Goal: Task Accomplishment & Management: Manage account settings

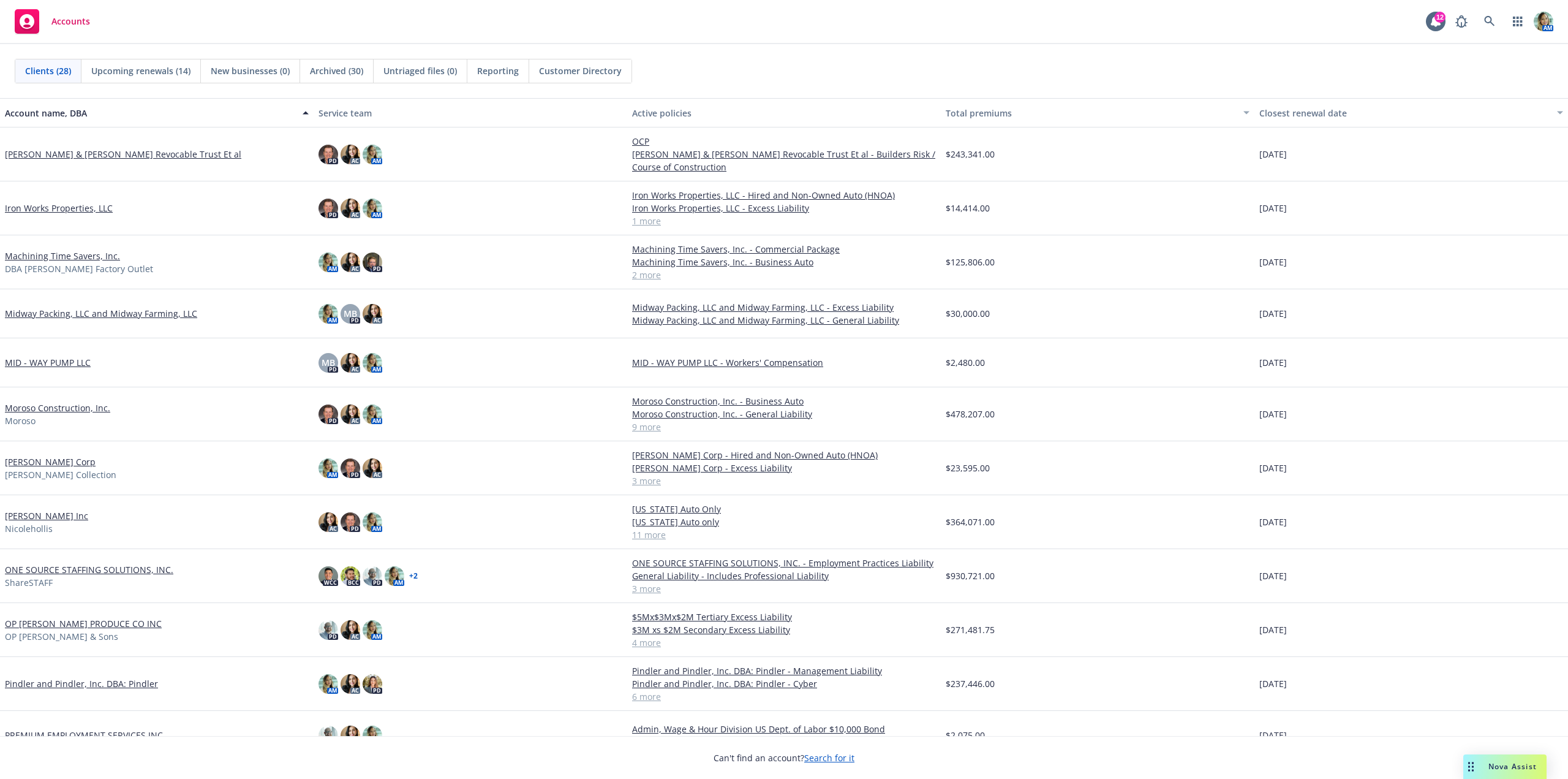
scroll to position [368, 0]
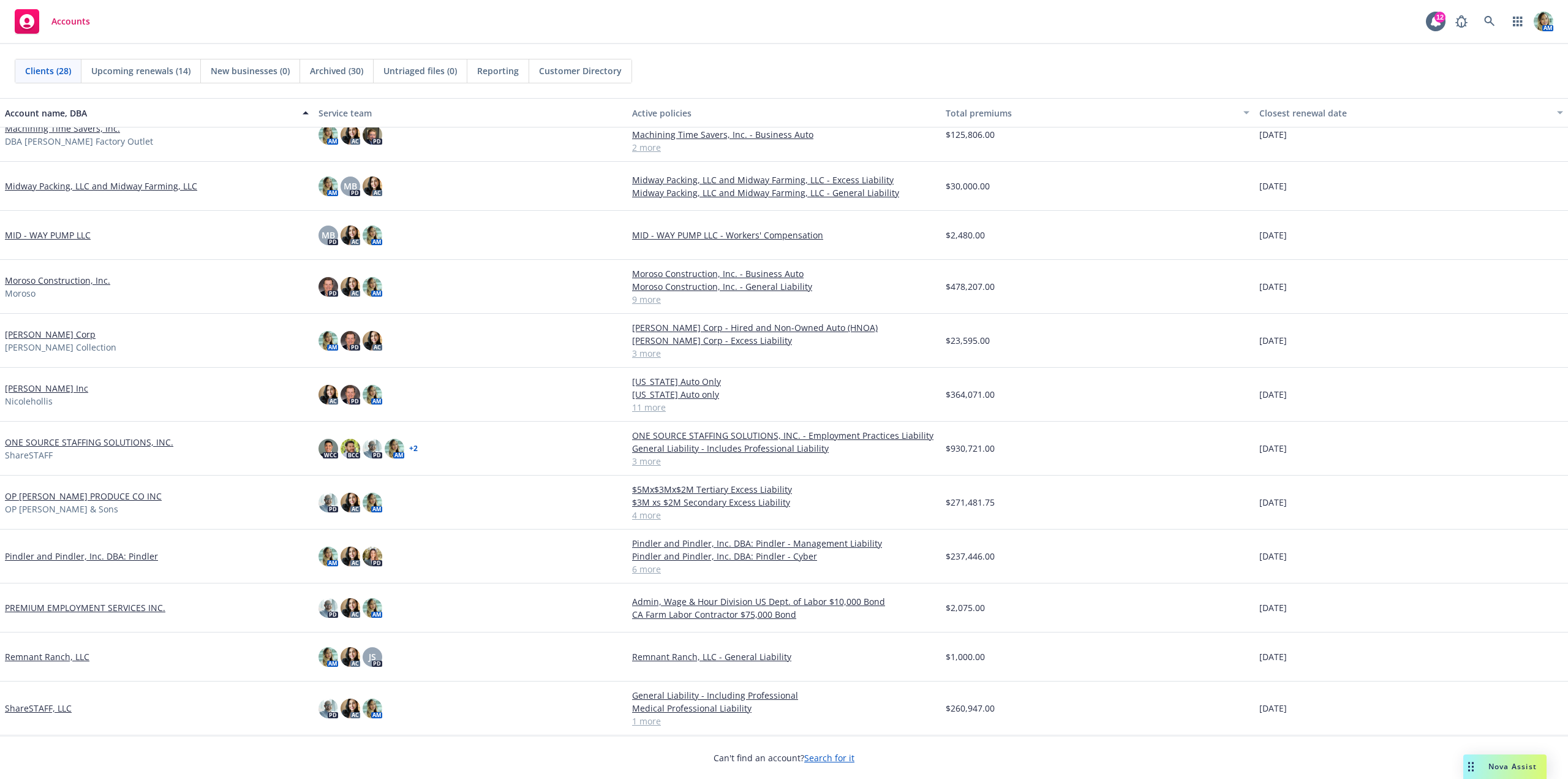
click at [140, 558] on link "Pindler and Pindler, Inc. DBA: Pindler" at bounding box center [81, 555] width 153 height 13
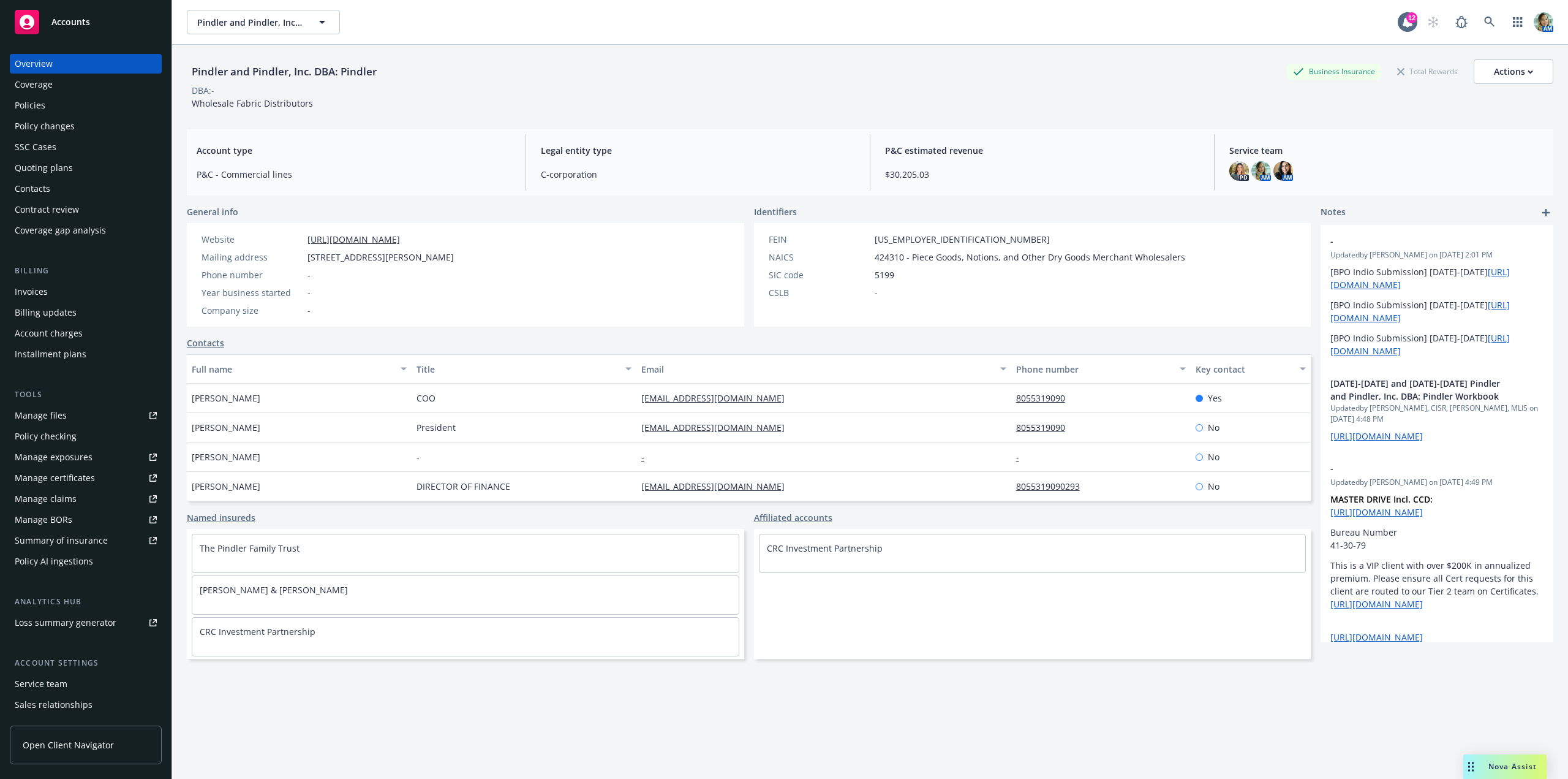
click at [37, 416] on div "Manage files" at bounding box center [40, 415] width 52 height 20
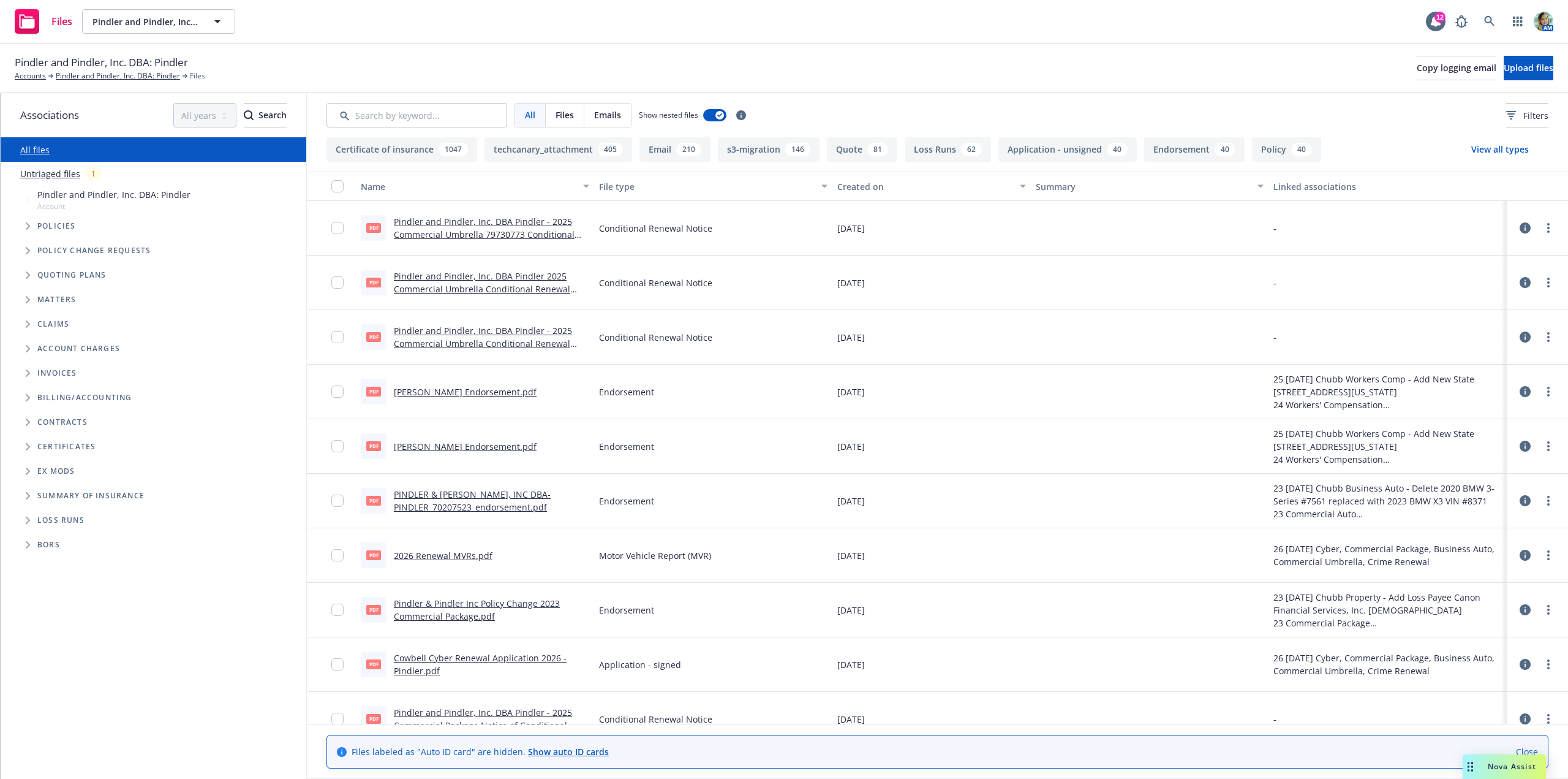
click at [69, 176] on link "Untriaged files" at bounding box center [50, 173] width 60 height 13
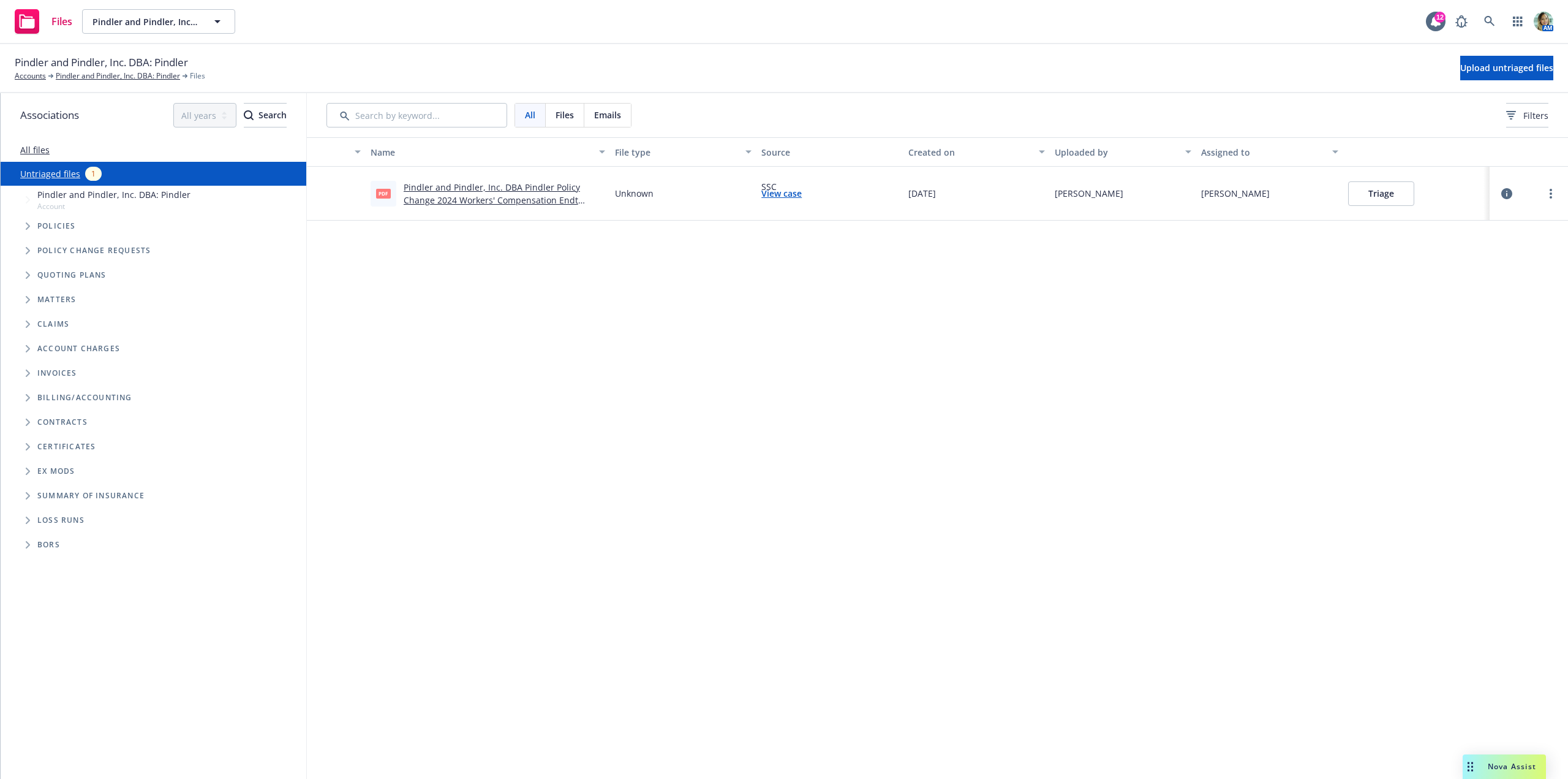
click at [1385, 204] on button "Triage" at bounding box center [1381, 194] width 66 height 24
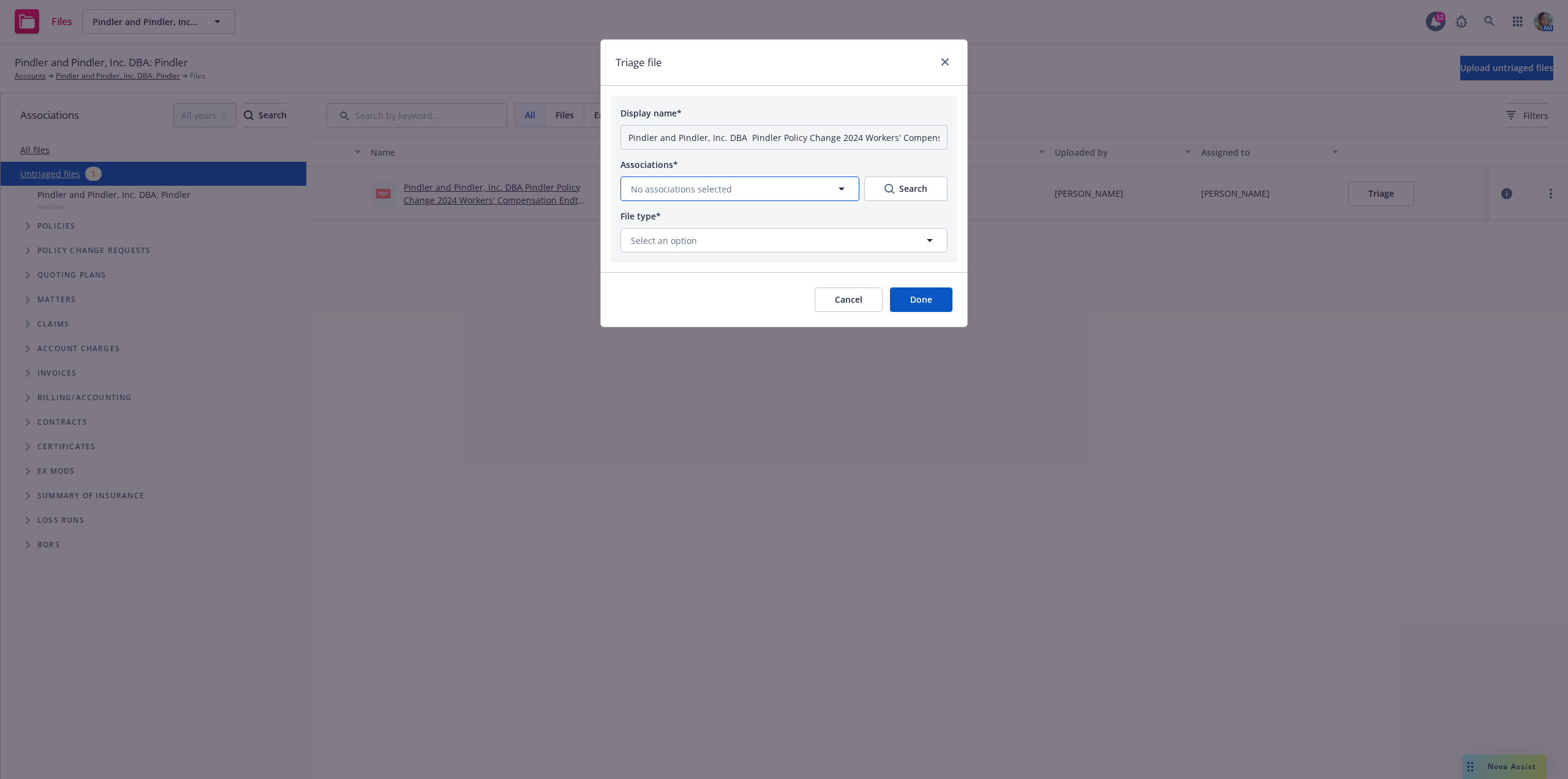
click at [703, 190] on span "No associations selected" at bounding box center [681, 189] width 101 height 13
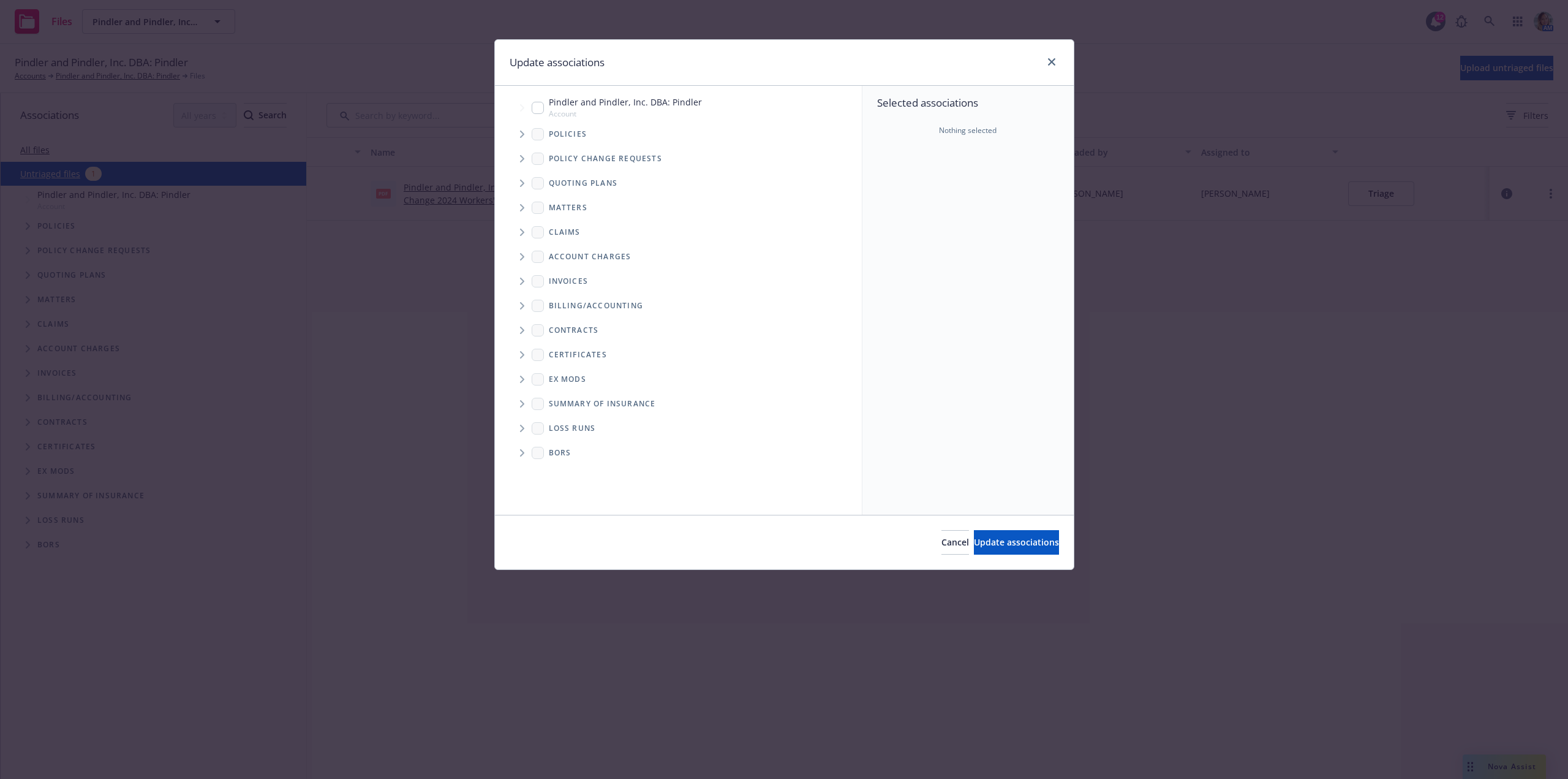
drag, startPoint x: 535, startPoint y: 109, endPoint x: 715, endPoint y: 251, distance: 229.3
click at [536, 110] on input "Tree Example" at bounding box center [537, 108] width 13 height 13
checkbox input "true"
click at [974, 540] on span "Update associations" at bounding box center [1016, 541] width 85 height 12
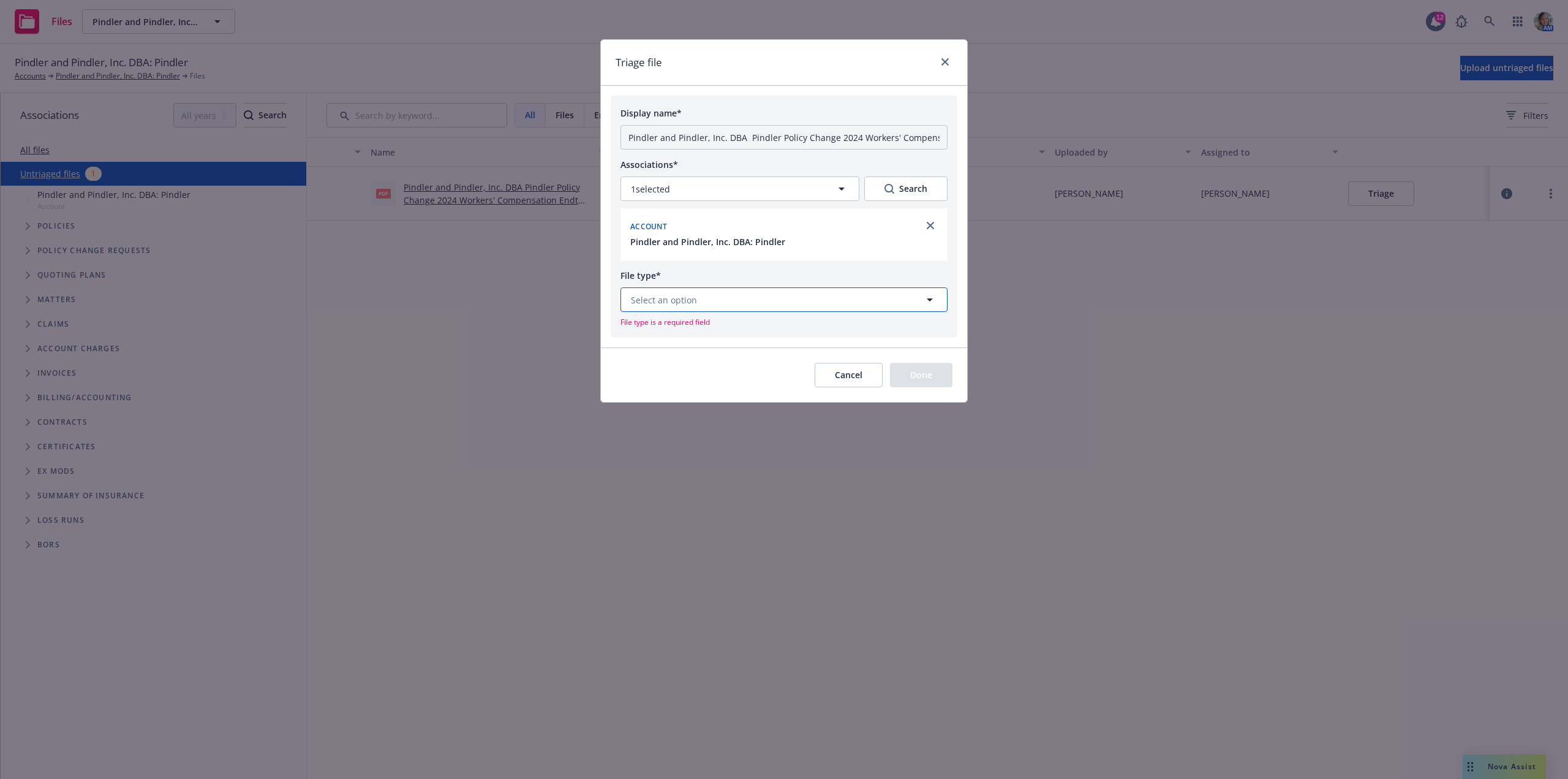
click at [676, 295] on span "Select an option" at bounding box center [664, 299] width 66 height 13
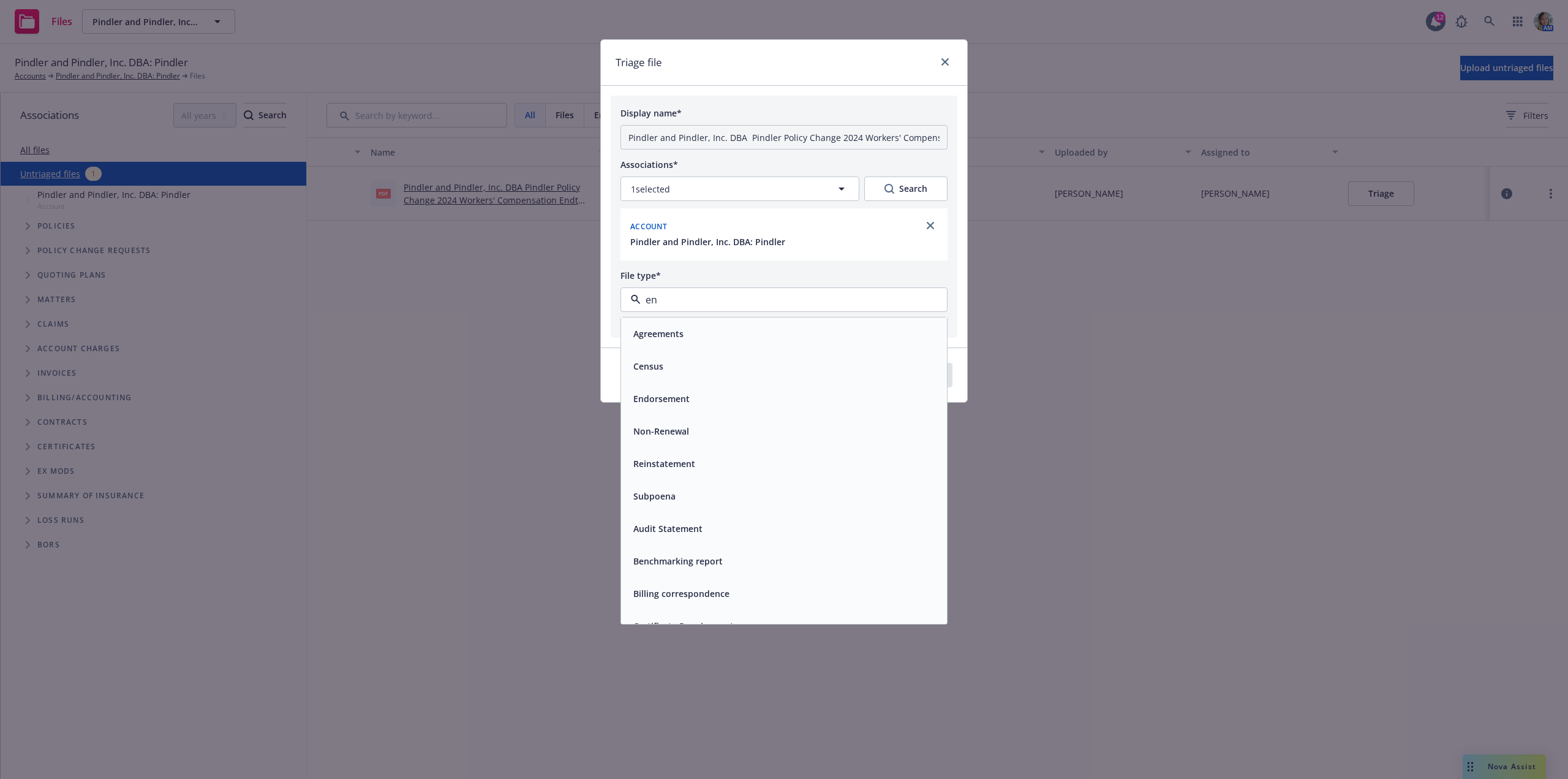
type input "end"
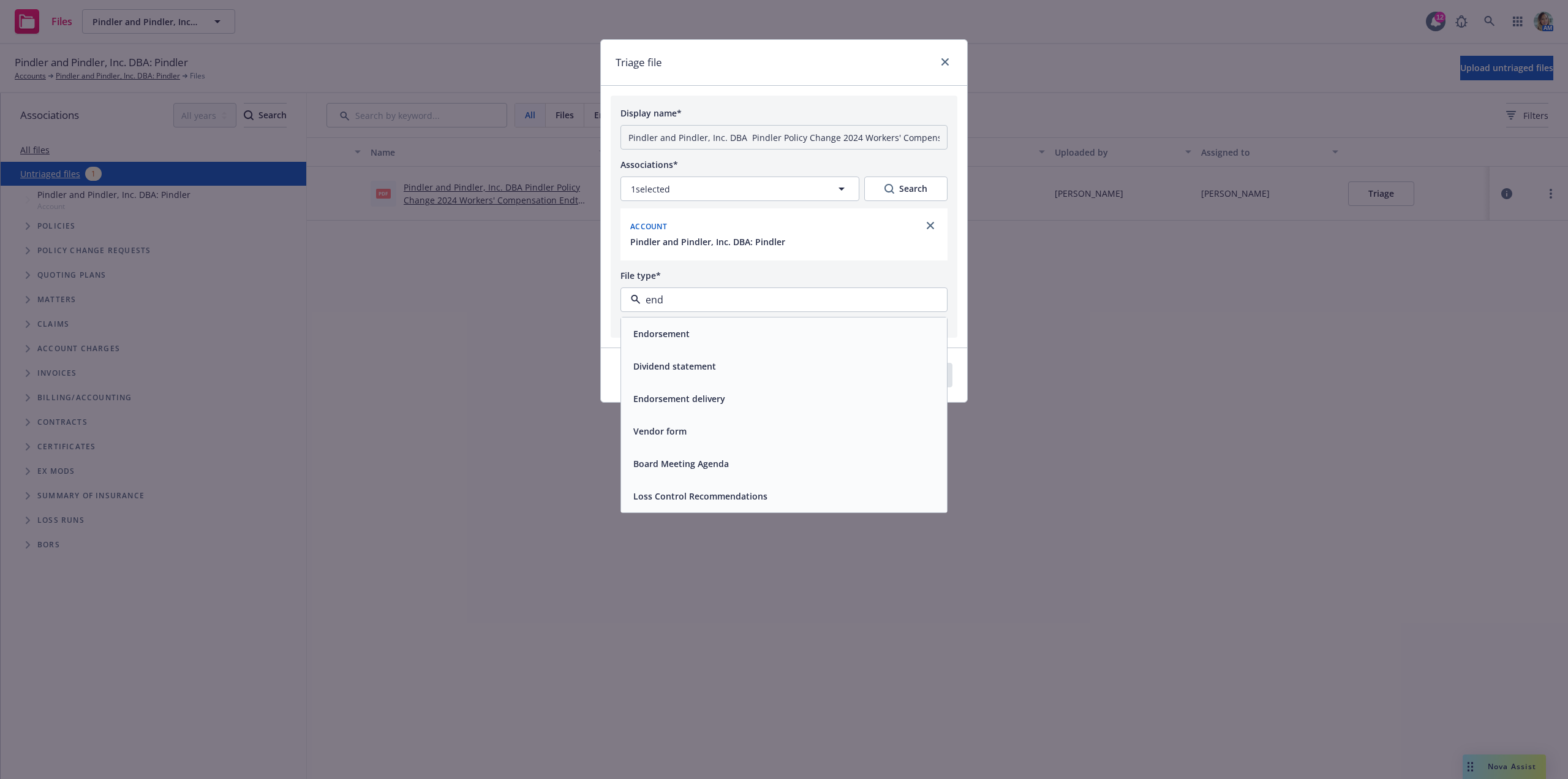
drag, startPoint x: 673, startPoint y: 325, endPoint x: 705, endPoint y: 327, distance: 32.1
click at [685, 325] on div "Endorsement" at bounding box center [784, 333] width 325 height 32
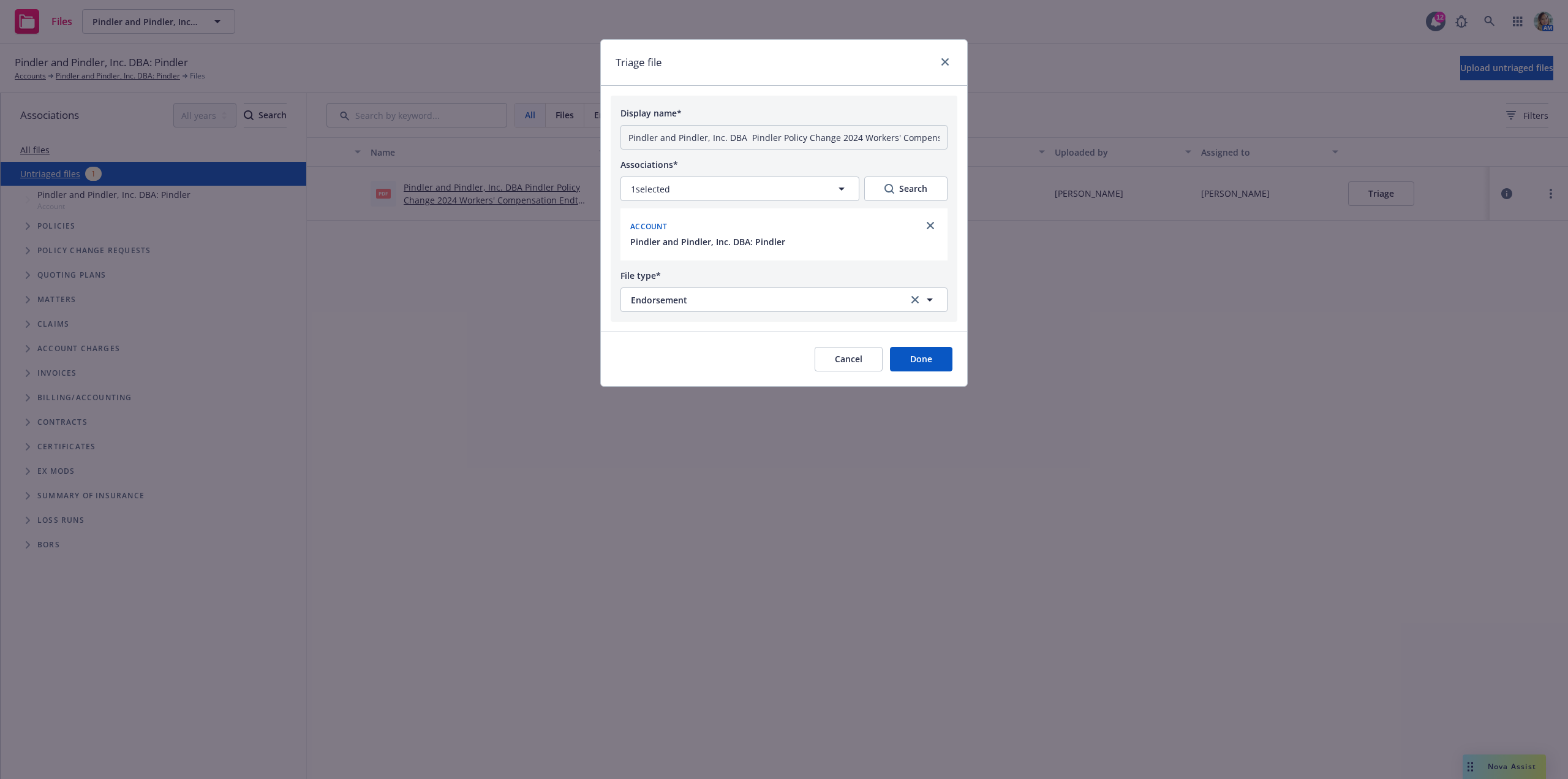
click at [934, 362] on button "Done" at bounding box center [921, 359] width 63 height 24
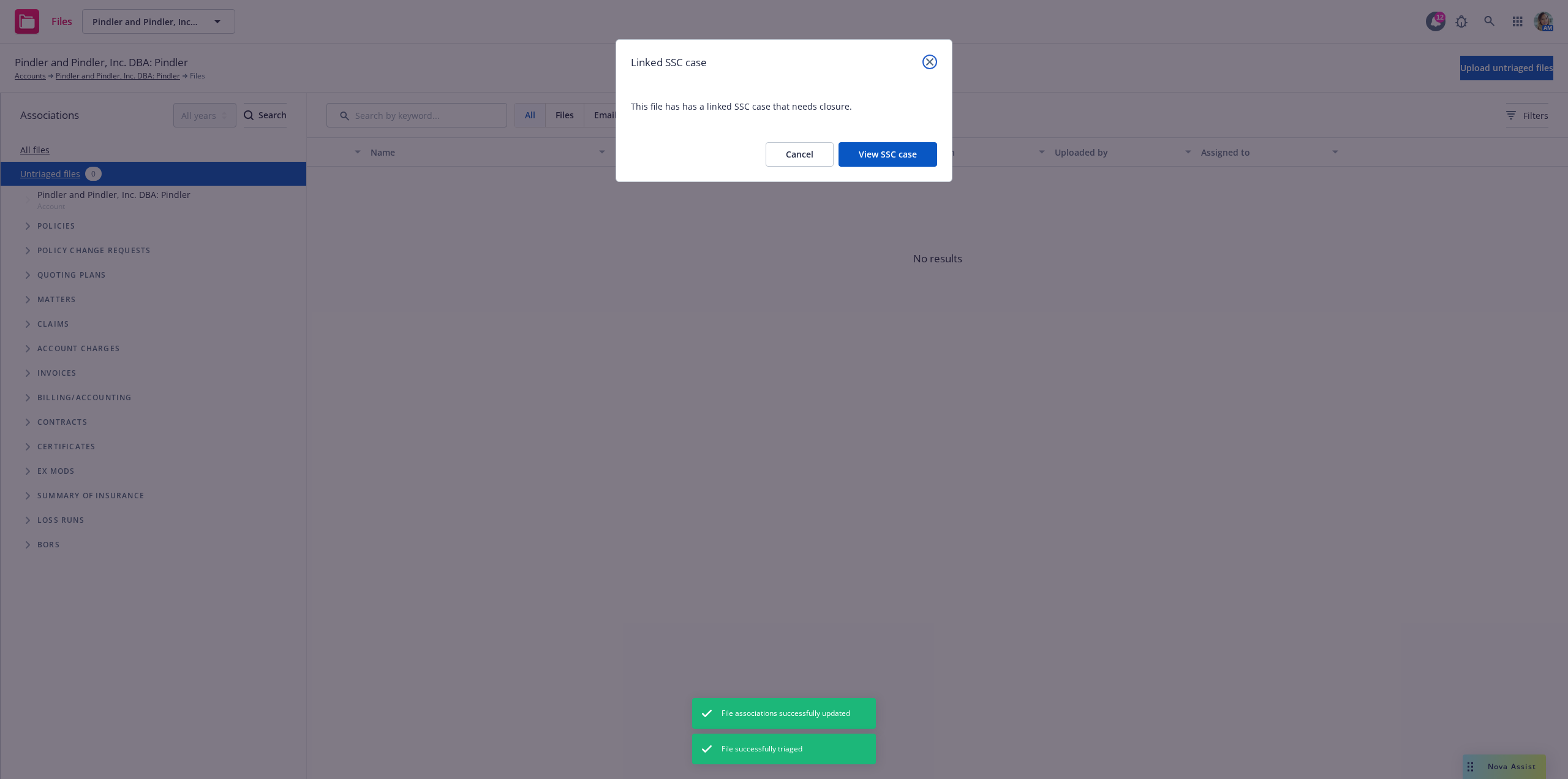
click at [930, 62] on icon "close" at bounding box center [930, 63] width 8 height 8
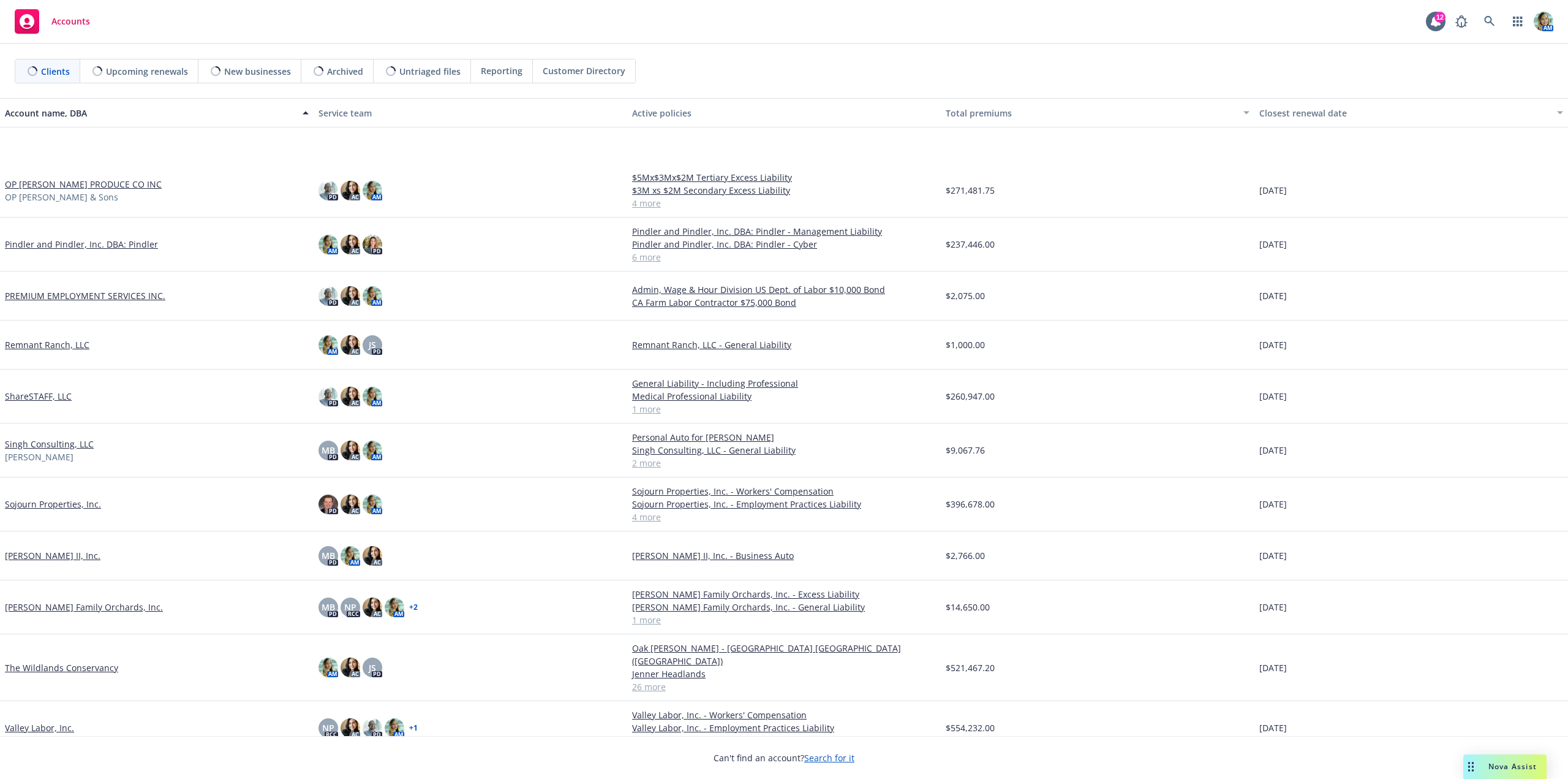
scroll to position [769, 0]
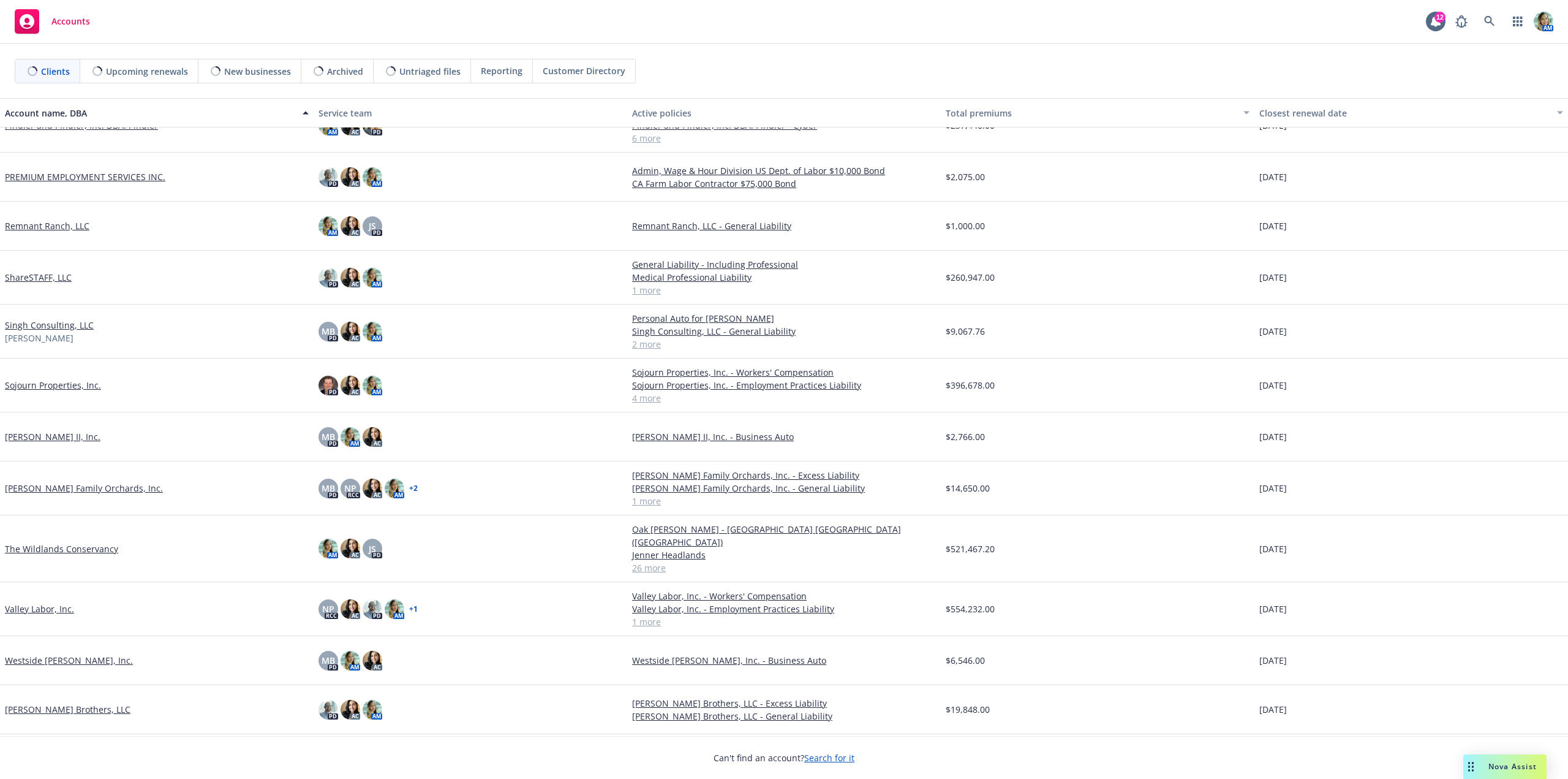
click at [88, 487] on link "Sran Family Orchards, Inc." at bounding box center [84, 488] width 158 height 13
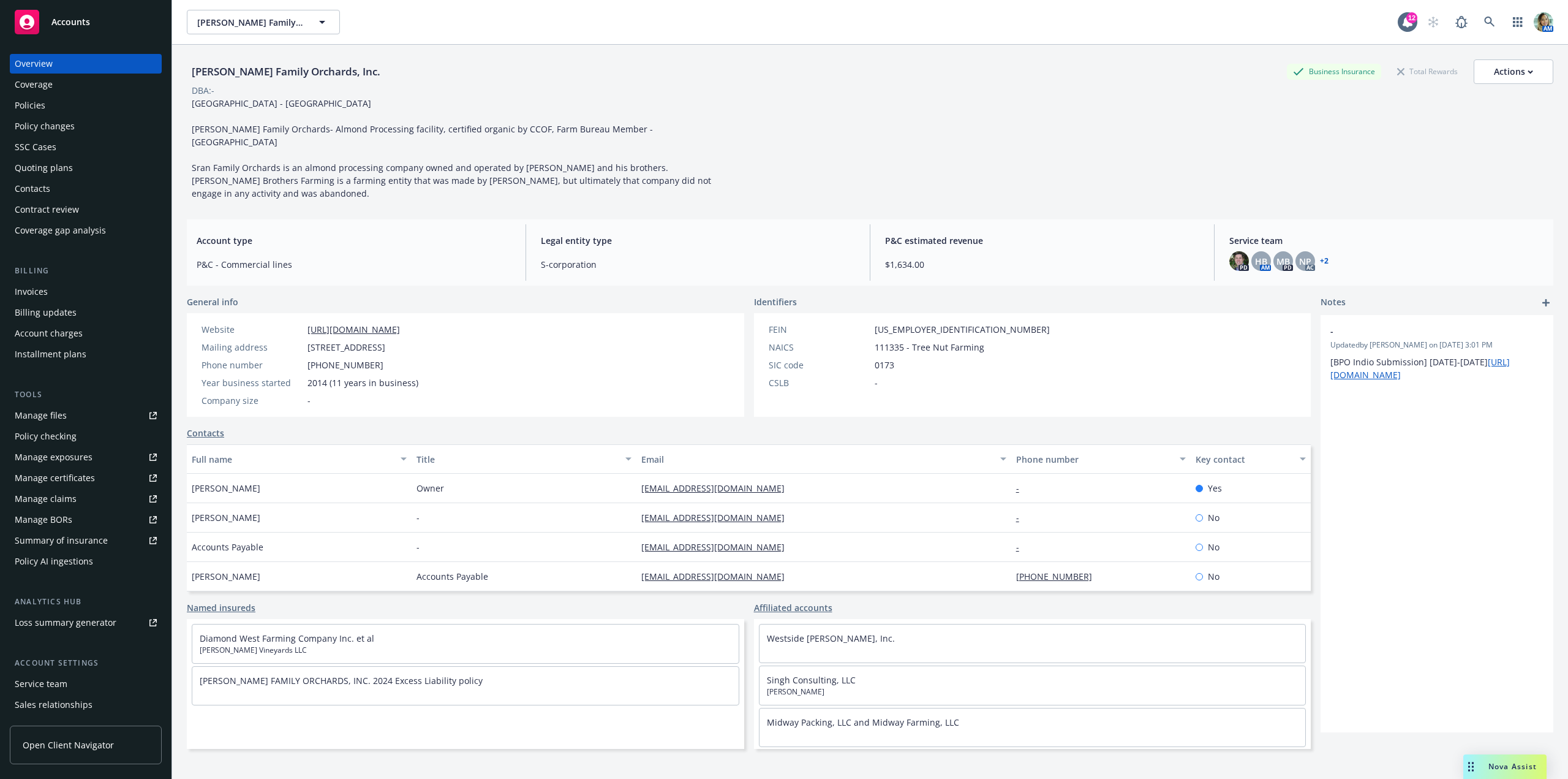
drag, startPoint x: 47, startPoint y: 153, endPoint x: 50, endPoint y: 160, distance: 7.6
click at [47, 153] on div "SSC Cases" at bounding box center [35, 147] width 42 height 20
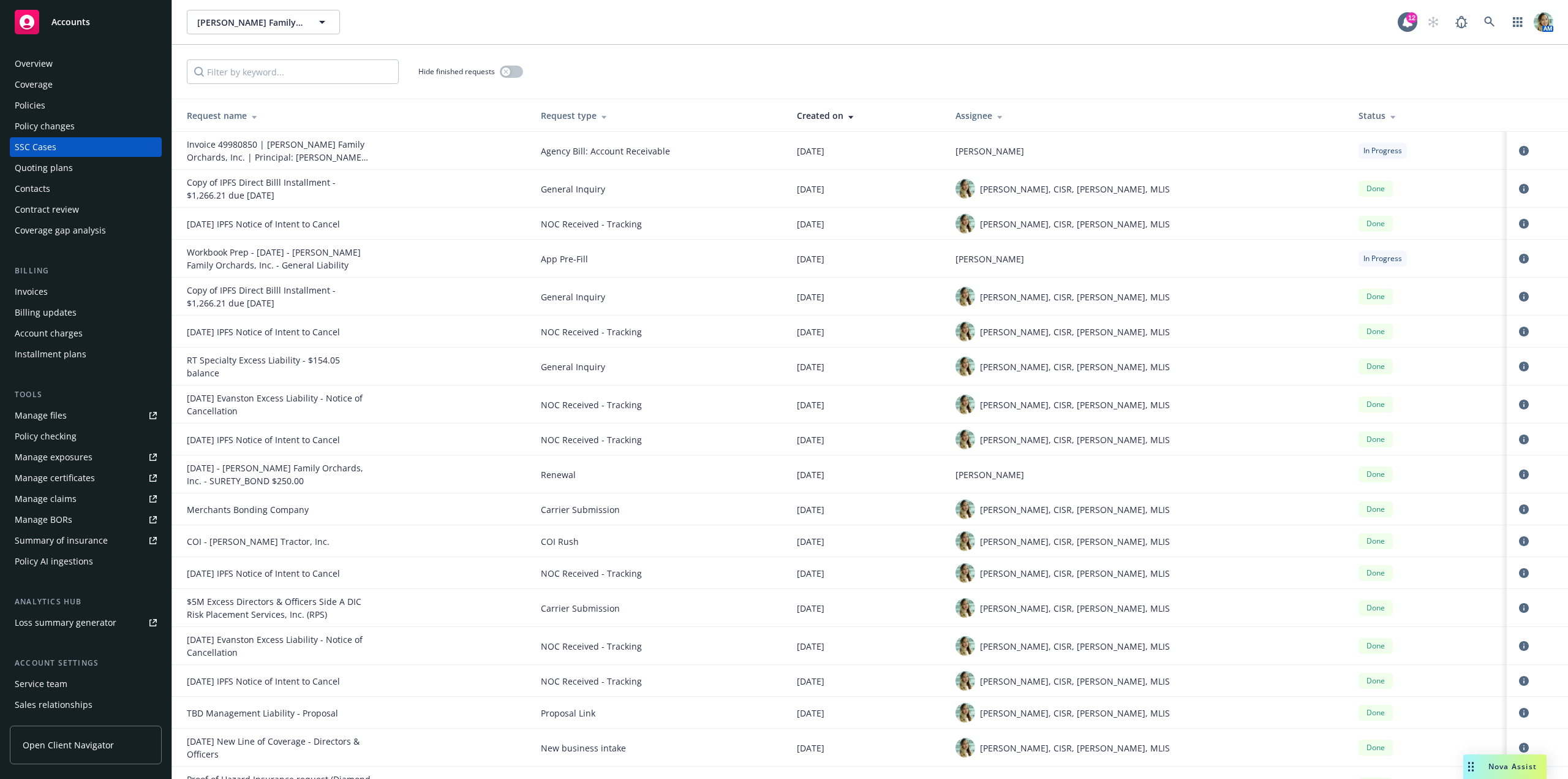
click at [54, 168] on div "Quoting plans" at bounding box center [44, 168] width 59 height 20
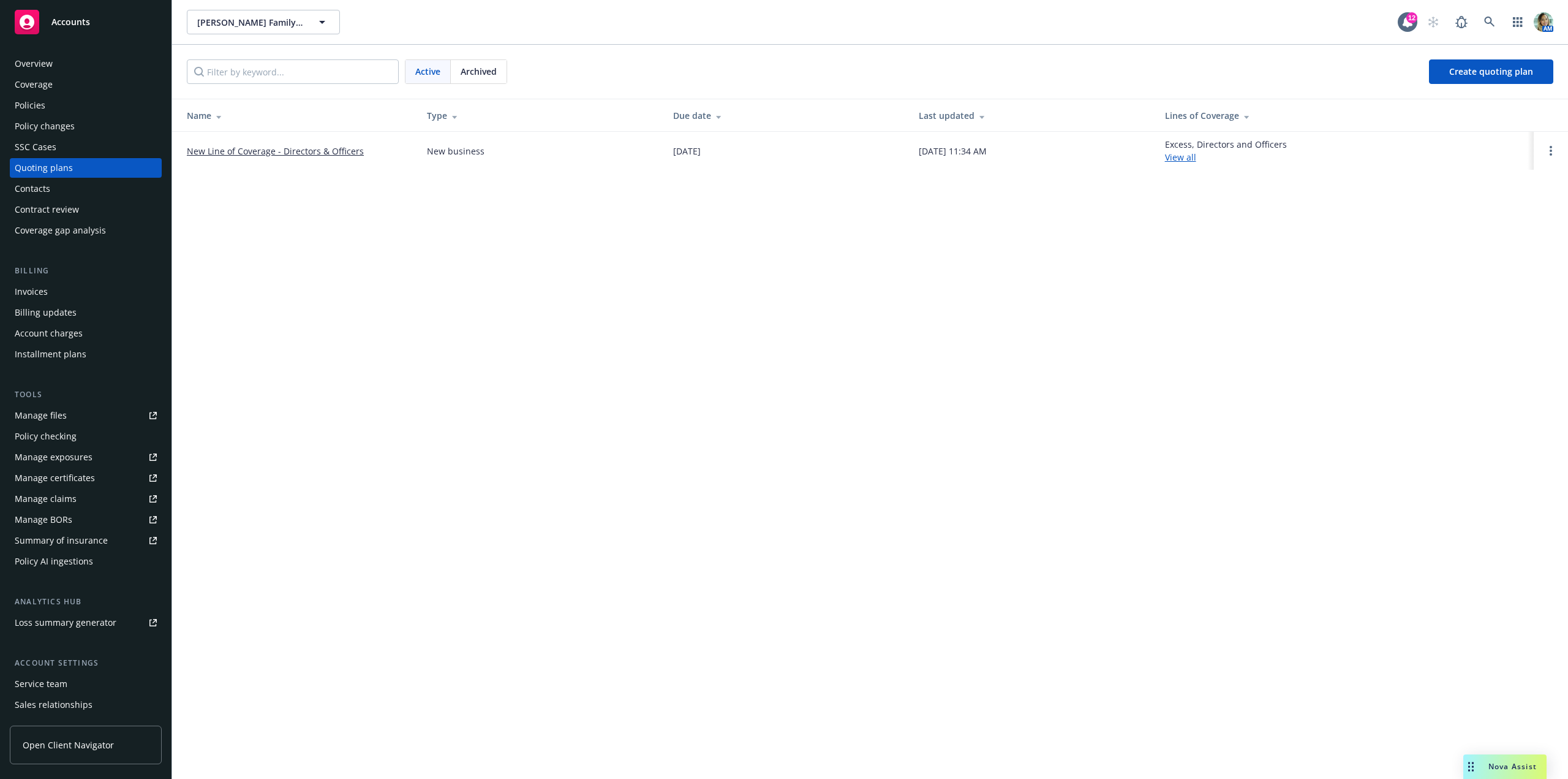
click at [43, 69] on div "Overview" at bounding box center [33, 64] width 38 height 20
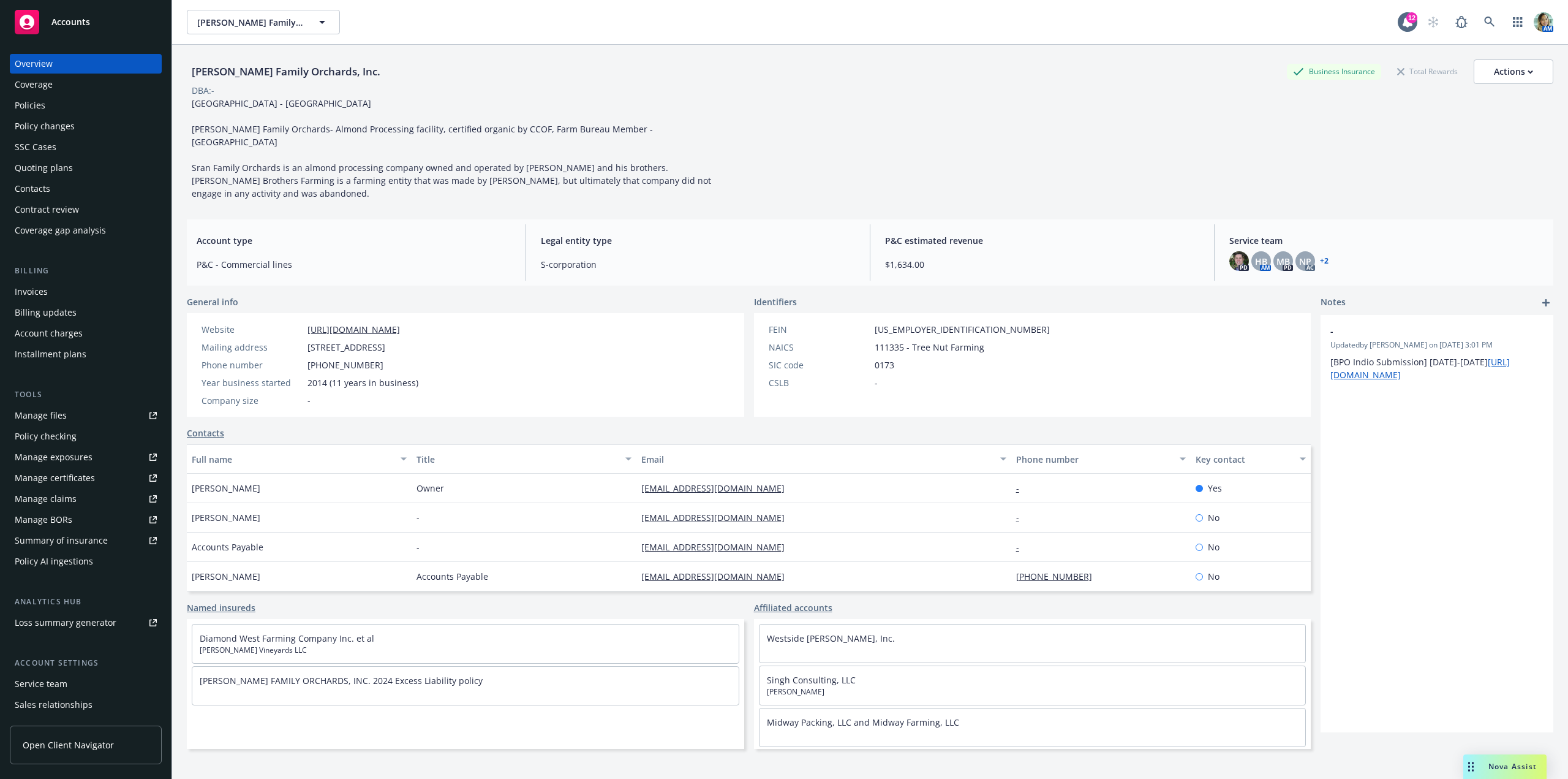
click at [43, 96] on div "Overview Coverage Policies Policy changes SSC Cases Quoting plans Contacts Cont…" at bounding box center [85, 147] width 151 height 187
click at [42, 103] on div "Policies" at bounding box center [29, 106] width 30 height 20
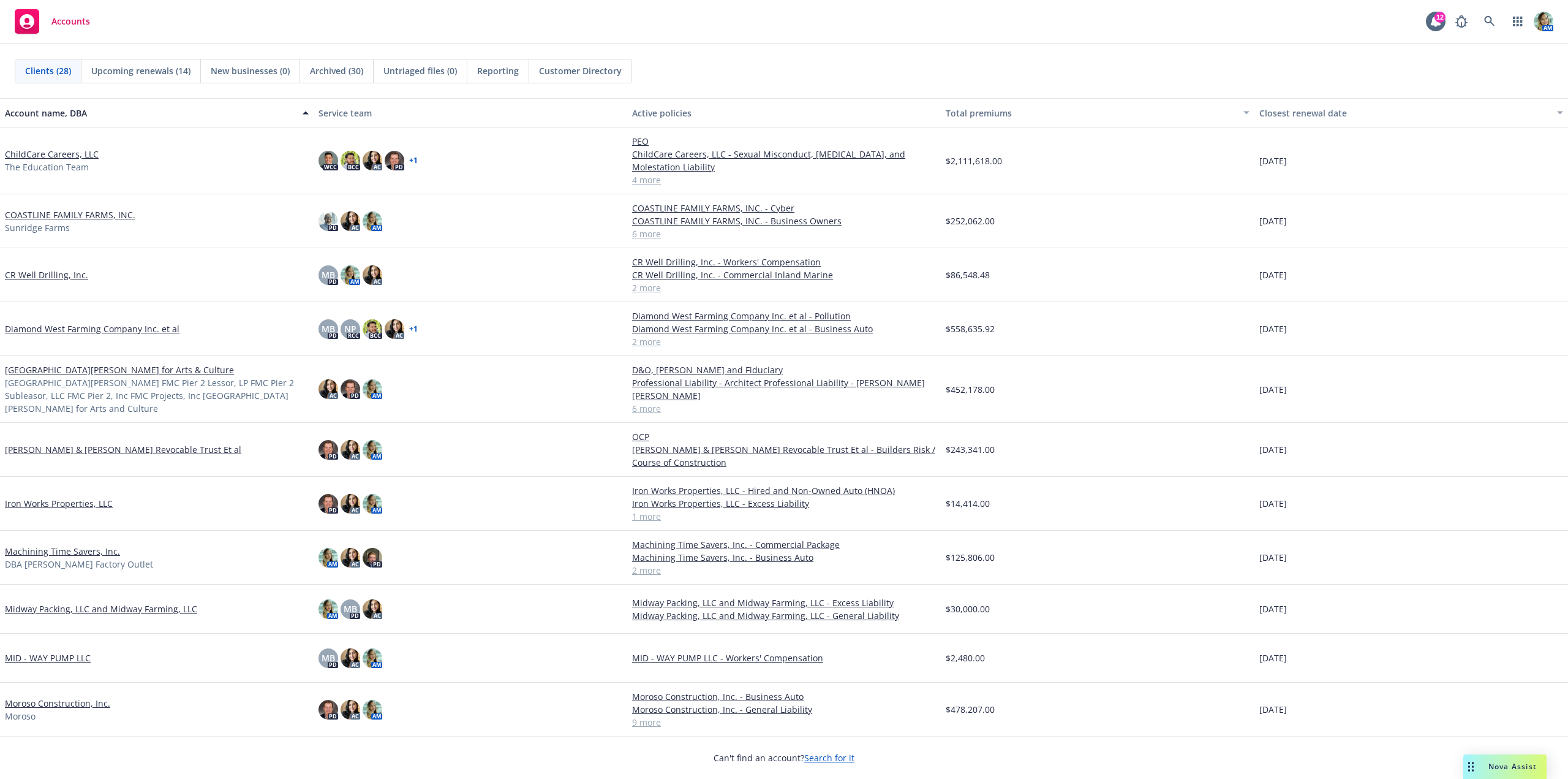
click at [515, 75] on span "Reporting" at bounding box center [497, 70] width 42 height 13
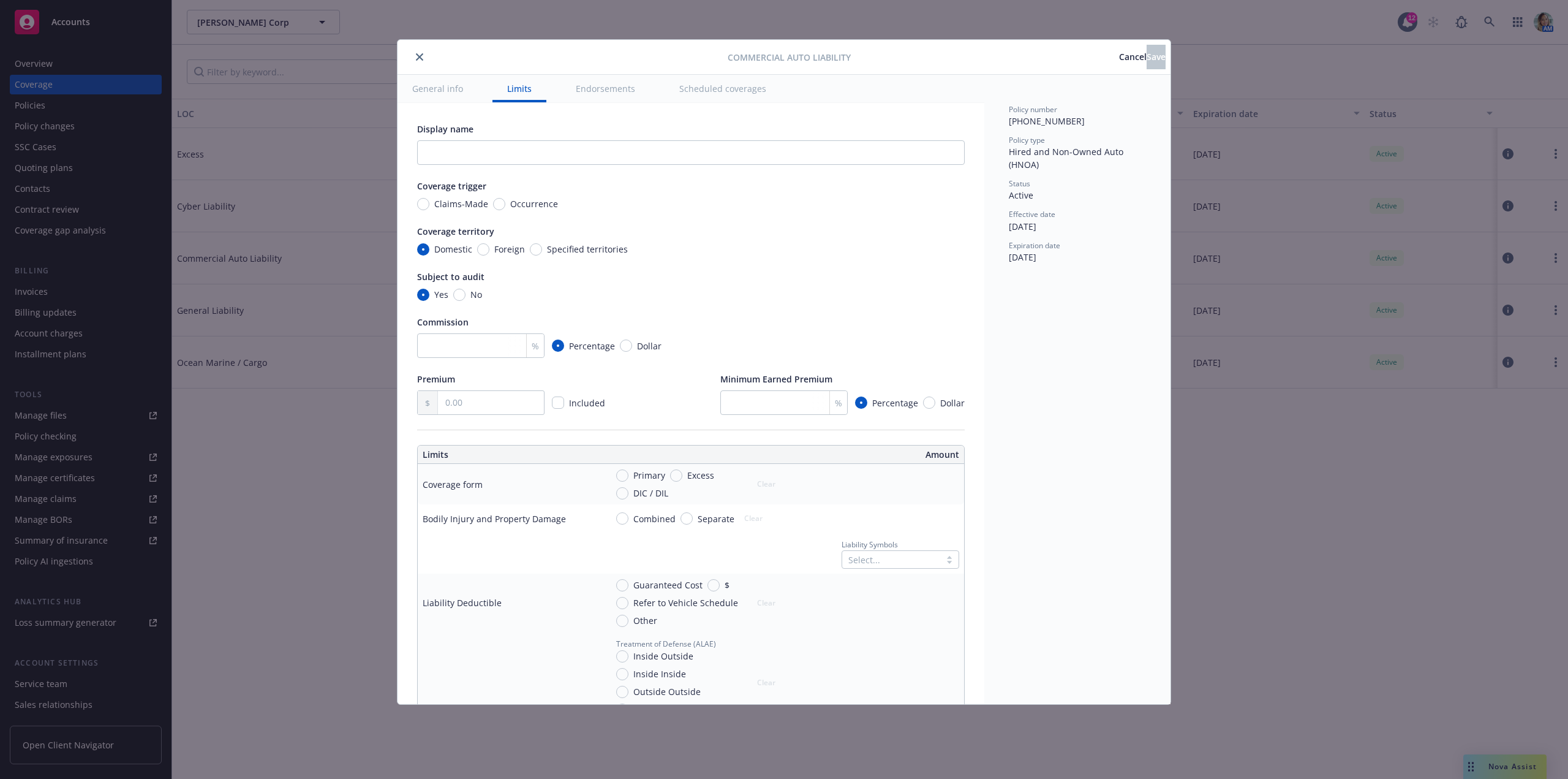
click at [468, 299] on span "No" at bounding box center [473, 294] width 17 height 13
click at [465, 299] on input "No" at bounding box center [459, 294] width 13 height 13
radio input "true"
click at [498, 209] on input "Occurrence" at bounding box center [499, 203] width 13 height 13
radio input "true"
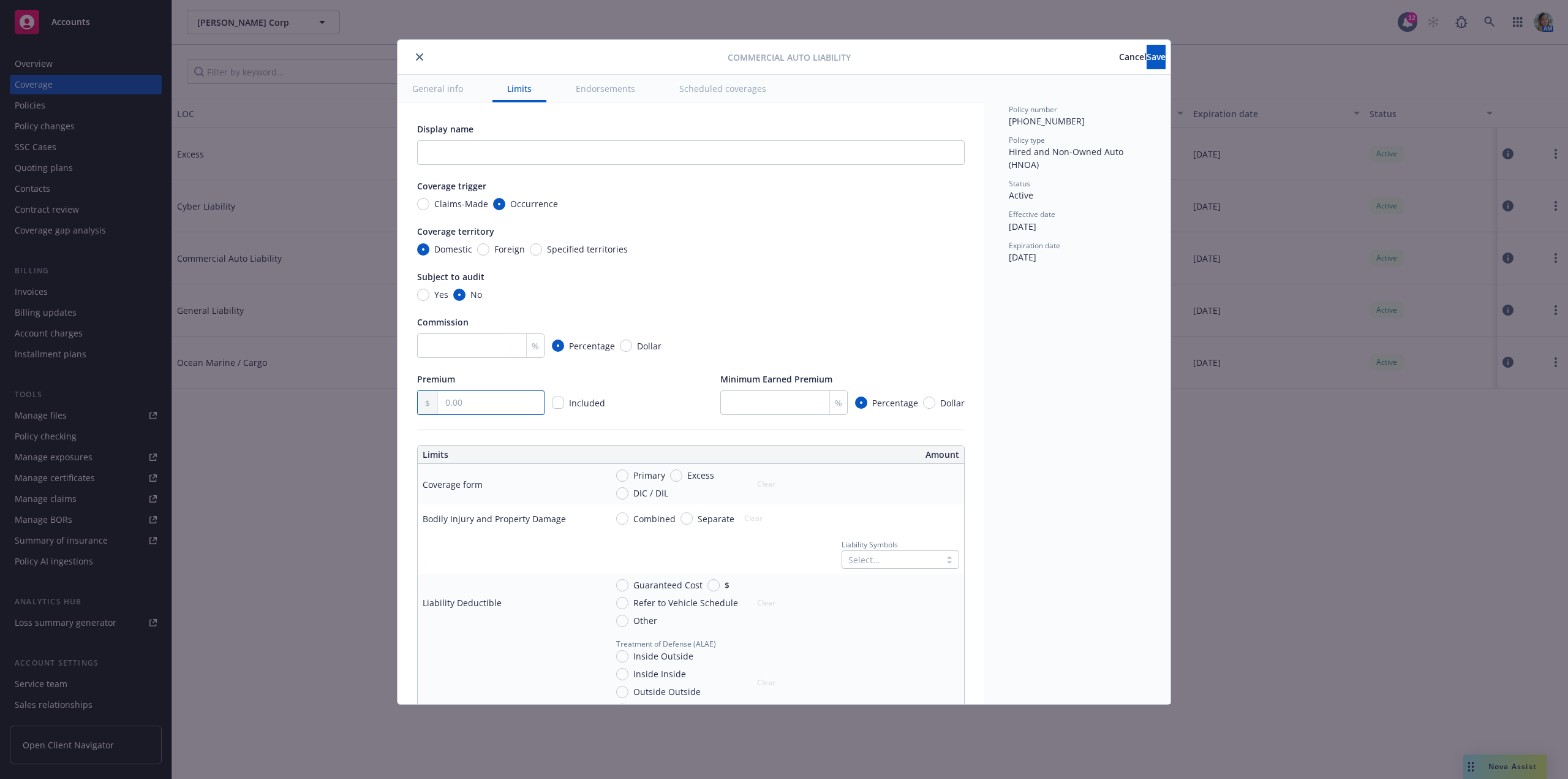
click at [477, 401] on input "text" at bounding box center [490, 403] width 106 height 23
type input "872.00"
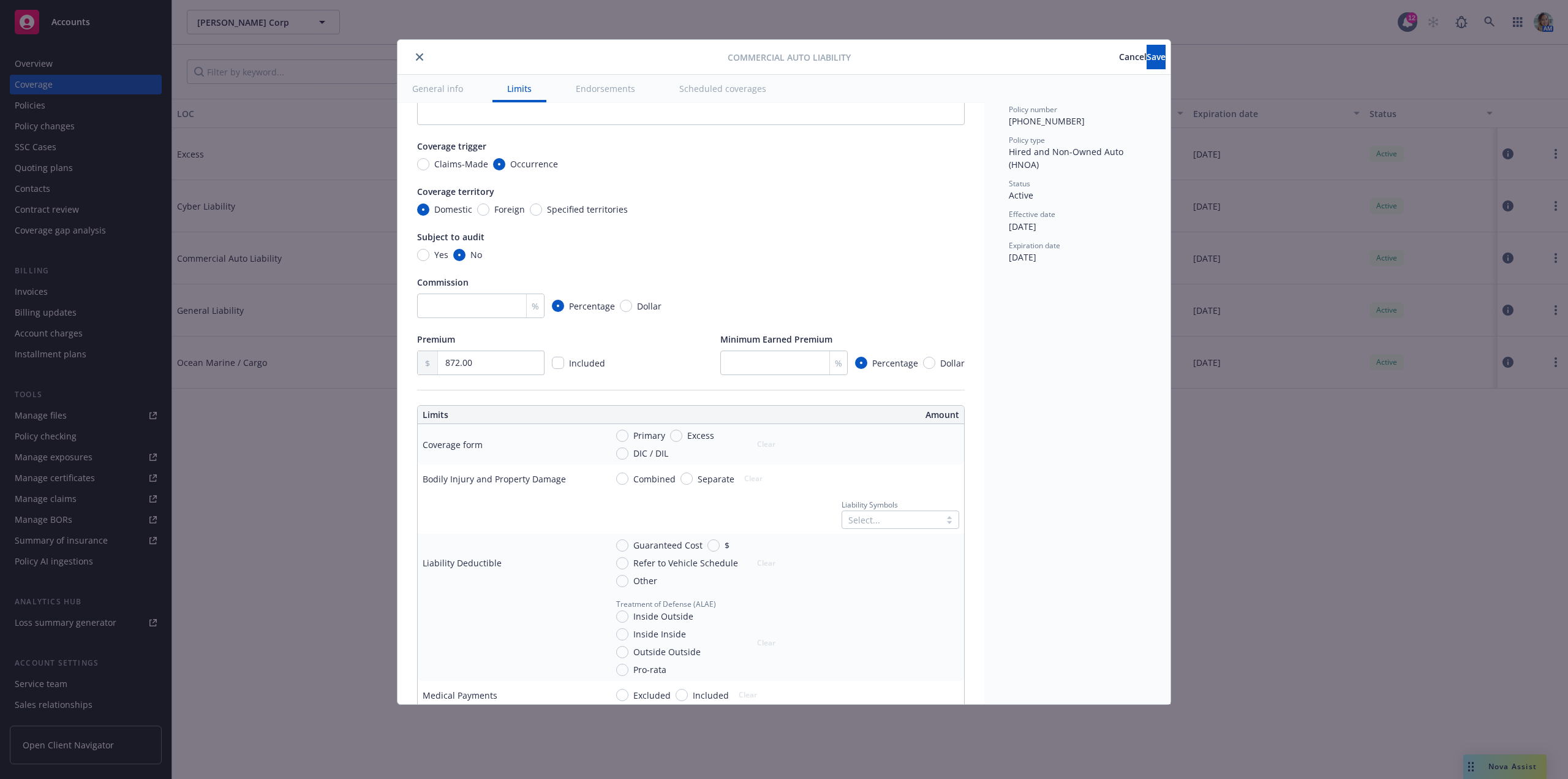
scroll to position [122, 0]
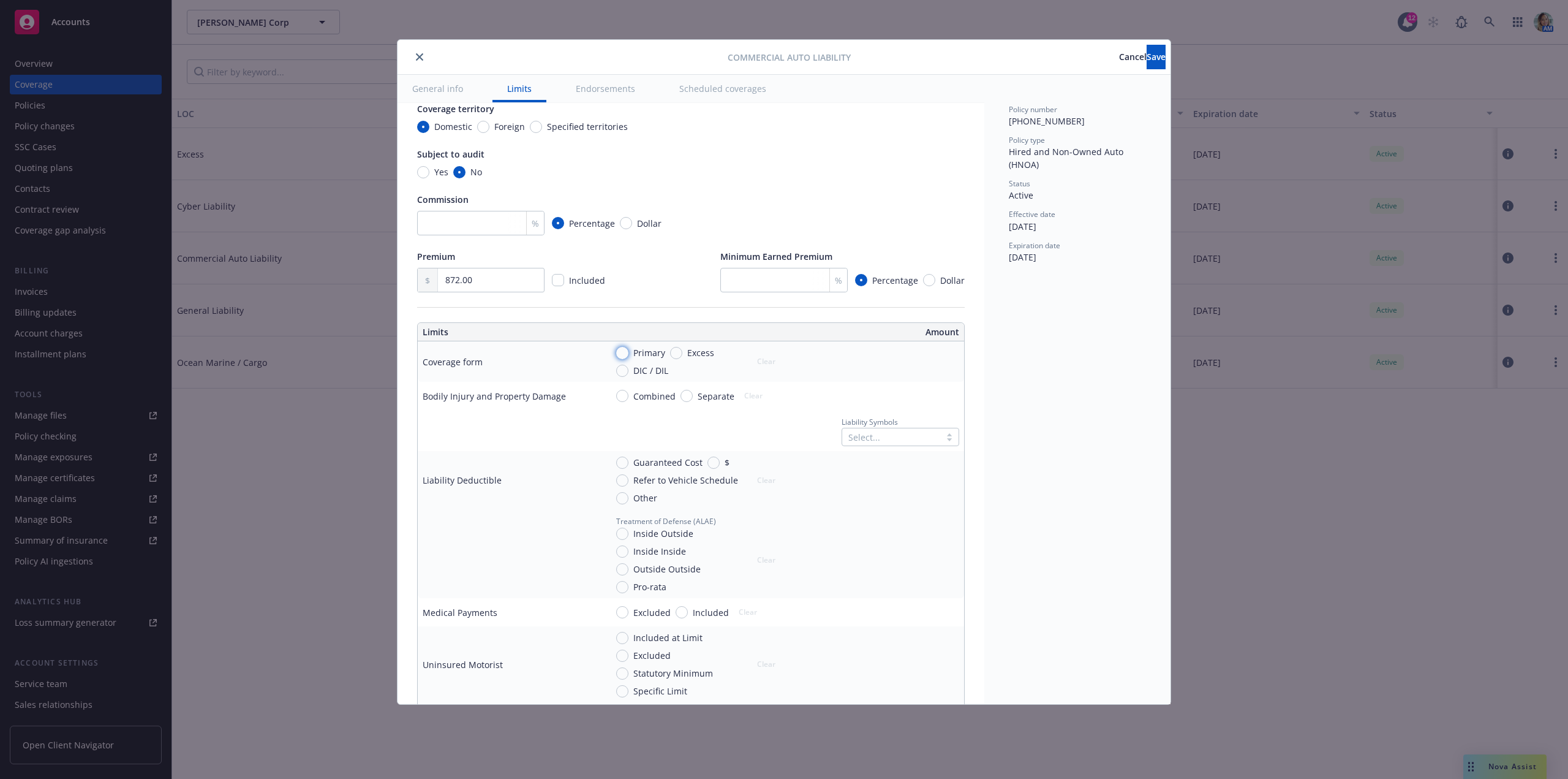
click at [624, 352] on input "Primary" at bounding box center [622, 353] width 13 height 13
radio input "true"
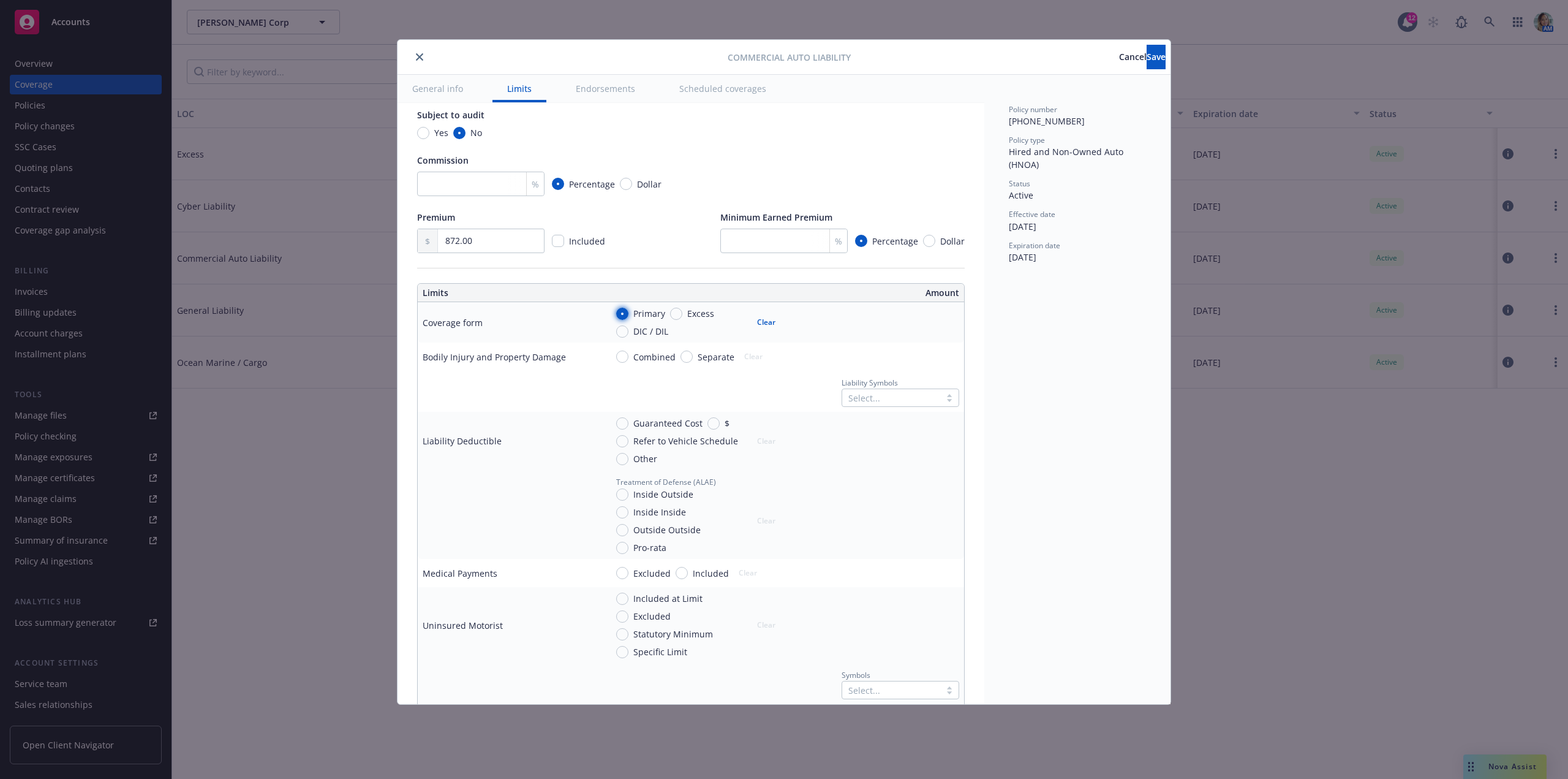
scroll to position [184, 0]
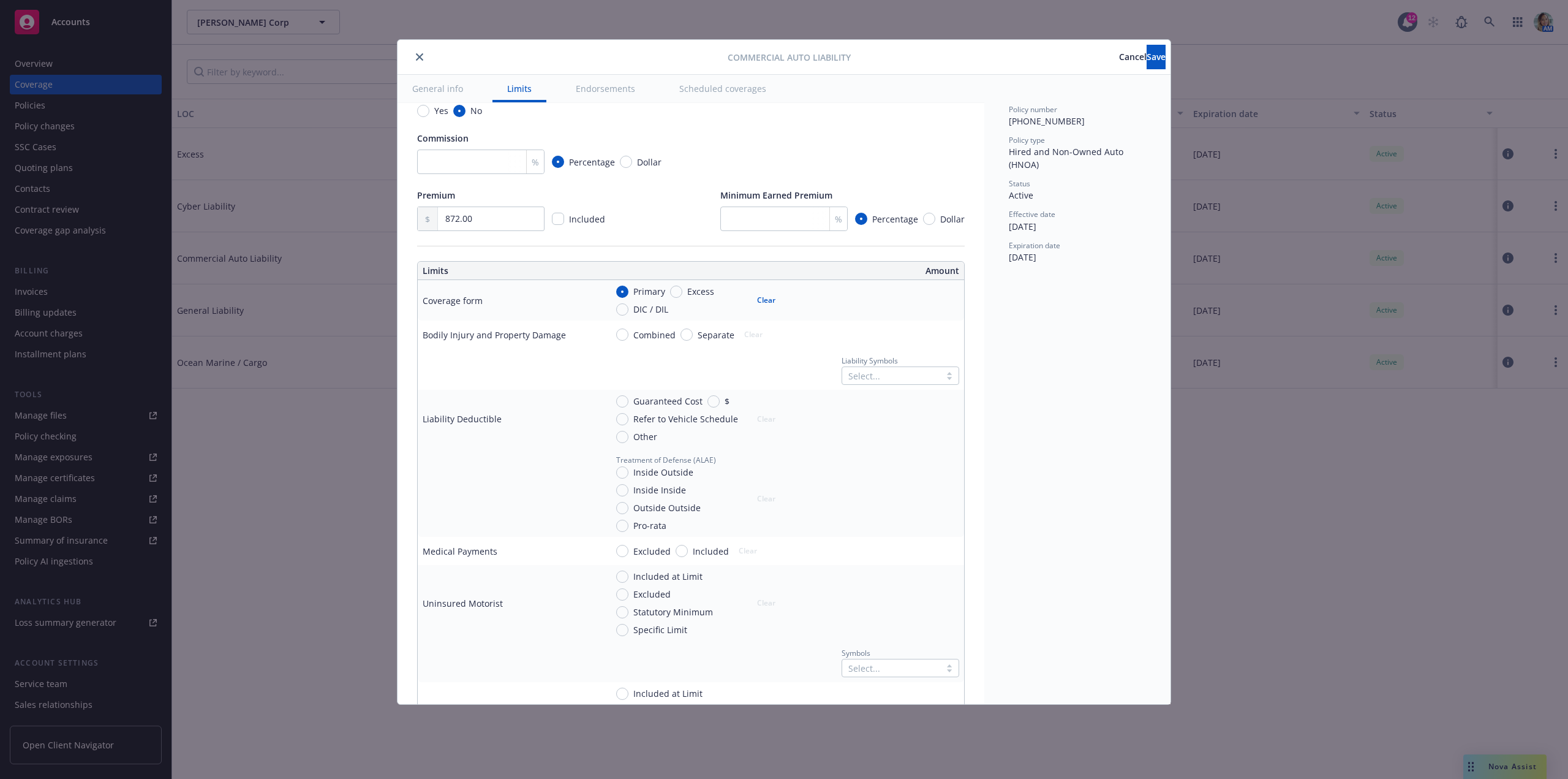
click at [629, 337] on span "Combined" at bounding box center [652, 334] width 47 height 13
click at [628, 337] on input "Combined" at bounding box center [622, 334] width 13 height 13
radio input "true"
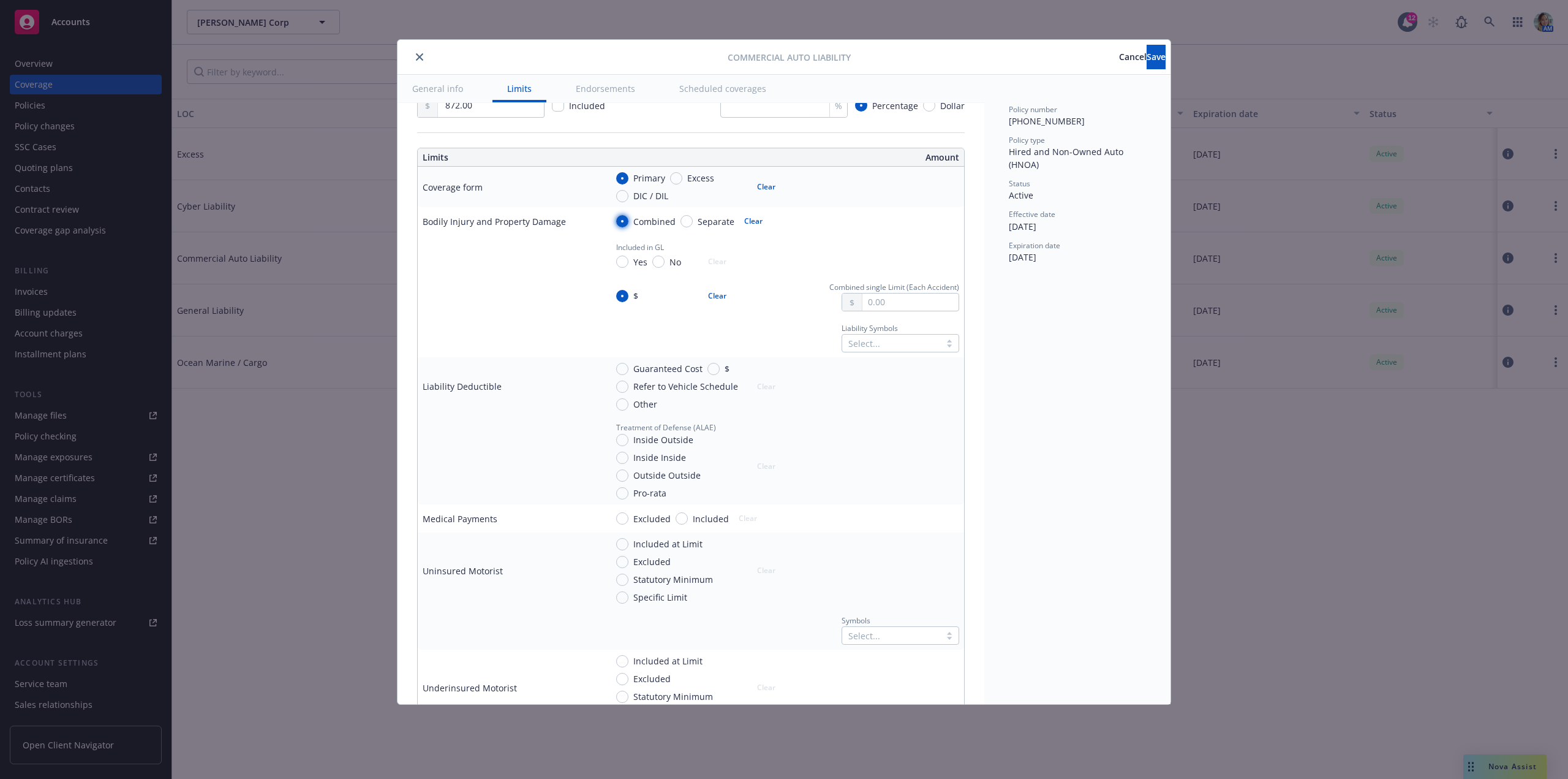
scroll to position [306, 0]
click at [886, 293] on input "text" at bounding box center [910, 293] width 96 height 18
type input "1,000,000.00"
click at [872, 345] on button "$1,000,000.00" at bounding box center [897, 343] width 106 height 22
click at [869, 329] on div at bounding box center [891, 333] width 86 height 15
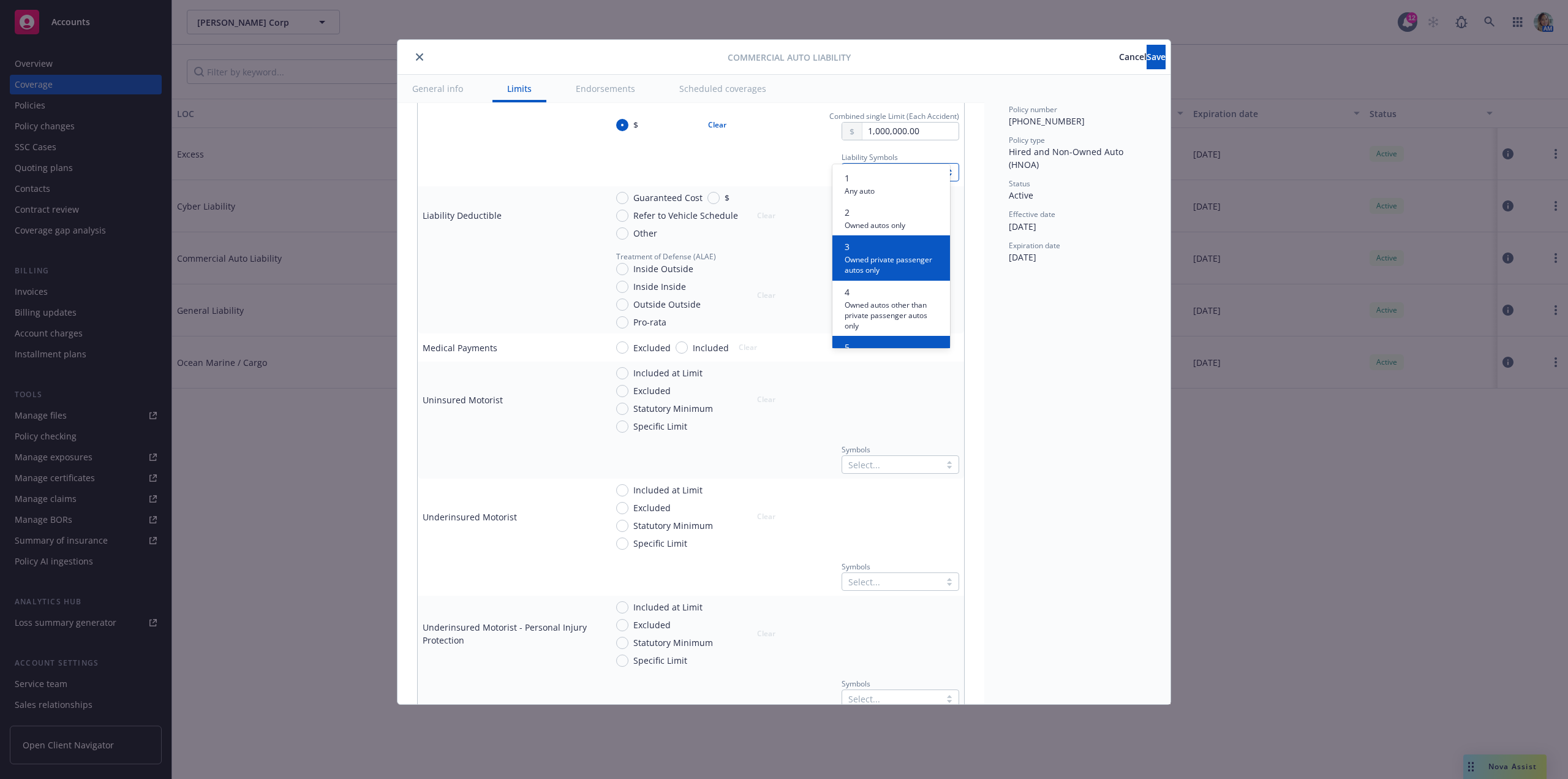
scroll to position [429, 0]
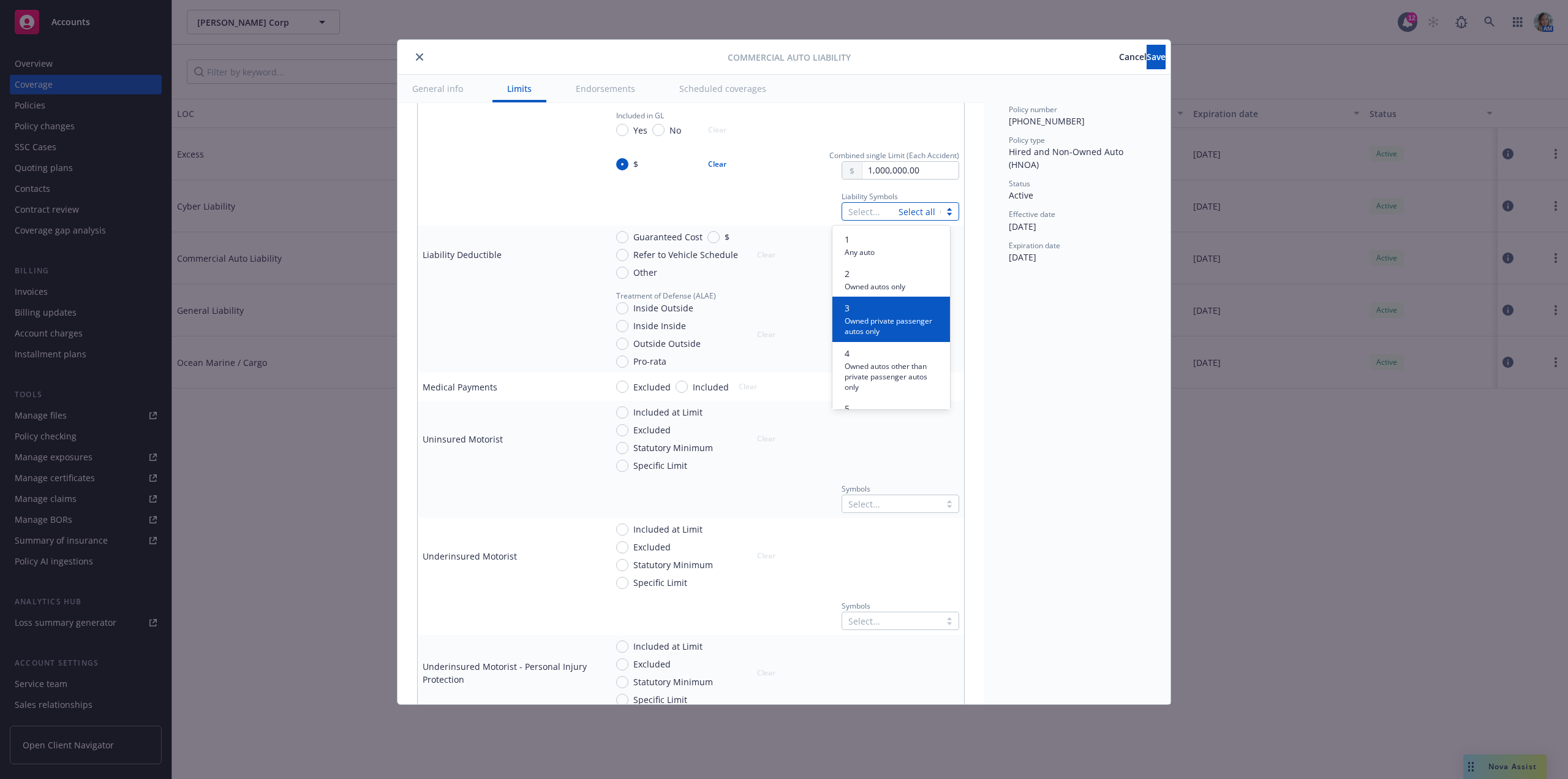
type input "7"
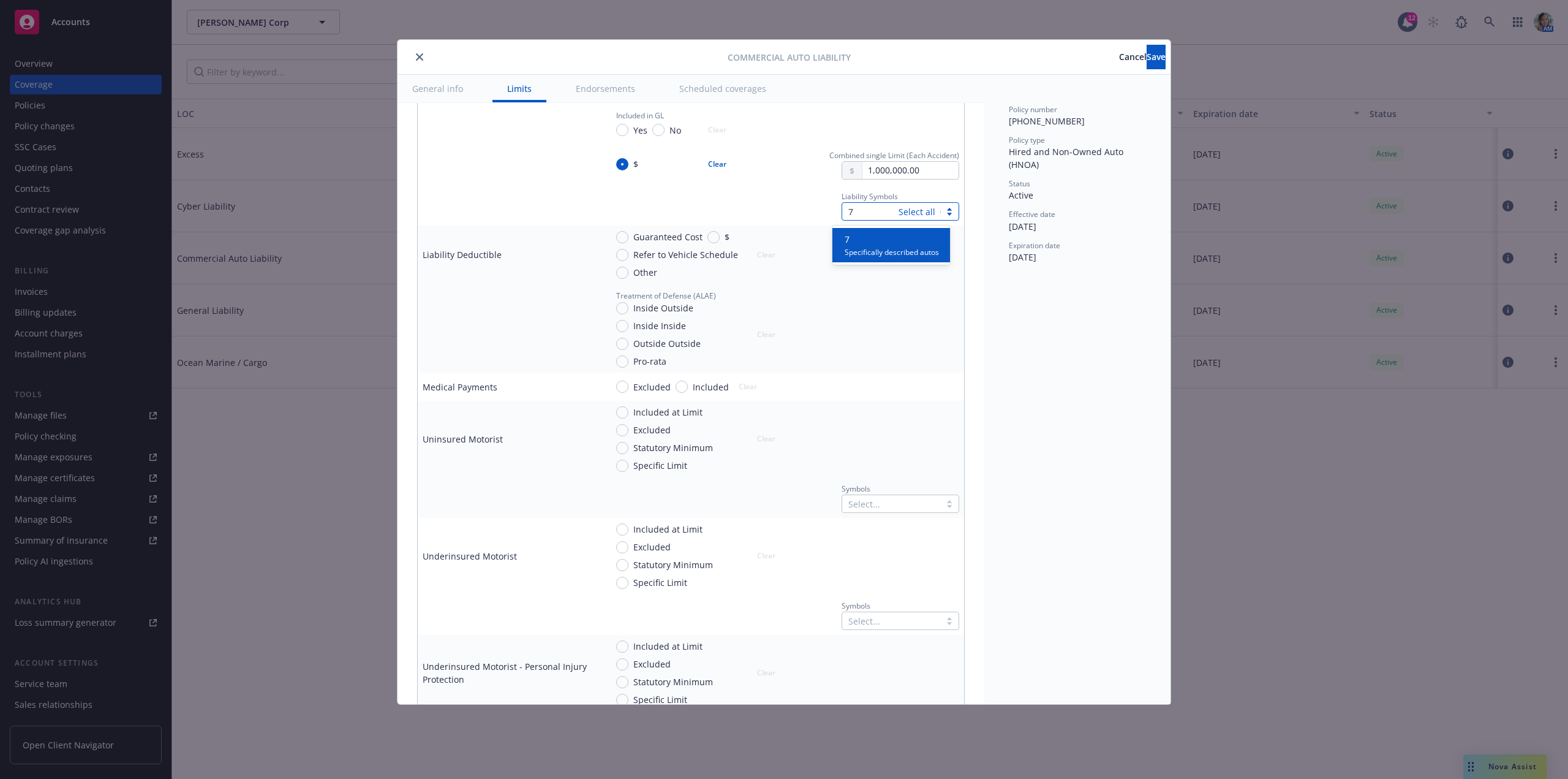
click at [880, 259] on div "7 Specifically described autos" at bounding box center [891, 244] width 117 height 34
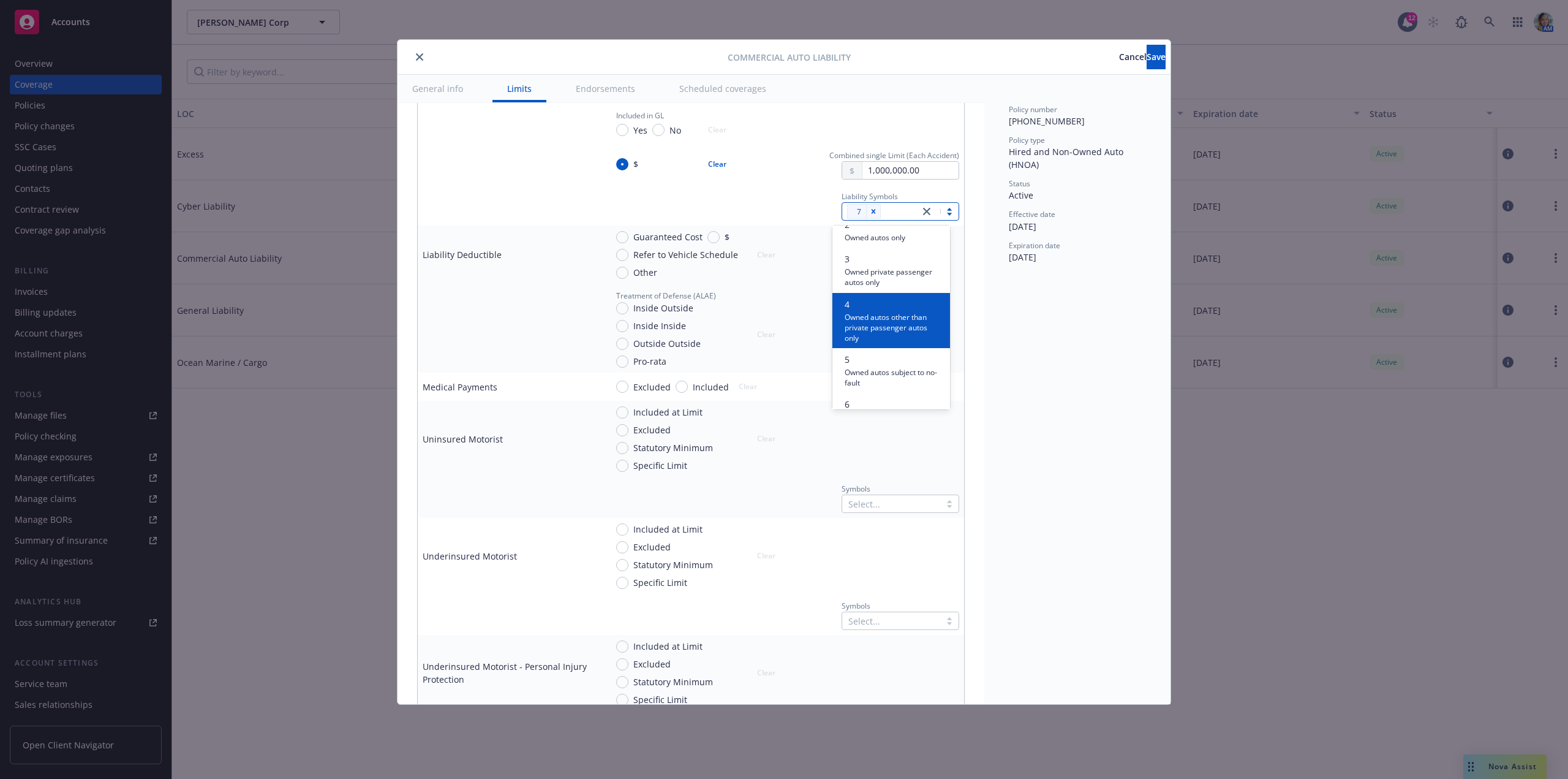
scroll to position [184, 0]
click at [869, 336] on span "Hired autos only" at bounding box center [871, 337] width 56 height 12
drag, startPoint x: 773, startPoint y: 421, endPoint x: 784, endPoint y: 436, distance: 18.6
click at [777, 426] on div "Included at Limit Excluded Statutory Minimum Specific Limit Clear" at bounding box center [699, 439] width 166 height 66
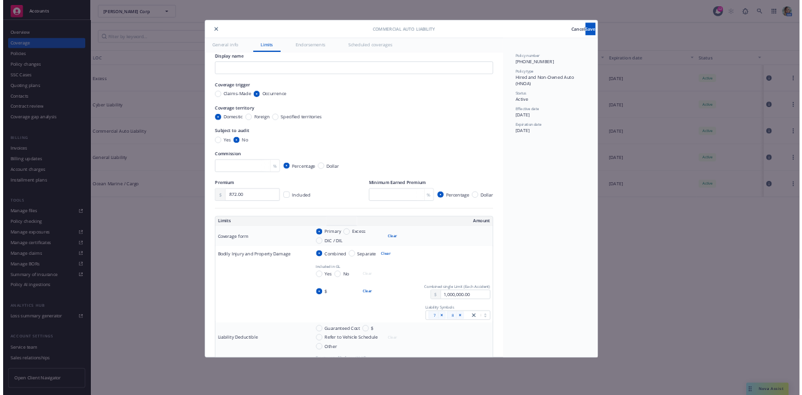
scroll to position [0, 0]
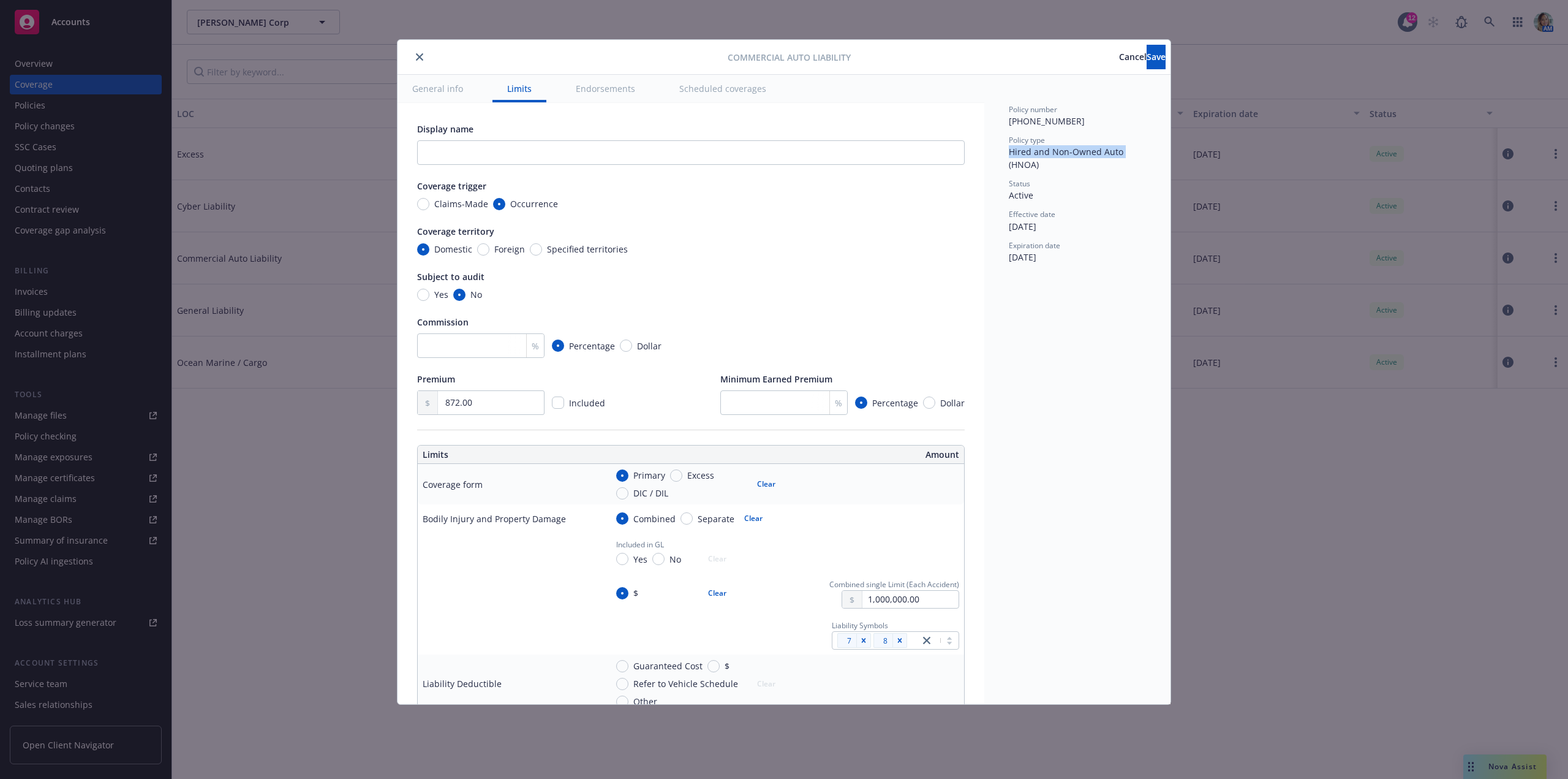
drag, startPoint x: 1122, startPoint y: 151, endPoint x: 1002, endPoint y: 151, distance: 120.0
click at [1002, 151] on div "Policy number (25)7365-50-66 Policy type Hired and Non-Owned Auto (HNOA) Status…" at bounding box center [1077, 389] width 187 height 629
copy span "Hired and Non-Owned Auto"
click at [461, 155] on input "text" at bounding box center [691, 152] width 547 height 24
paste input "Hired and Non-Owned Auto"
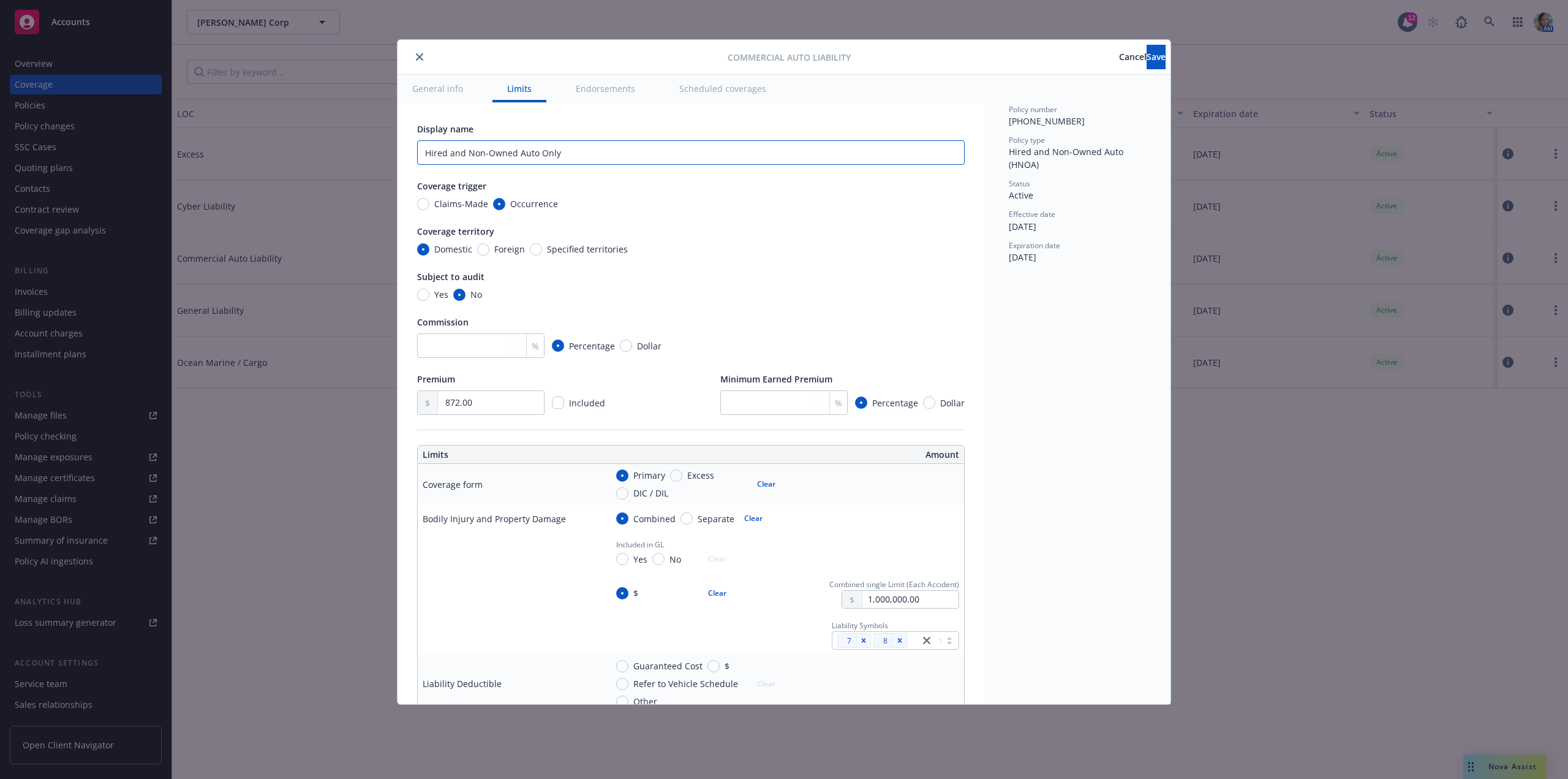
type input "Hired and Non-Owned Auto Only"
click at [1169, 53] on div "Commercial Auto Liability Cancel Save" at bounding box center [784, 58] width 773 height 35
click at [1149, 59] on button "Save" at bounding box center [1155, 57] width 19 height 24
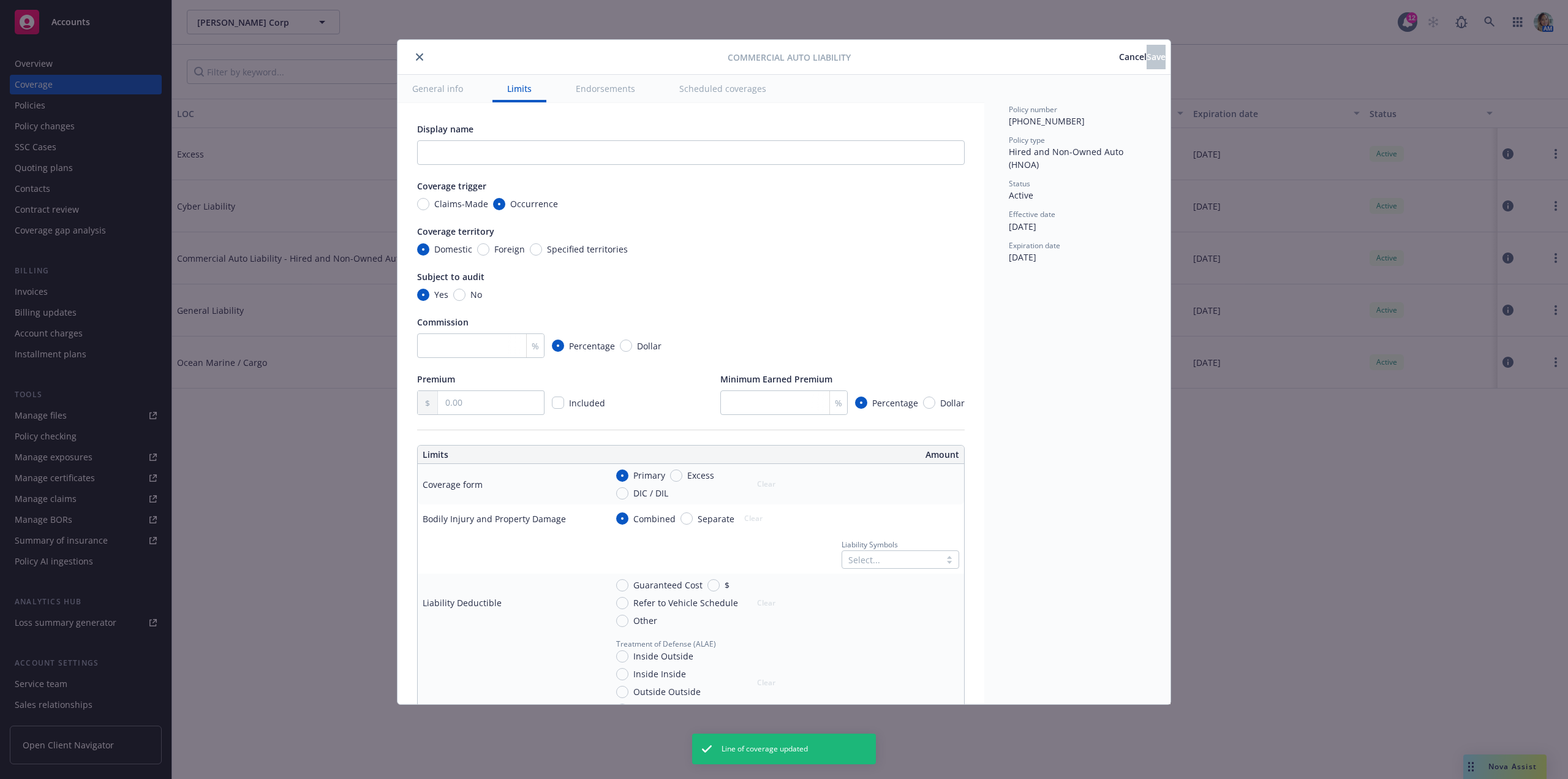
type input "Hired and Non-Owned Auto Only"
radio input "true"
radio input "false"
radio input "true"
type input "872.00"
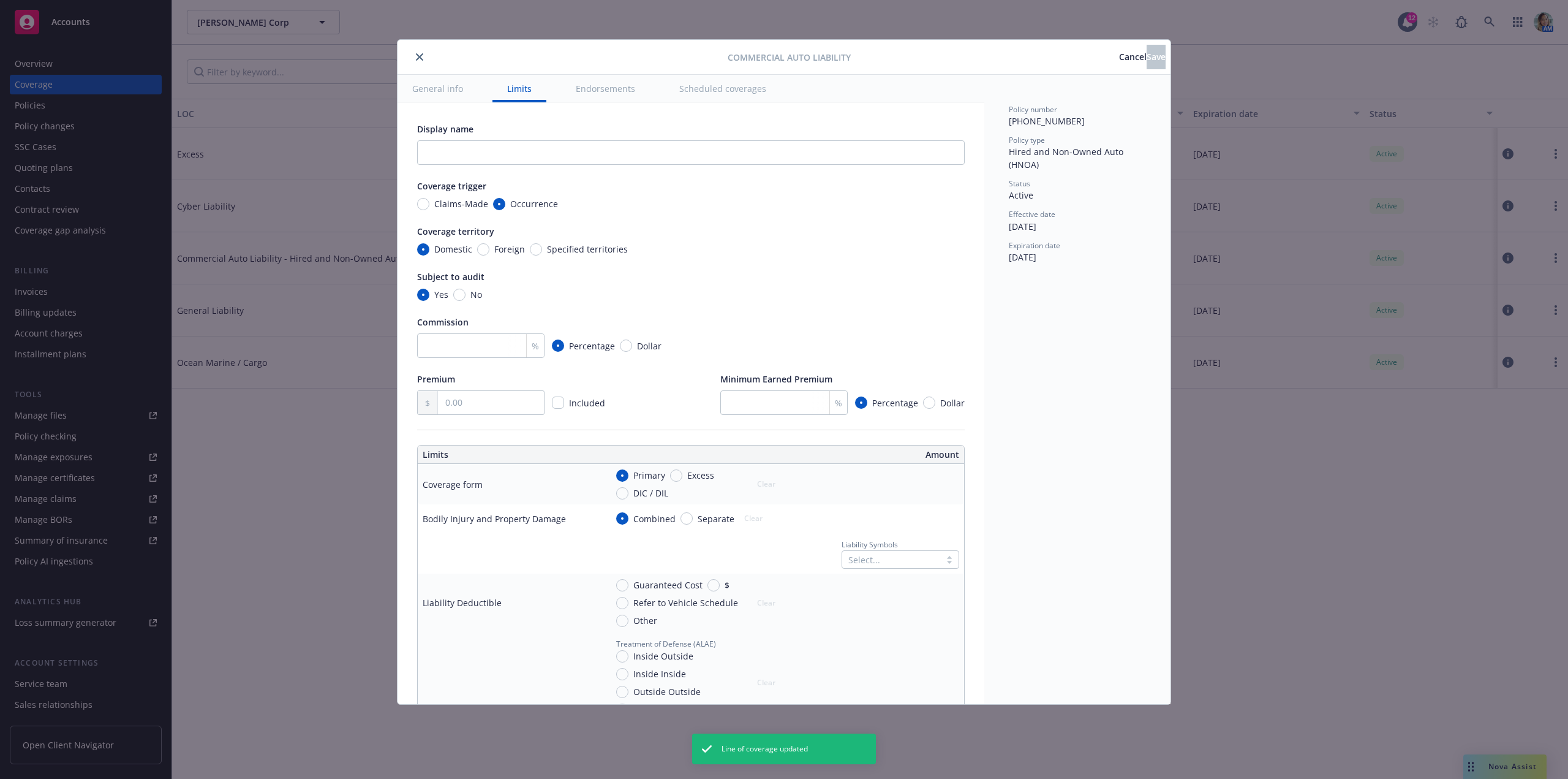
radio input "true"
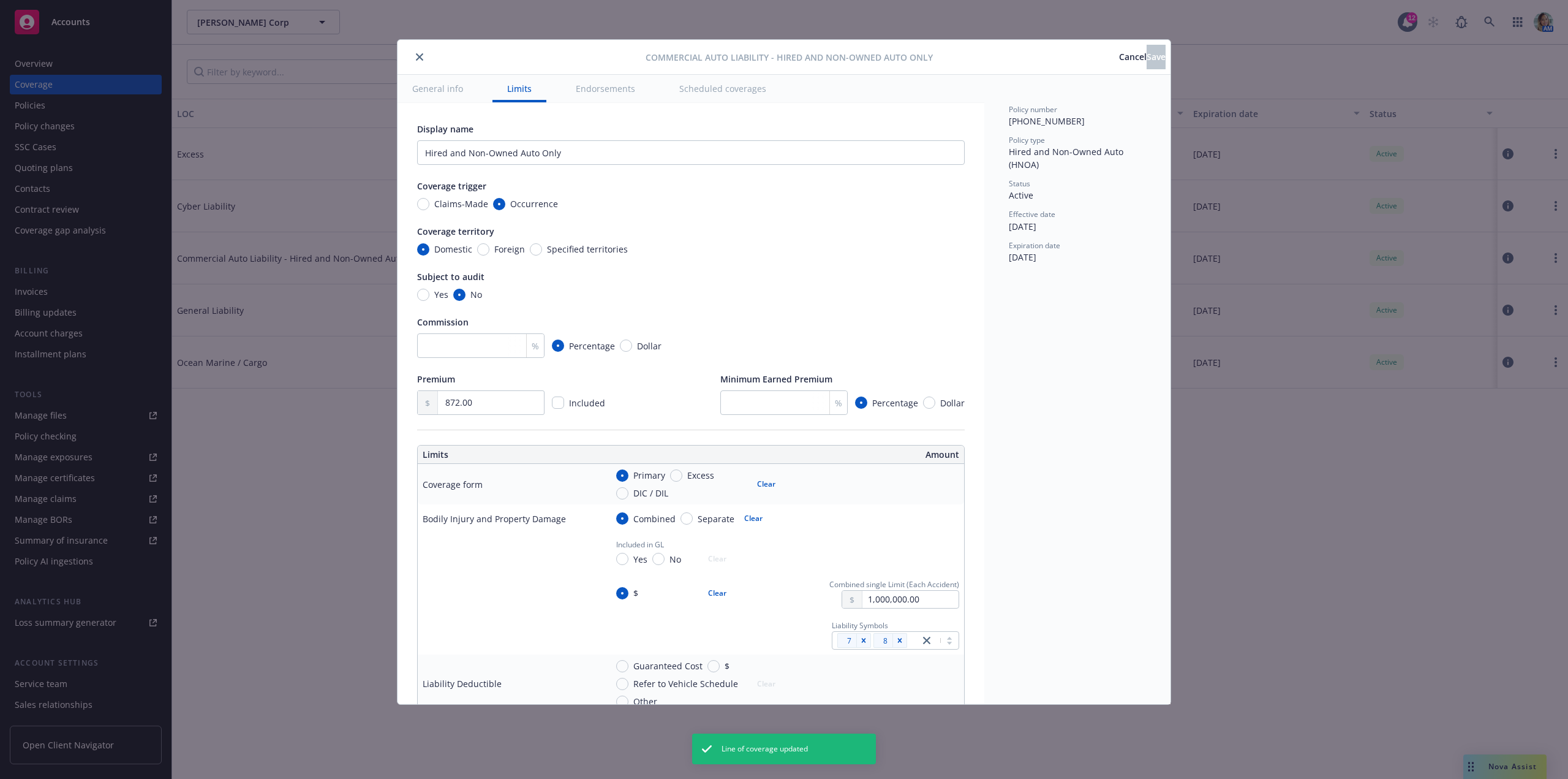
click at [421, 59] on icon "close" at bounding box center [420, 58] width 8 height 8
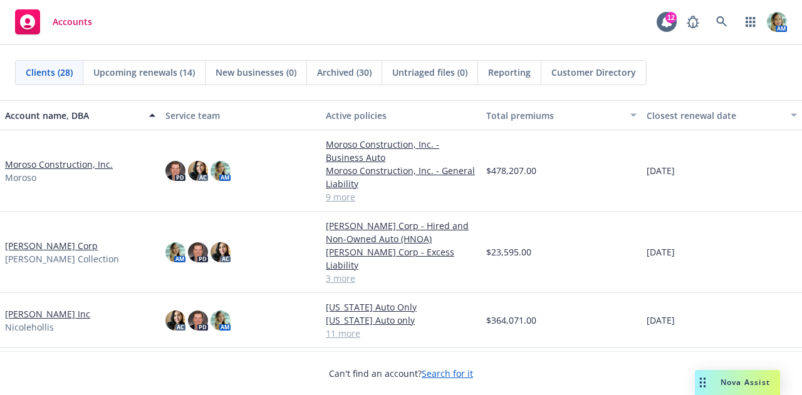
scroll to position [564, 0]
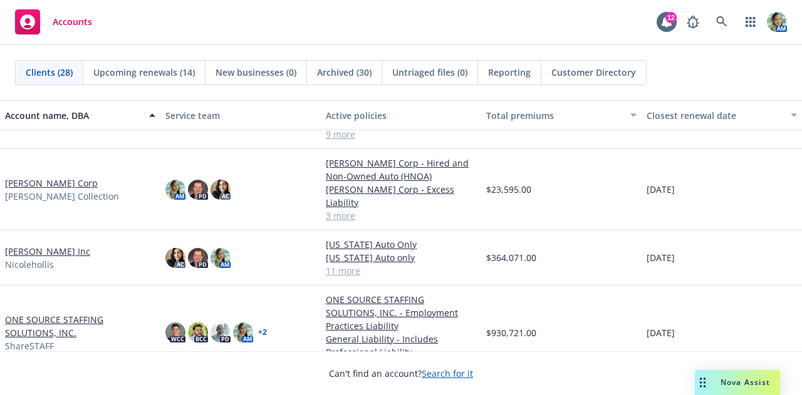
click at [63, 177] on link "[PERSON_NAME] Corp" at bounding box center [51, 183] width 93 height 13
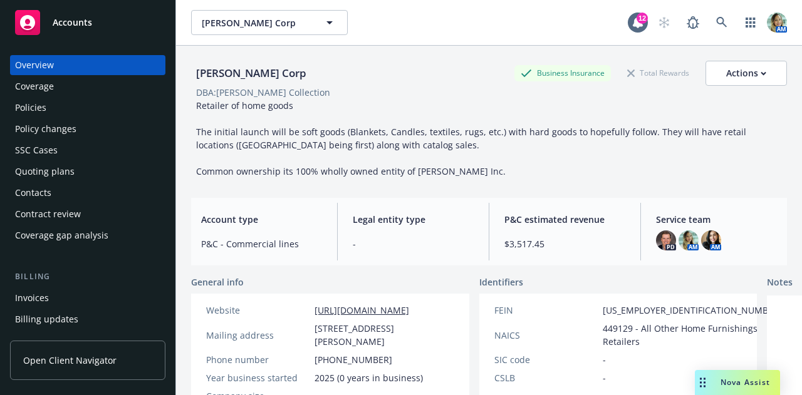
drag, startPoint x: 36, startPoint y: 111, endPoint x: 43, endPoint y: 113, distance: 7.8
click at [36, 111] on div "Policies" at bounding box center [30, 108] width 31 height 20
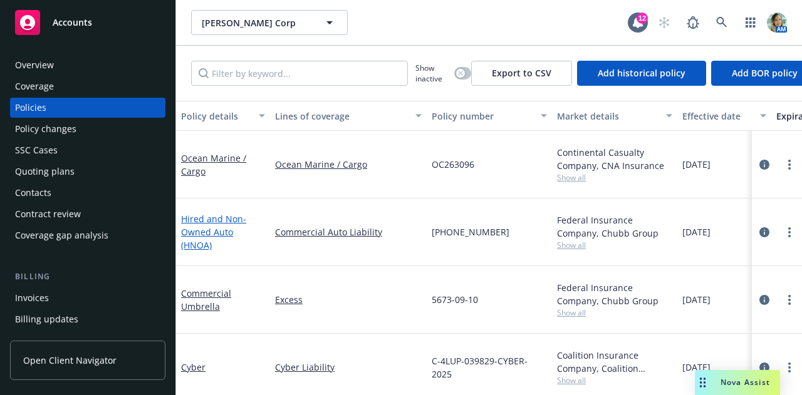
click at [223, 224] on link "Hired and Non-Owned Auto (HNOA)" at bounding box center [213, 232] width 65 height 38
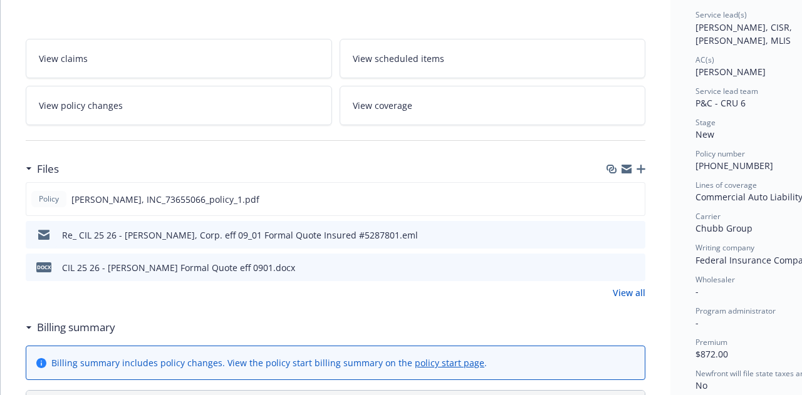
scroll to position [188, 0]
click at [634, 196] on icon "preview file" at bounding box center [632, 198] width 11 height 9
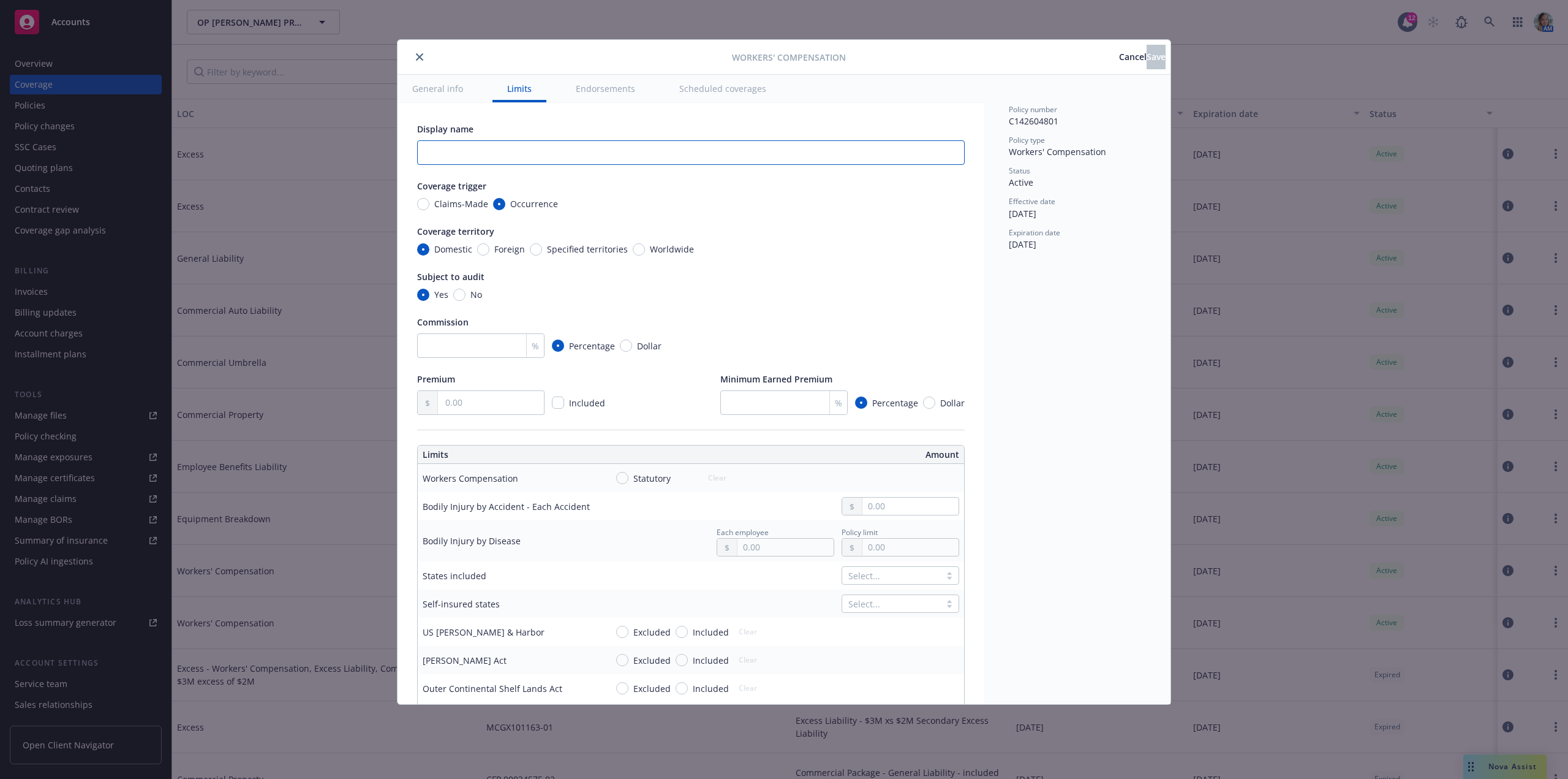
click at [468, 151] on input "text" at bounding box center [691, 152] width 547 height 24
type input "Texas"
click at [465, 396] on input "text" at bounding box center [490, 403] width 106 height 23
type input "319.00"
click at [675, 412] on div "Premium 319.00 Included Minimum Earned Premium % Percentage Dollar" at bounding box center [691, 393] width 547 height 42
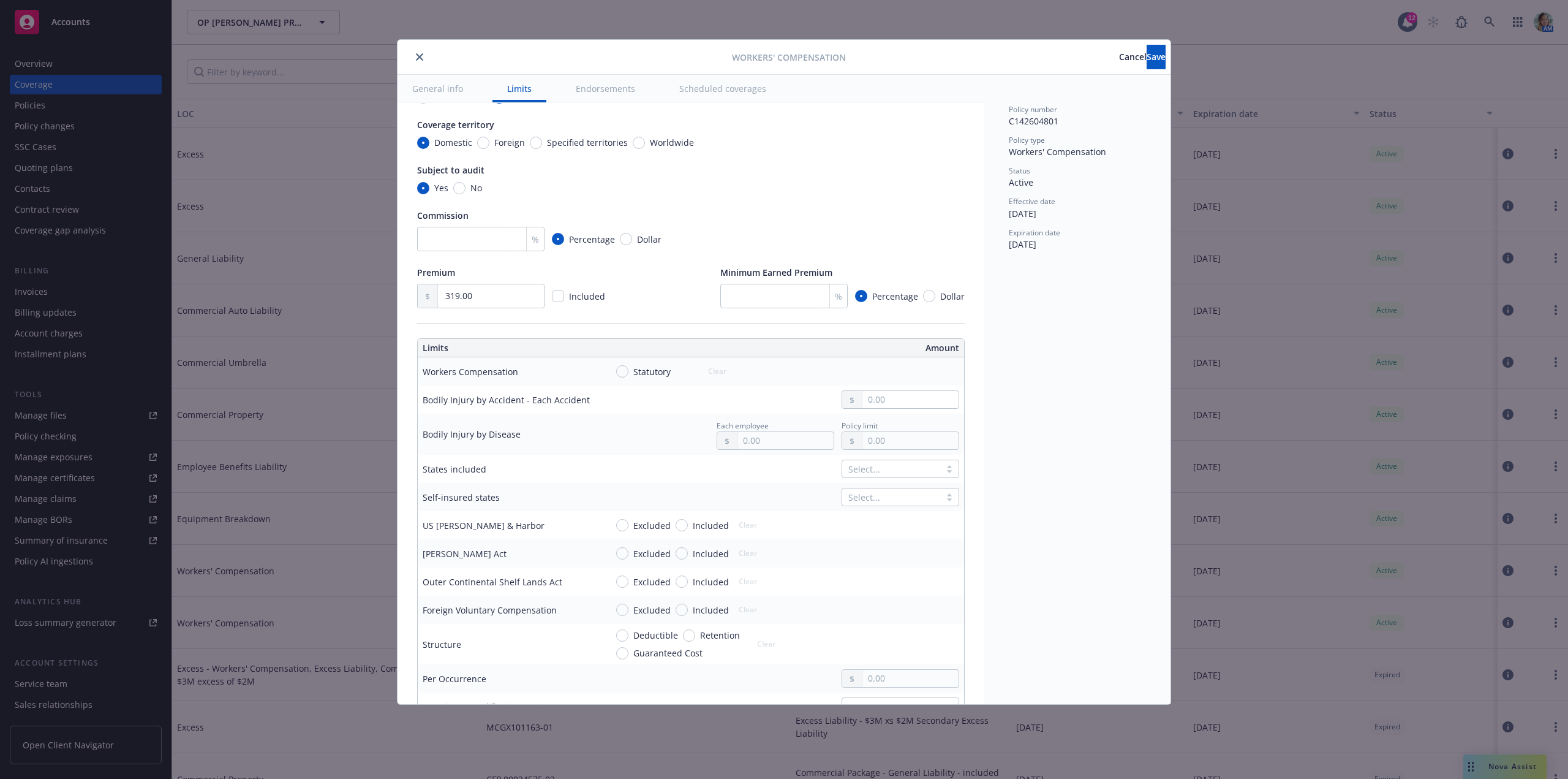
scroll to position [122, 0]
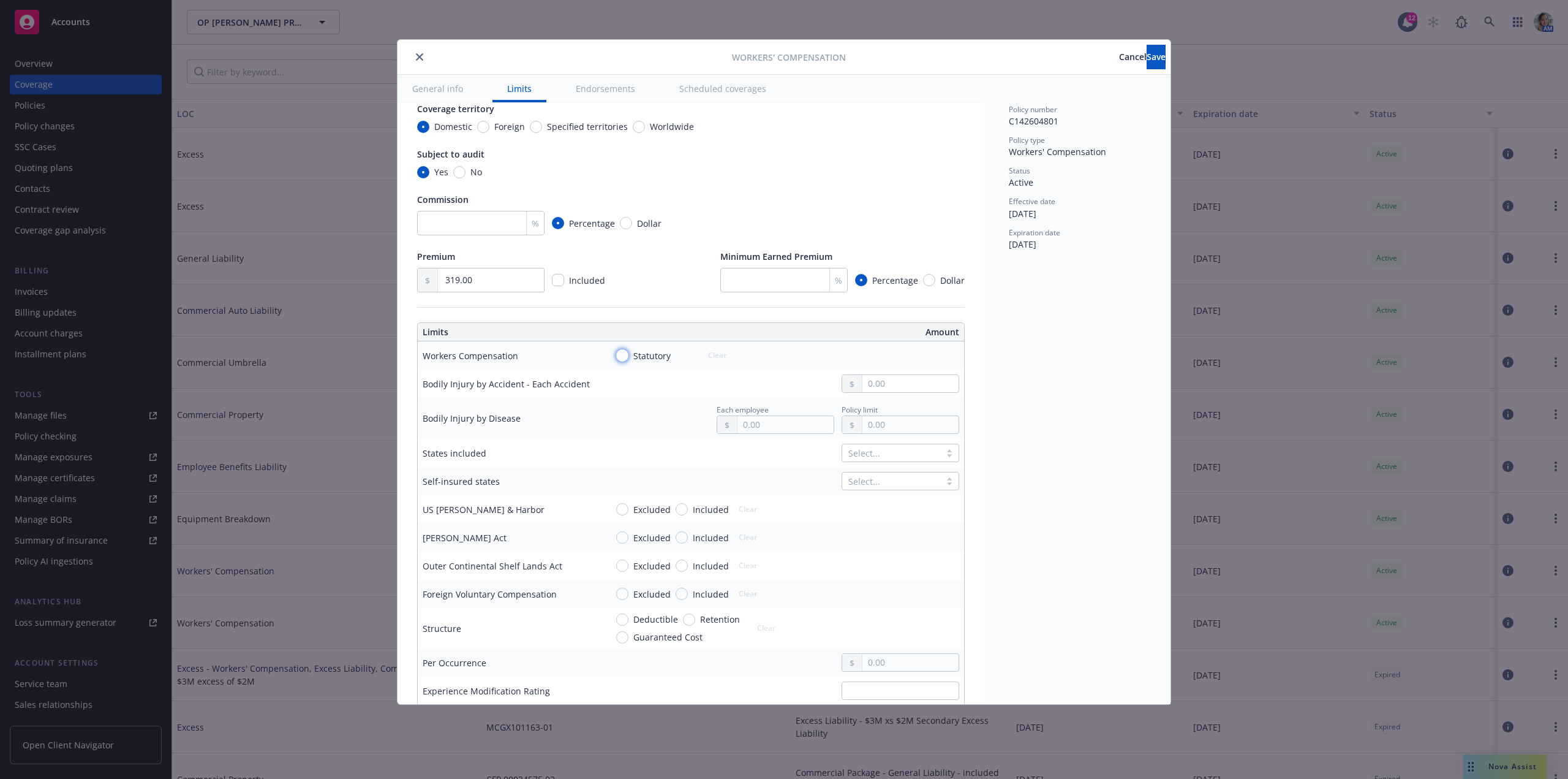
click at [624, 358] on input "Statutory" at bounding box center [622, 355] width 13 height 13
radio input "true"
click at [895, 385] on input "text" at bounding box center [910, 384] width 96 height 18
click at [890, 379] on input "text" at bounding box center [910, 384] width 96 height 18
drag, startPoint x: 926, startPoint y: 385, endPoint x: 800, endPoint y: 385, distance: 126.0
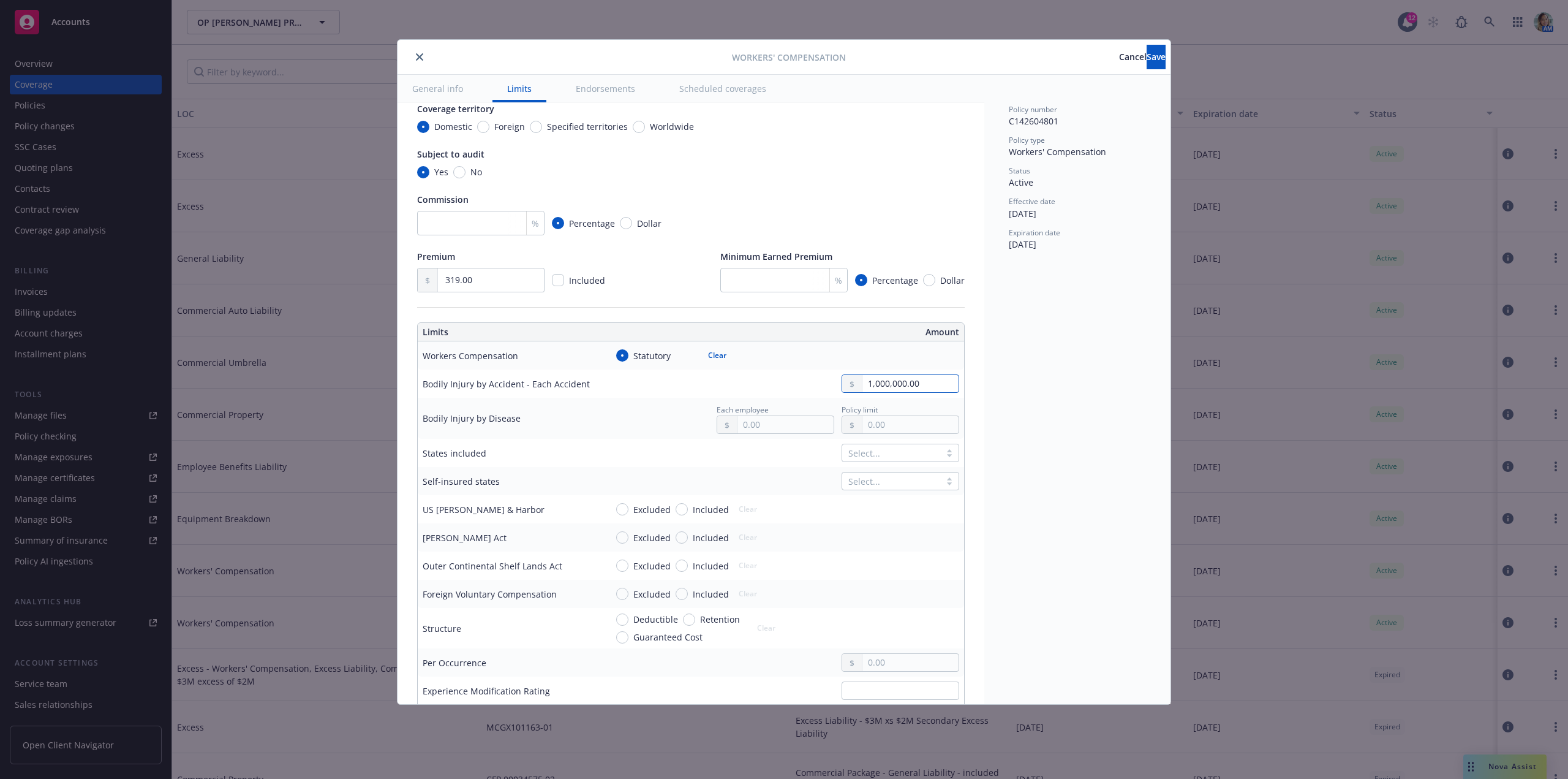
click at [800, 384] on div "1,000,000.00" at bounding box center [783, 383] width 353 height 19
type input "1,000,000.00"
click at [763, 424] on input "text" at bounding box center [785, 425] width 96 height 18
paste input "1,000,000.00"
type input "1,000,000.00"
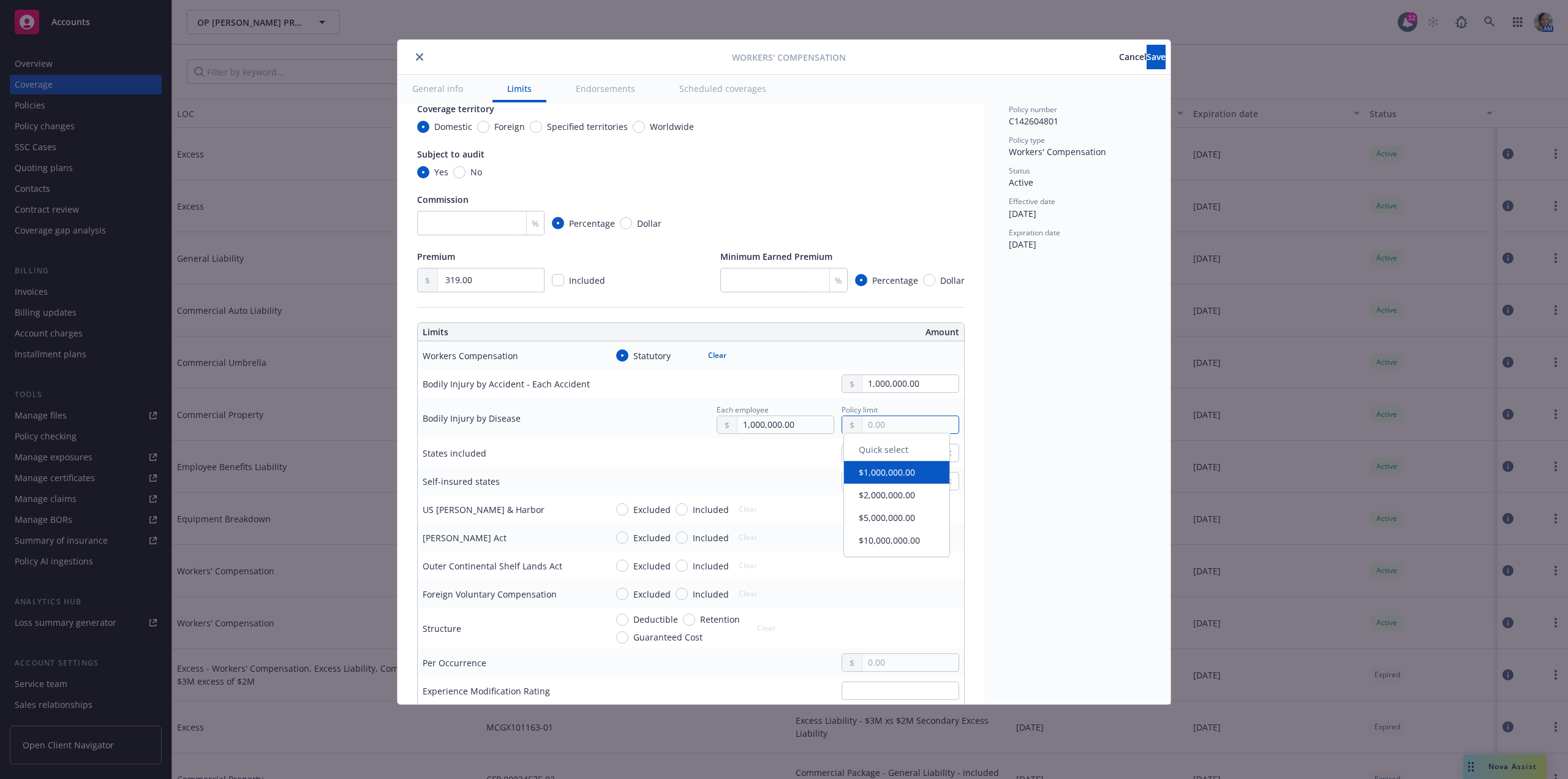
click at [904, 419] on input "text" at bounding box center [910, 425] width 96 height 18
paste input "1,000,000.00"
type input "1,000,000.00"
click at [672, 462] on td "Select..." at bounding box center [782, 453] width 362 height 28
click at [879, 455] on div at bounding box center [869, 453] width 44 height 15
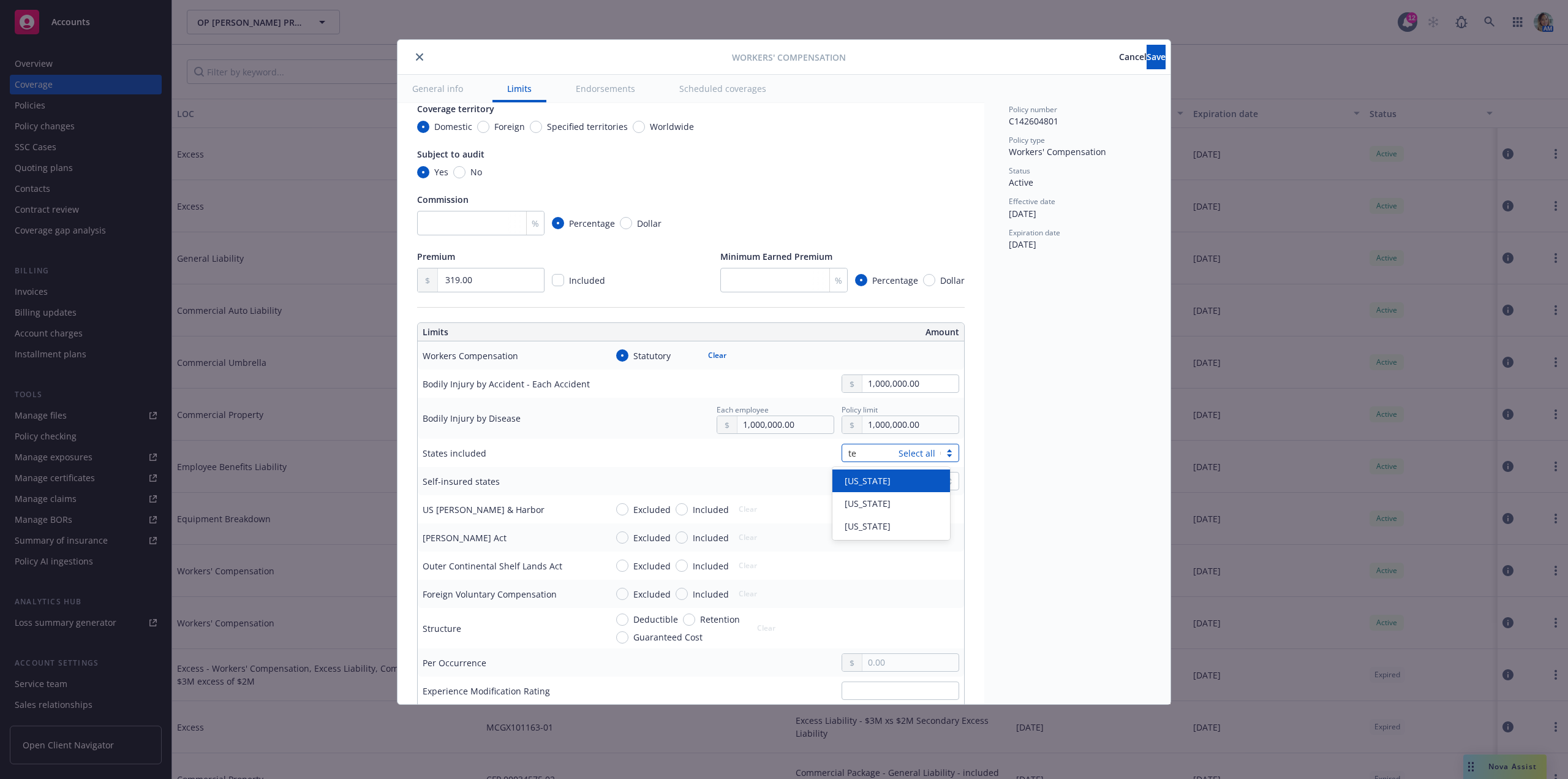
type input "tex"
click at [883, 478] on div "Texas" at bounding box center [890, 480] width 103 height 13
click at [676, 449] on div "Texas" at bounding box center [783, 453] width 353 height 19
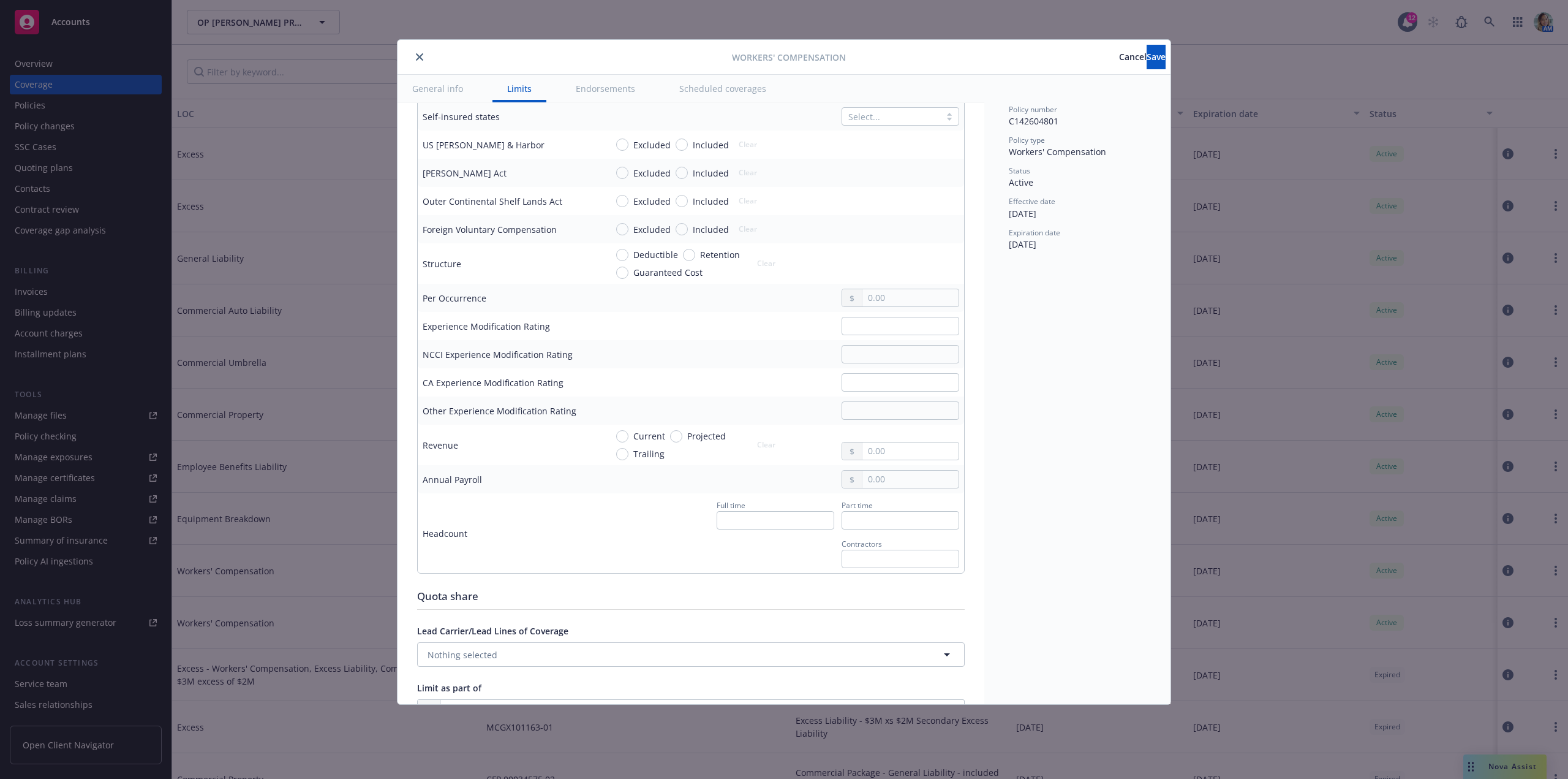
scroll to position [490, 0]
click at [880, 470] on input "text" at bounding box center [910, 476] width 96 height 18
type input "124,800.00"
click at [784, 521] on input "text" at bounding box center [775, 517] width 117 height 19
type input "2"
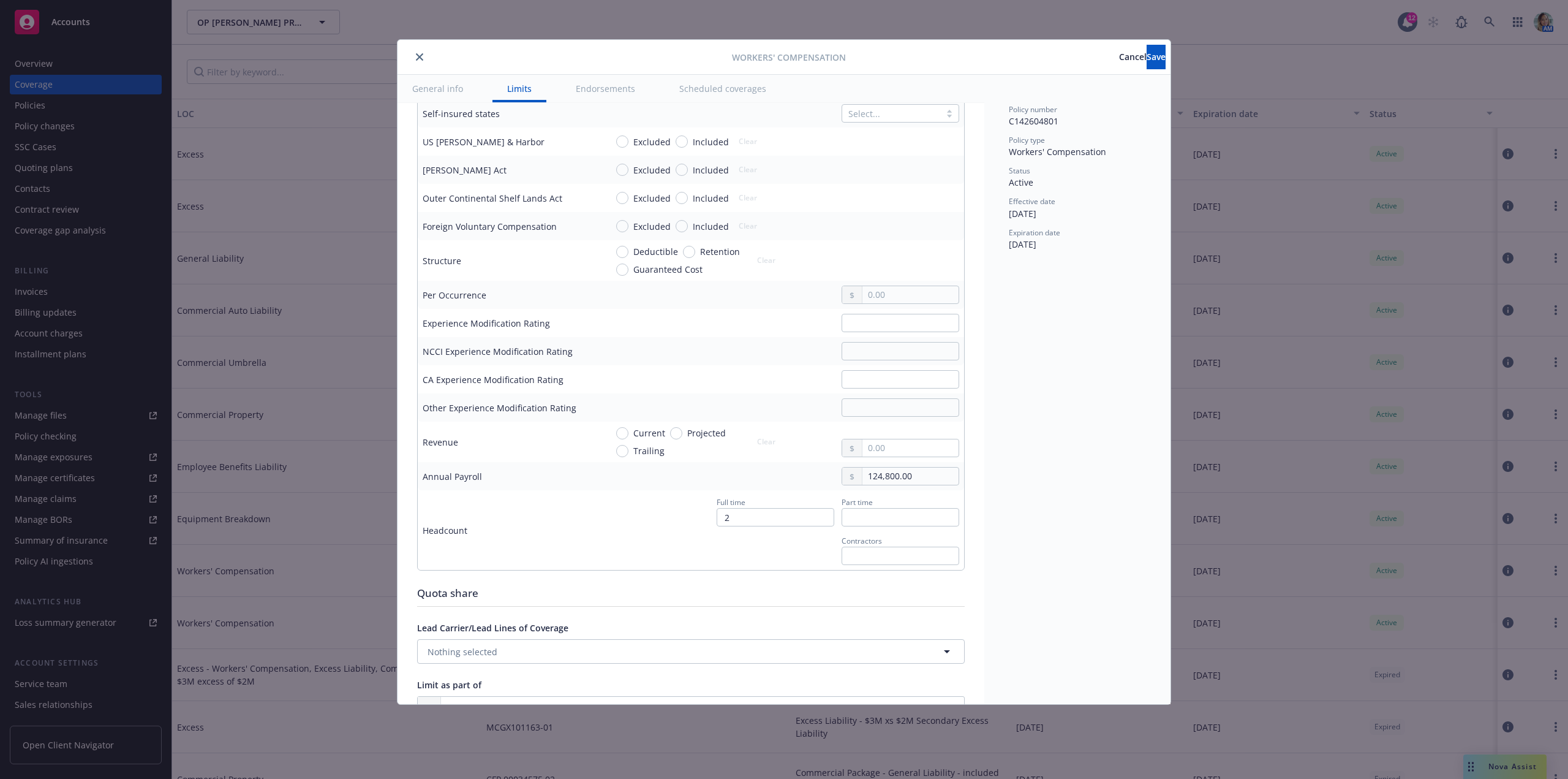
click at [610, 539] on div "Full time 2 Part time Contractors" at bounding box center [783, 529] width 353 height 69
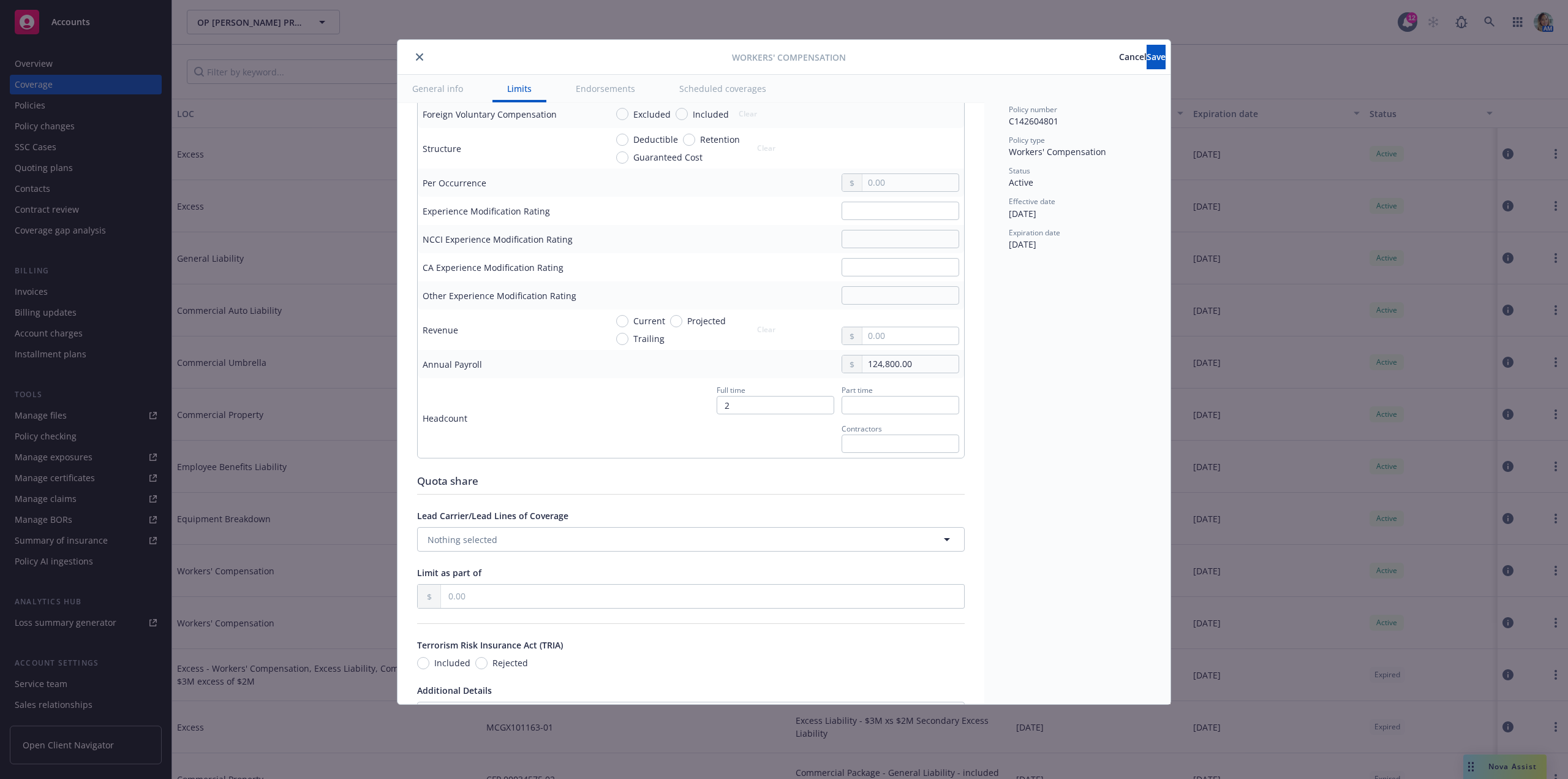
scroll to position [613, 0]
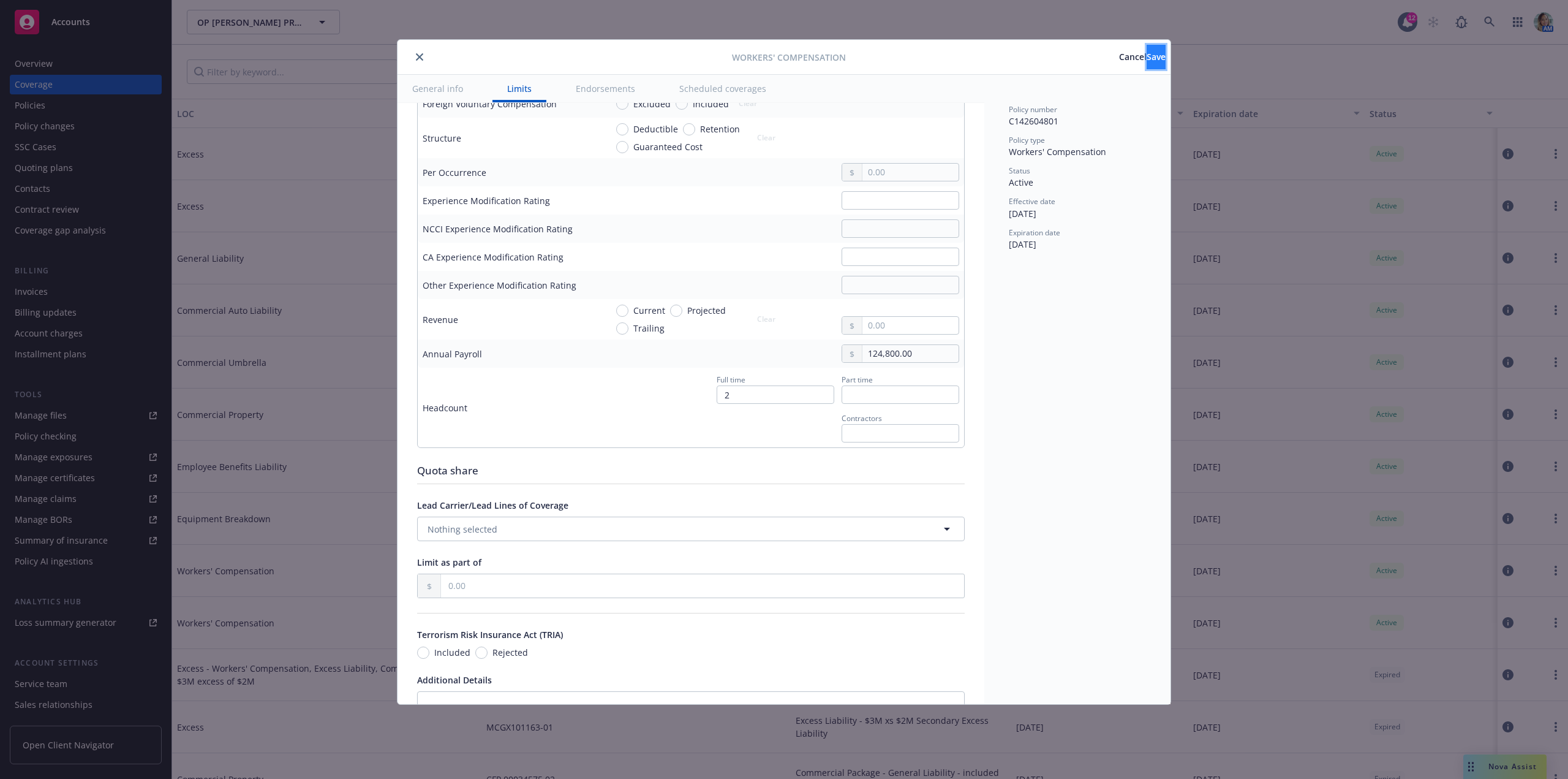
click at [1146, 55] on button "Save" at bounding box center [1155, 57] width 19 height 24
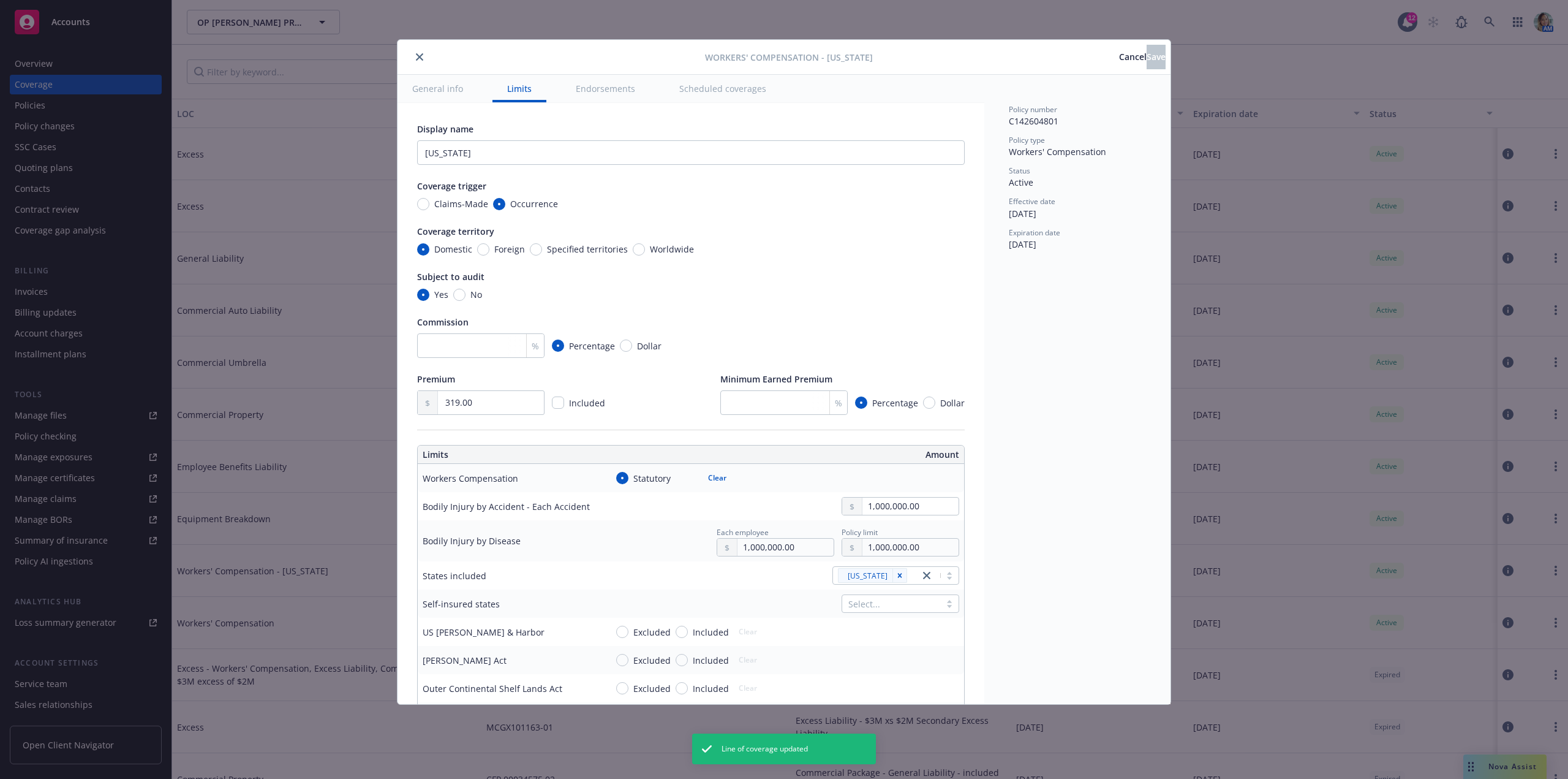
type input "Texas"
type input "319.00"
radio input "true"
type input "1,000,000.00"
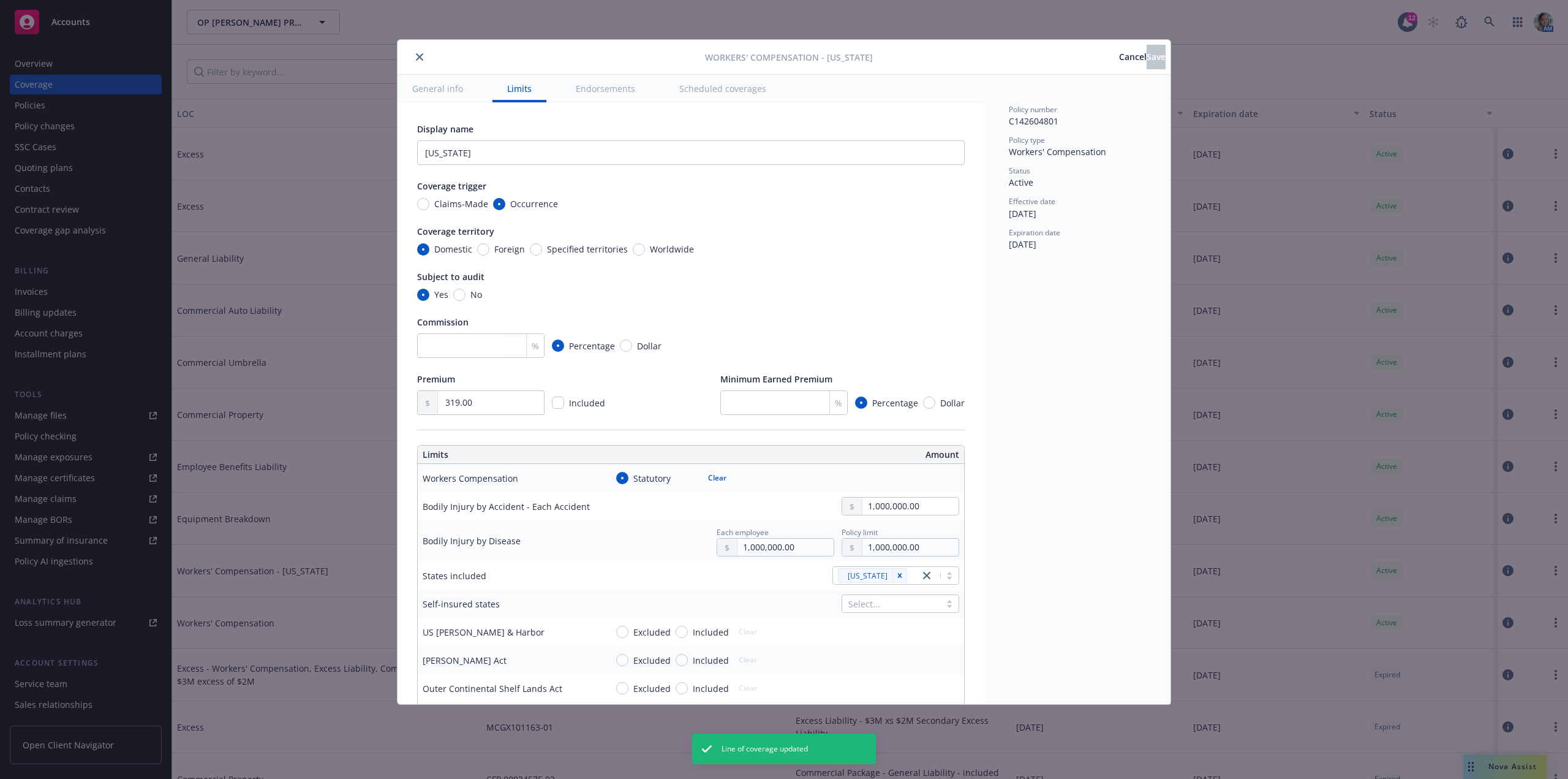
type input "1,000,000.00"
type input "124,800.00"
type input "2"
click at [429, 56] on div at bounding box center [554, 57] width 303 height 15
click at [422, 57] on icon "close" at bounding box center [420, 58] width 8 height 8
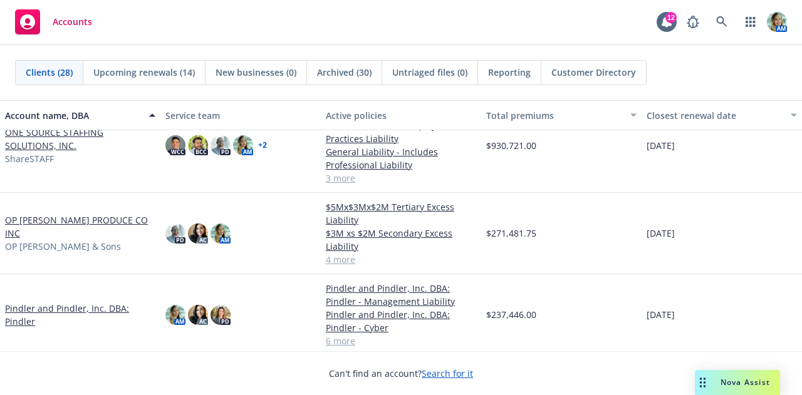
scroll to position [689, 0]
click at [87, 224] on link "OP [PERSON_NAME] PRODUCE CO INC" at bounding box center [80, 226] width 150 height 26
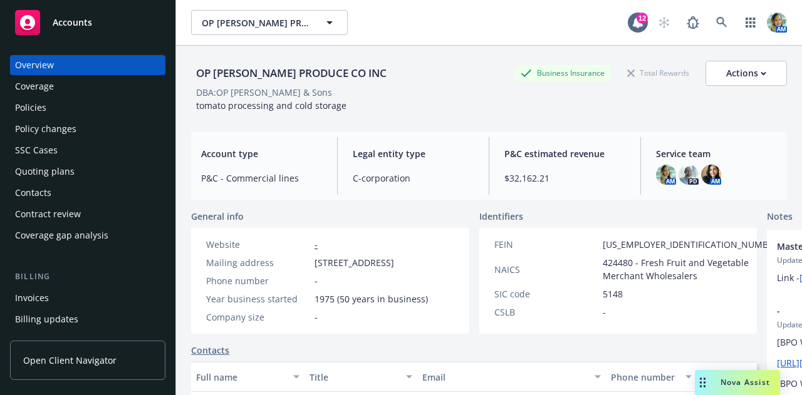
click at [80, 110] on div "Policies" at bounding box center [87, 108] width 145 height 20
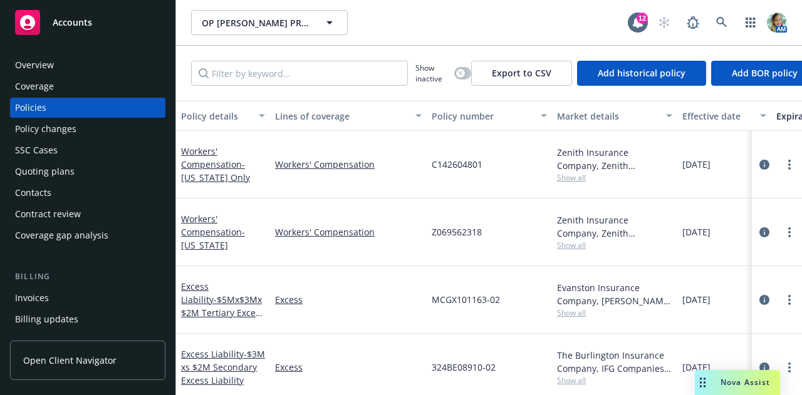
click at [217, 239] on div "Workers' Compensation - [US_STATE]" at bounding box center [223, 231] width 84 height 39
click at [218, 168] on link "Workers' Compensation - [US_STATE] Only" at bounding box center [215, 164] width 69 height 38
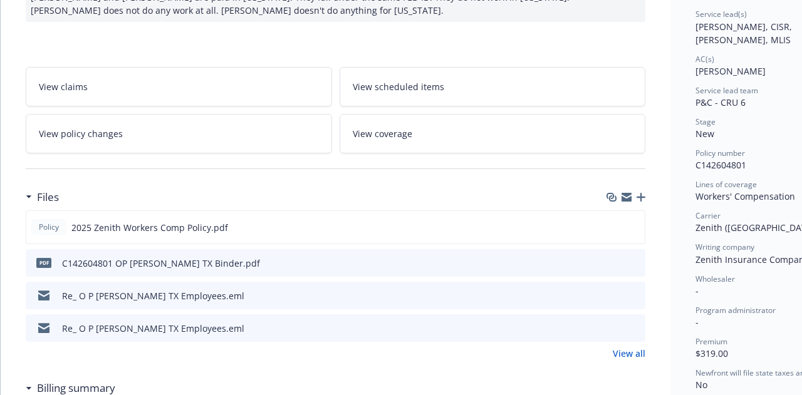
scroll to position [251, 0]
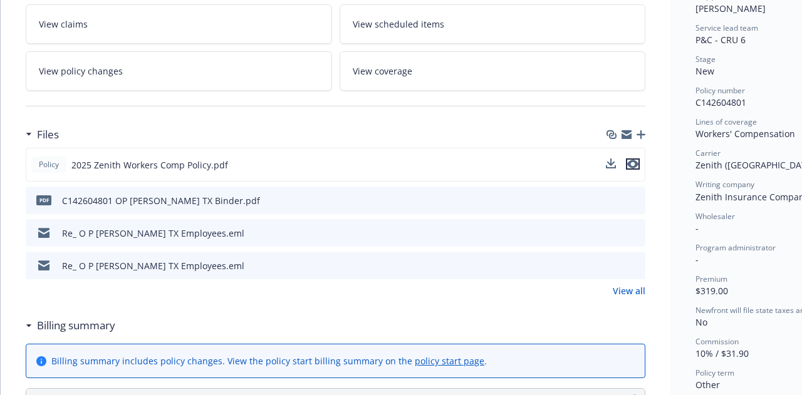
click at [634, 165] on icon "preview file" at bounding box center [632, 164] width 11 height 9
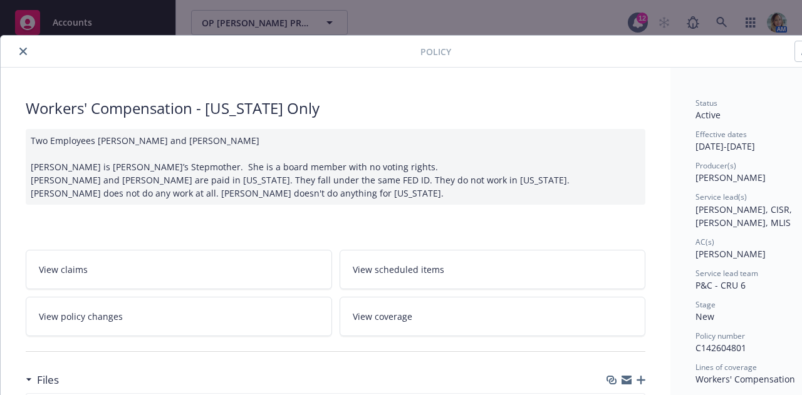
scroll to position [0, 0]
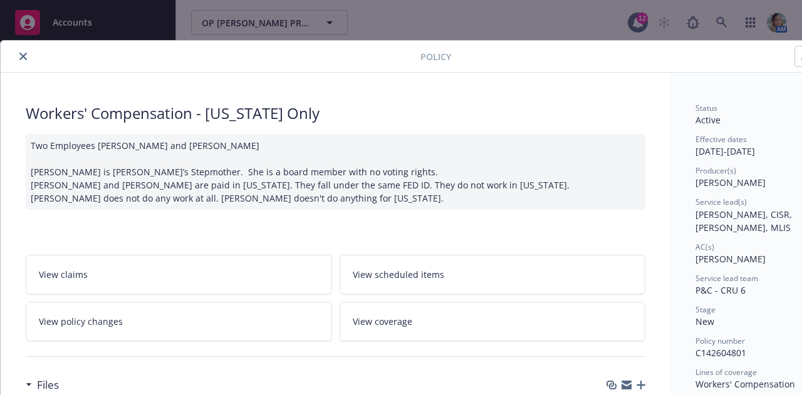
click at [25, 56] on icon "close" at bounding box center [23, 57] width 8 height 8
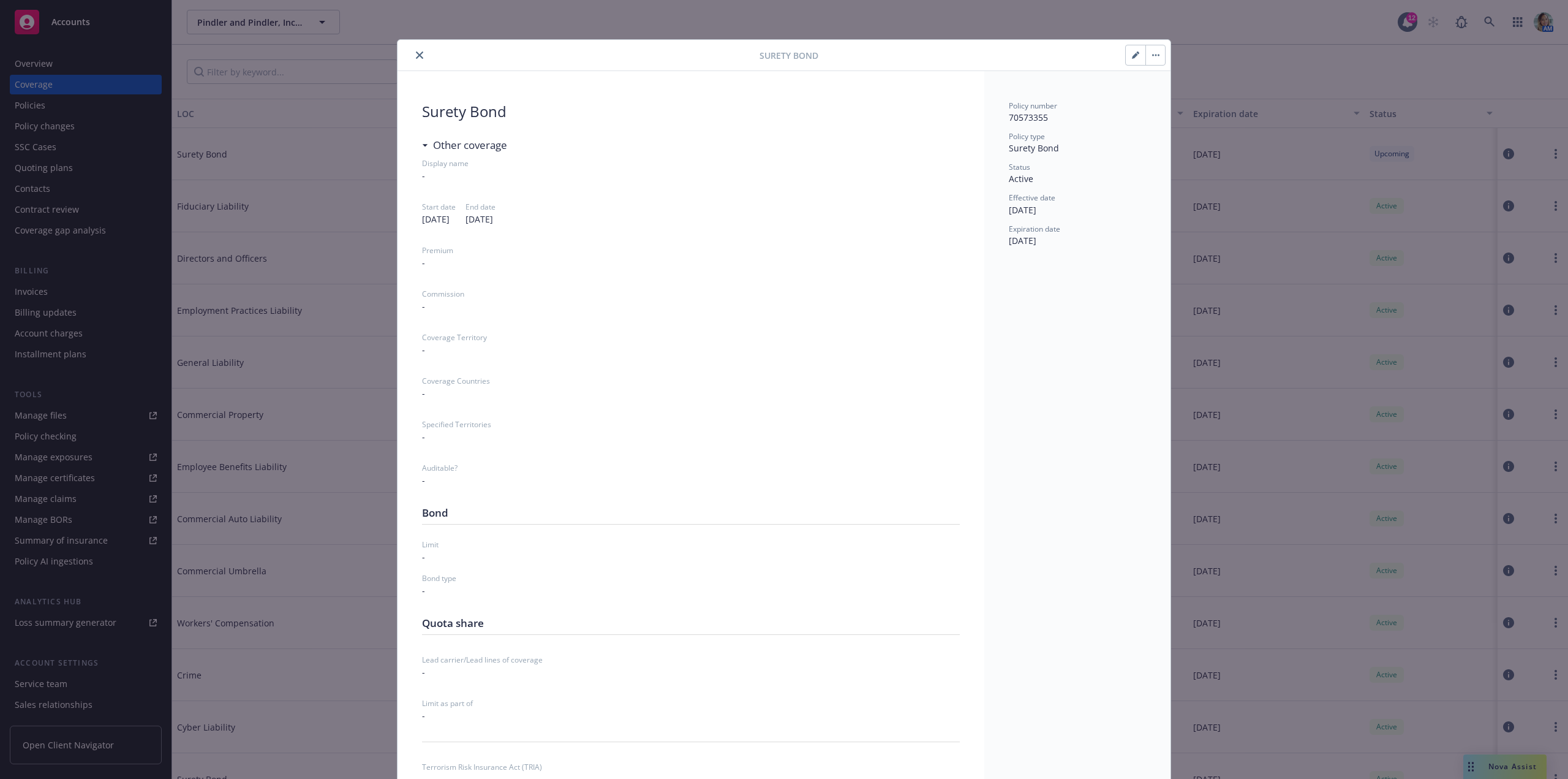
click at [1126, 58] on button "button" at bounding box center [1135, 55] width 20 height 20
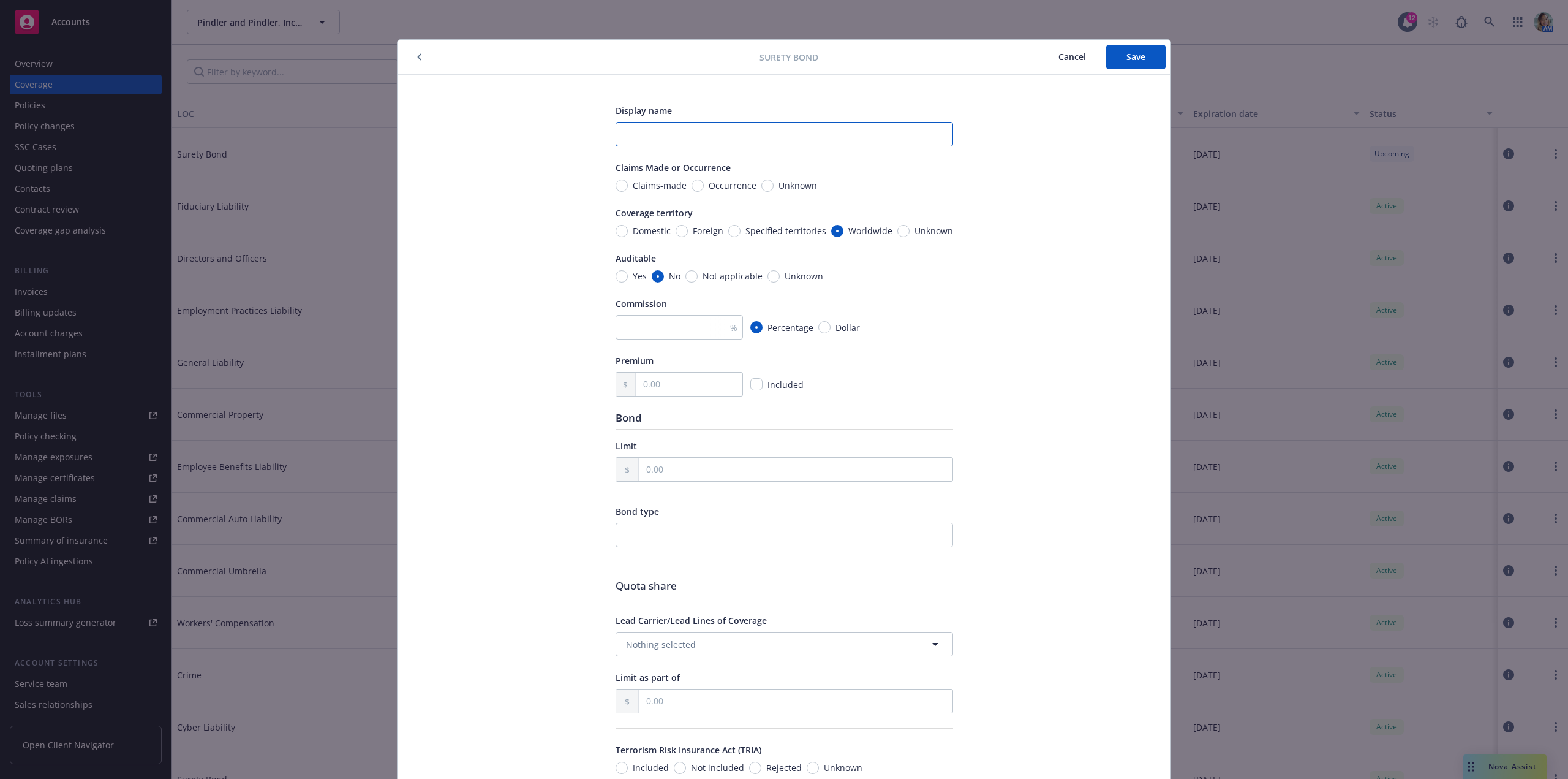
click at [675, 137] on input "text" at bounding box center [784, 134] width 337 height 24
paste input "Surety Bond - Motor Vehicle Dealer License #67350"
type input "Surety Bond - Motor Vehicle Dealer License #67350"
click at [678, 384] on input "text" at bounding box center [689, 384] width 106 height 23
type input "500.00"
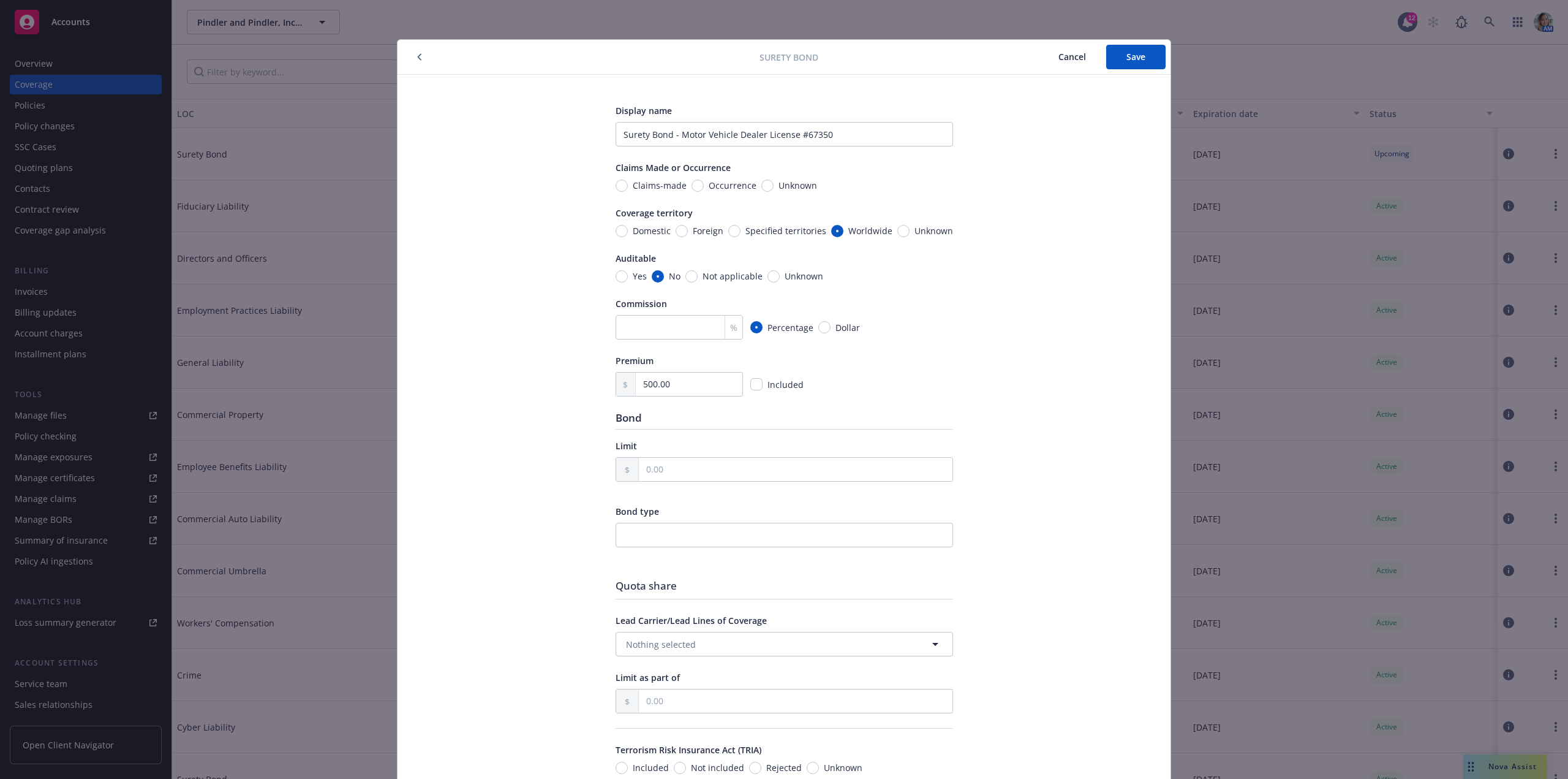
click at [494, 433] on div "Display name Surety Bond - Motor Vehicle Dealer License #67350 Claims Made or O…" at bounding box center [784, 480] width 724 height 751
click at [690, 469] on input "text" at bounding box center [795, 469] width 314 height 23
type input "50,000.00"
click at [667, 537] on input "text" at bounding box center [784, 535] width 337 height 24
paste input "Surety Bond - Motor Vehicle Dealer License #67350"
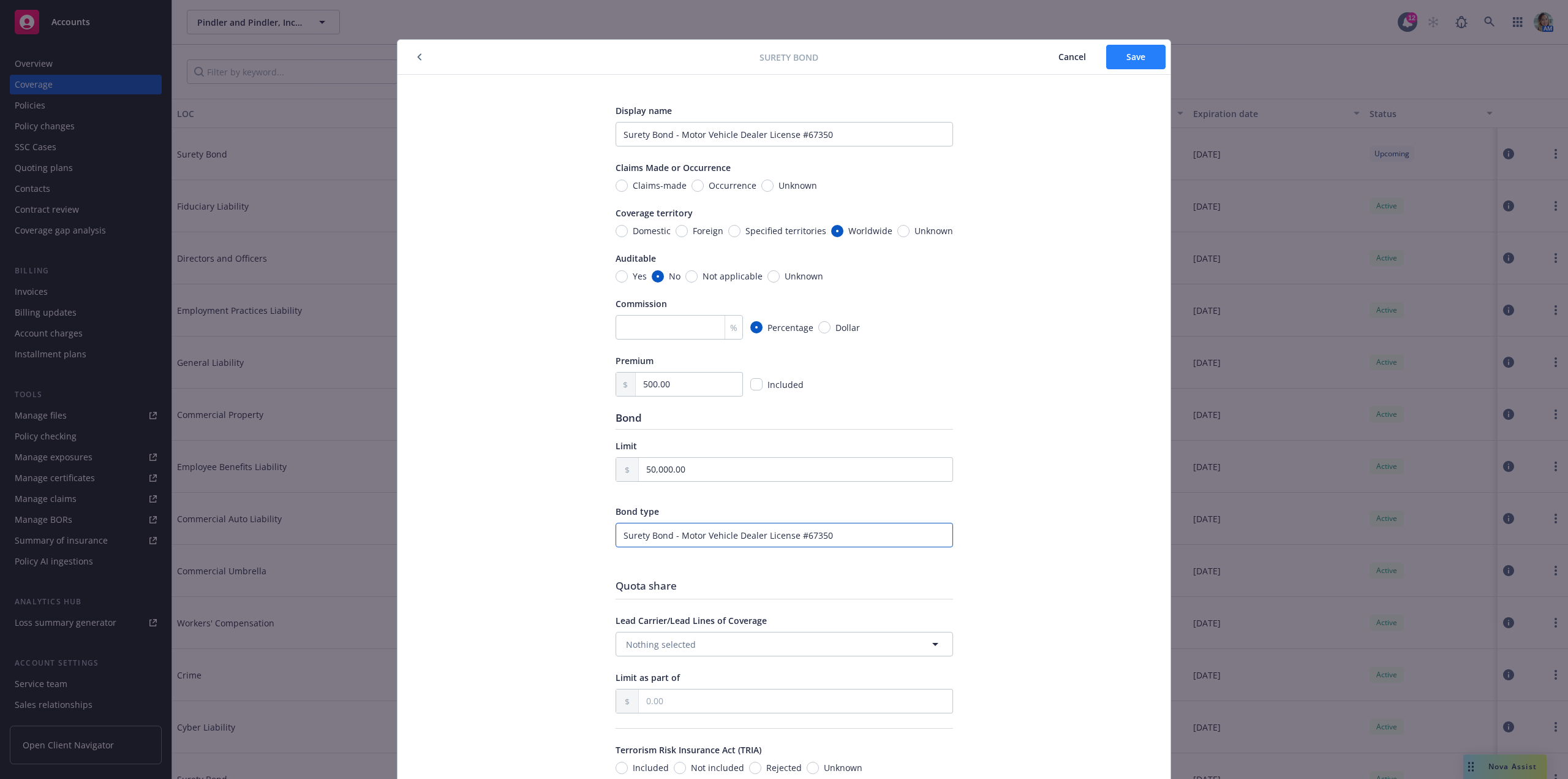
type input "Surety Bond - Motor Vehicle Dealer License #67350"
click at [1126, 60] on span "Save" at bounding box center [1135, 57] width 19 height 12
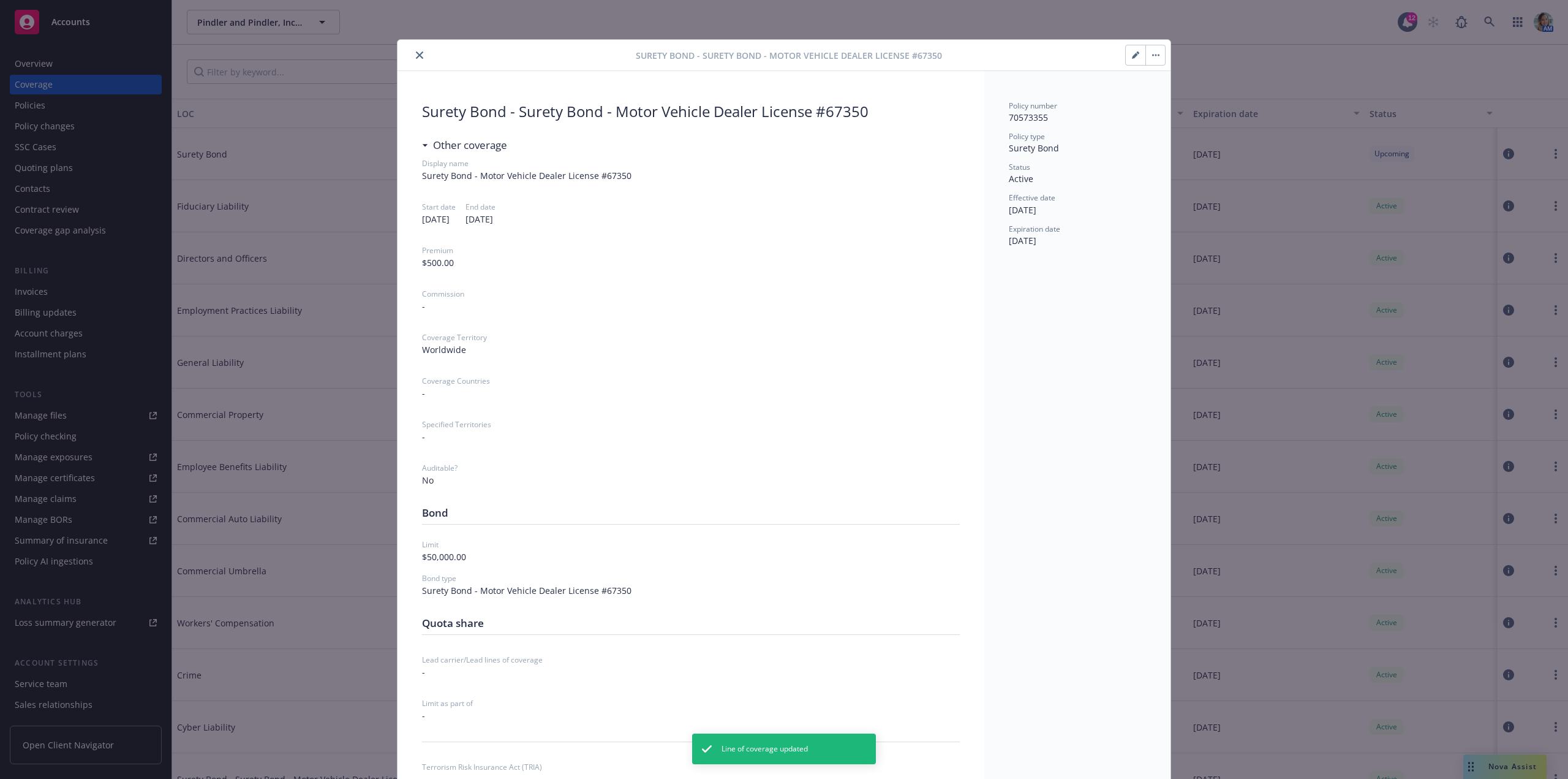
click at [424, 57] on div at bounding box center [519, 55] width 233 height 15
click at [419, 59] on button "close" at bounding box center [419, 55] width 15 height 15
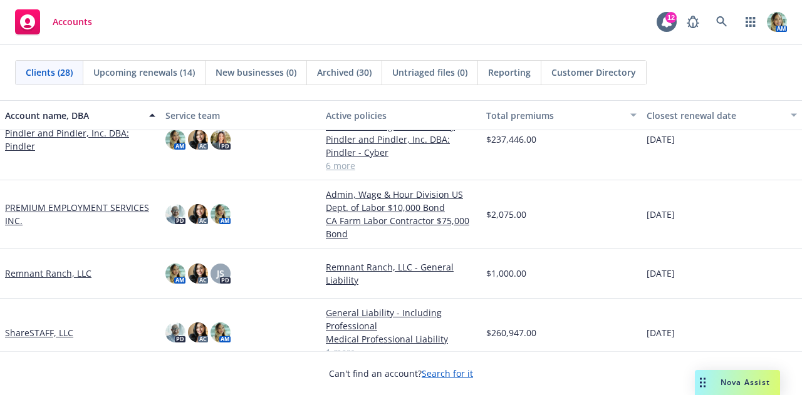
scroll to position [752, 0]
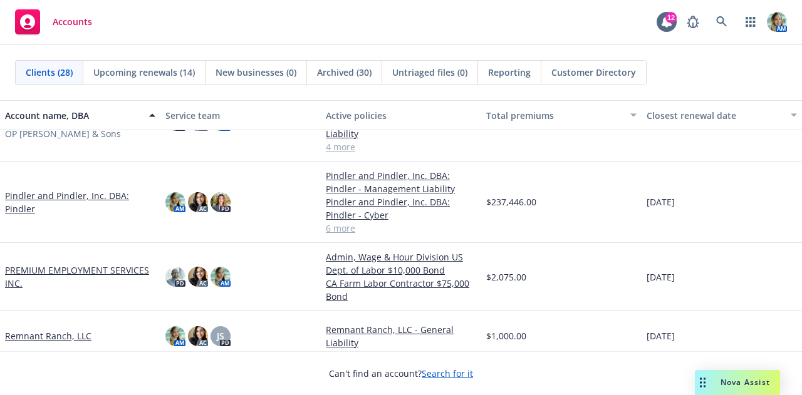
click at [107, 197] on link "Pindler and Pindler, Inc. DBA: Pindler" at bounding box center [80, 202] width 150 height 26
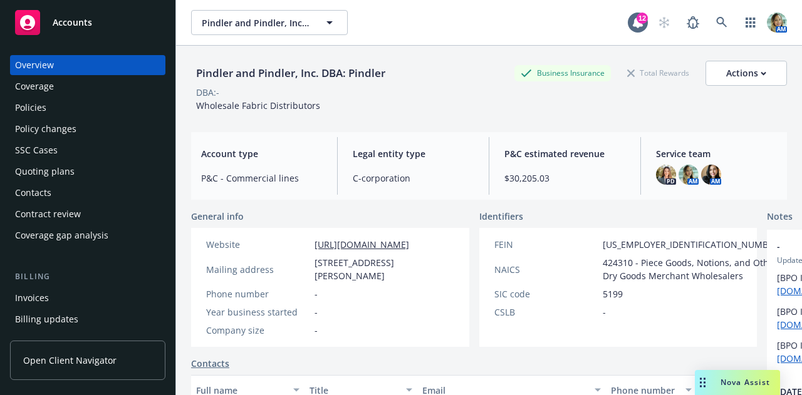
click at [40, 105] on div "Policies" at bounding box center [30, 108] width 31 height 20
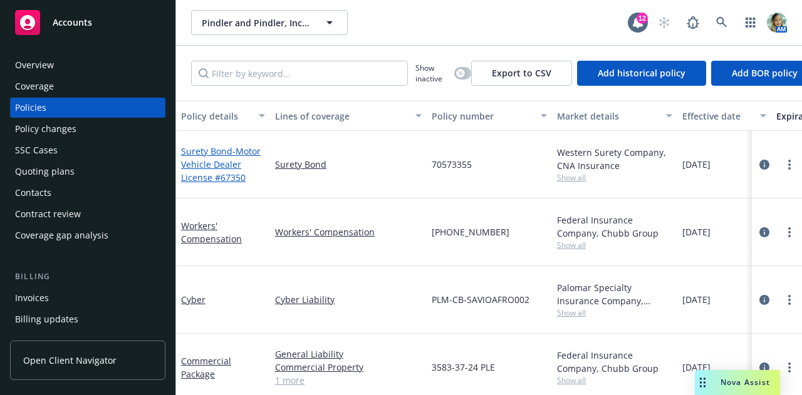
click at [233, 151] on span "- Motor Vehicle Dealer License #67350" at bounding box center [221, 164] width 80 height 38
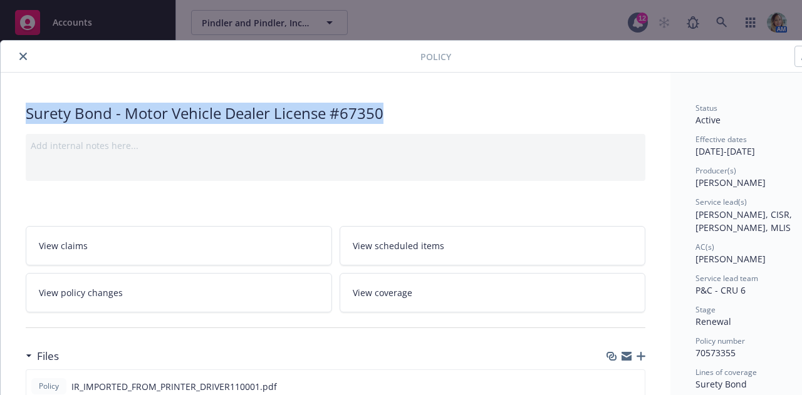
drag, startPoint x: 384, startPoint y: 113, endPoint x: 25, endPoint y: 110, distance: 359.2
copy div "Surety Bond - Motor Vehicle Dealer License #67350"
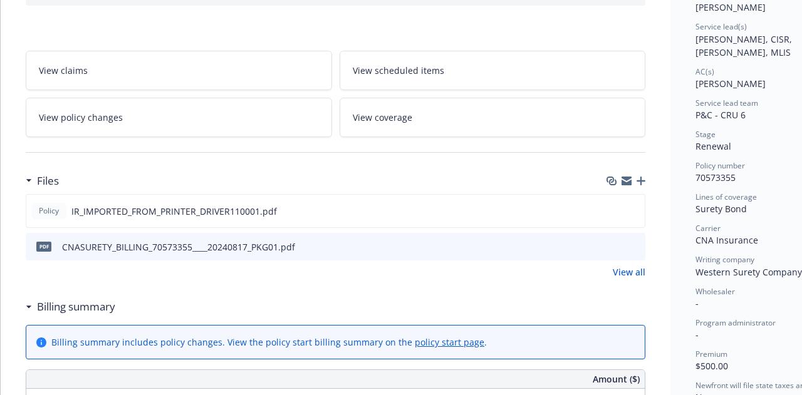
scroll to position [188, 0]
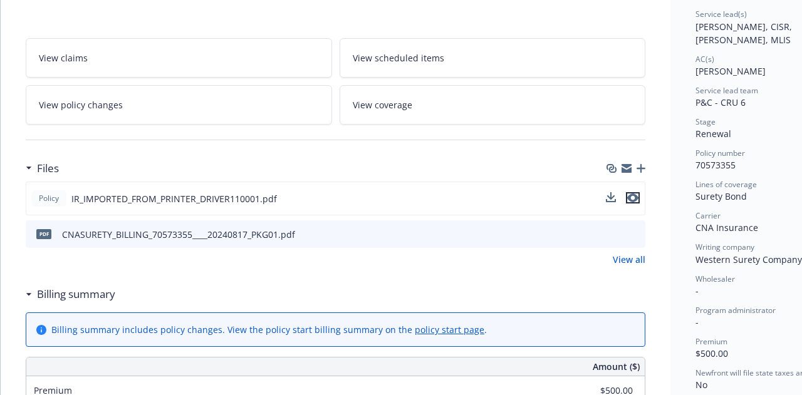
click at [632, 197] on icon "preview file" at bounding box center [632, 198] width 11 height 9
click at [631, 233] on icon "preview file" at bounding box center [633, 233] width 11 height 9
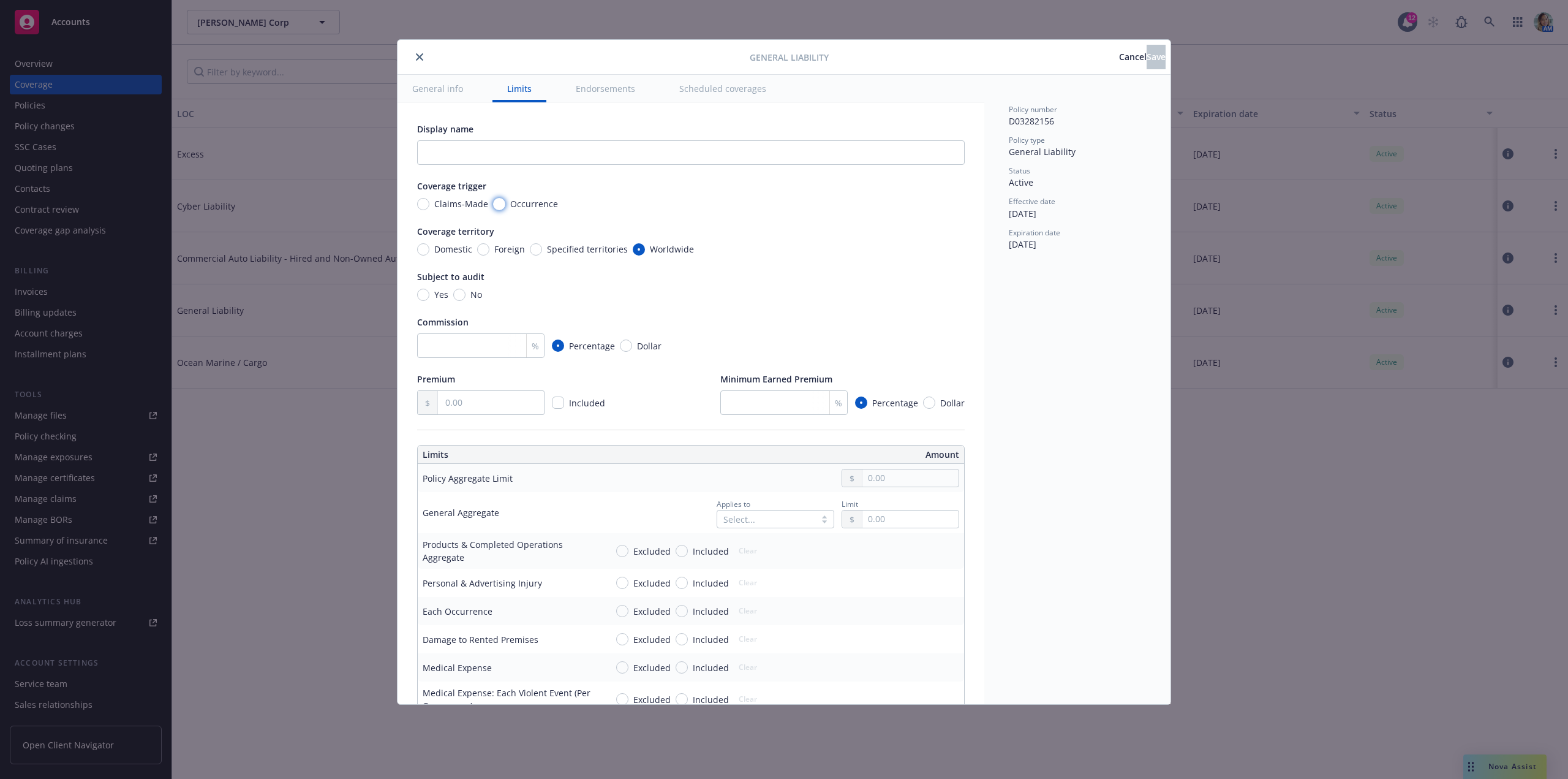
click at [495, 204] on input "Occurrence" at bounding box center [499, 203] width 13 height 13
radio input "true"
click at [470, 400] on input "text" at bounding box center [490, 403] width 106 height 23
type input "2,944.00"
click at [753, 292] on div "Yes No" at bounding box center [691, 294] width 547 height 13
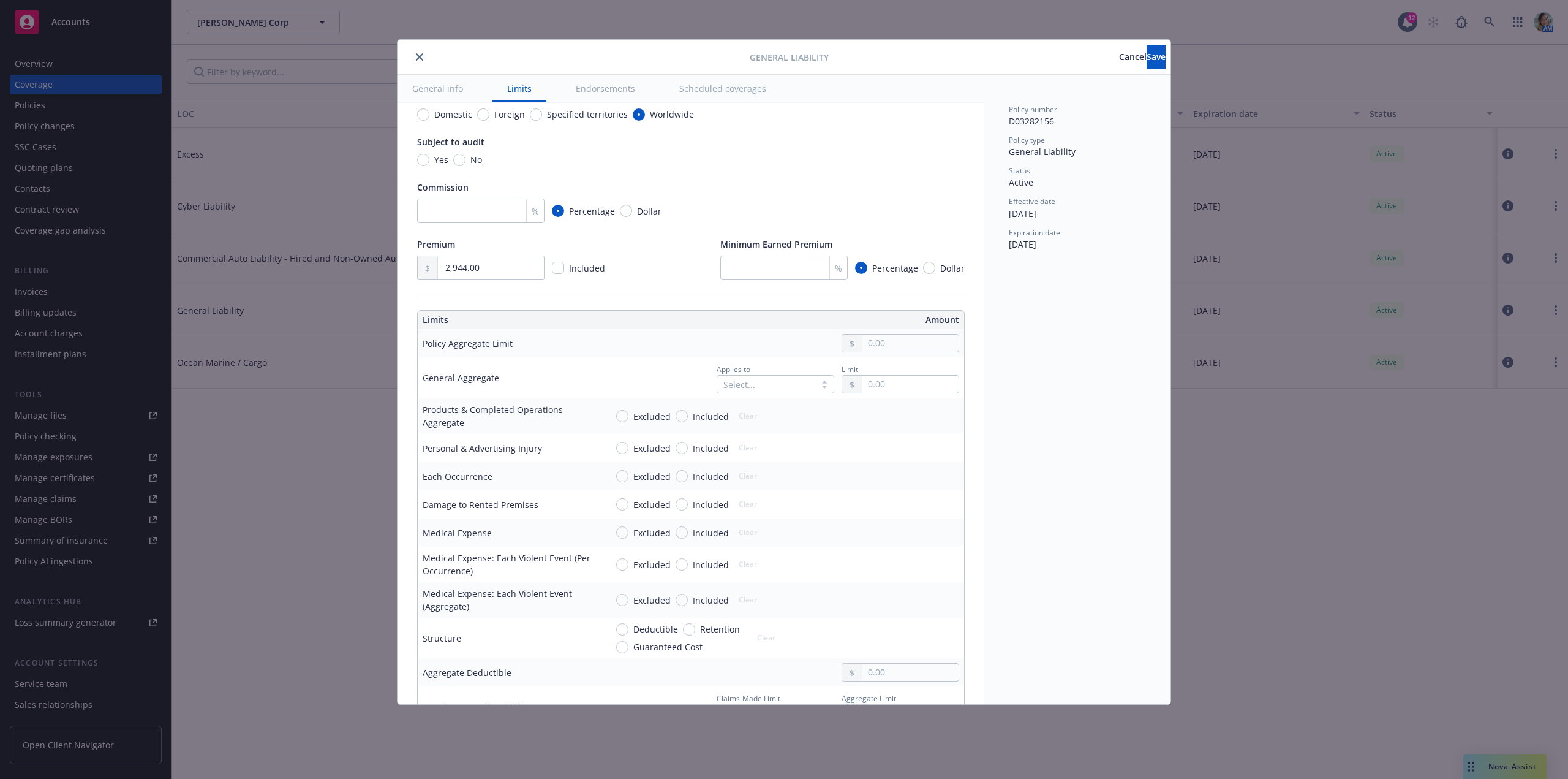
scroll to position [184, 0]
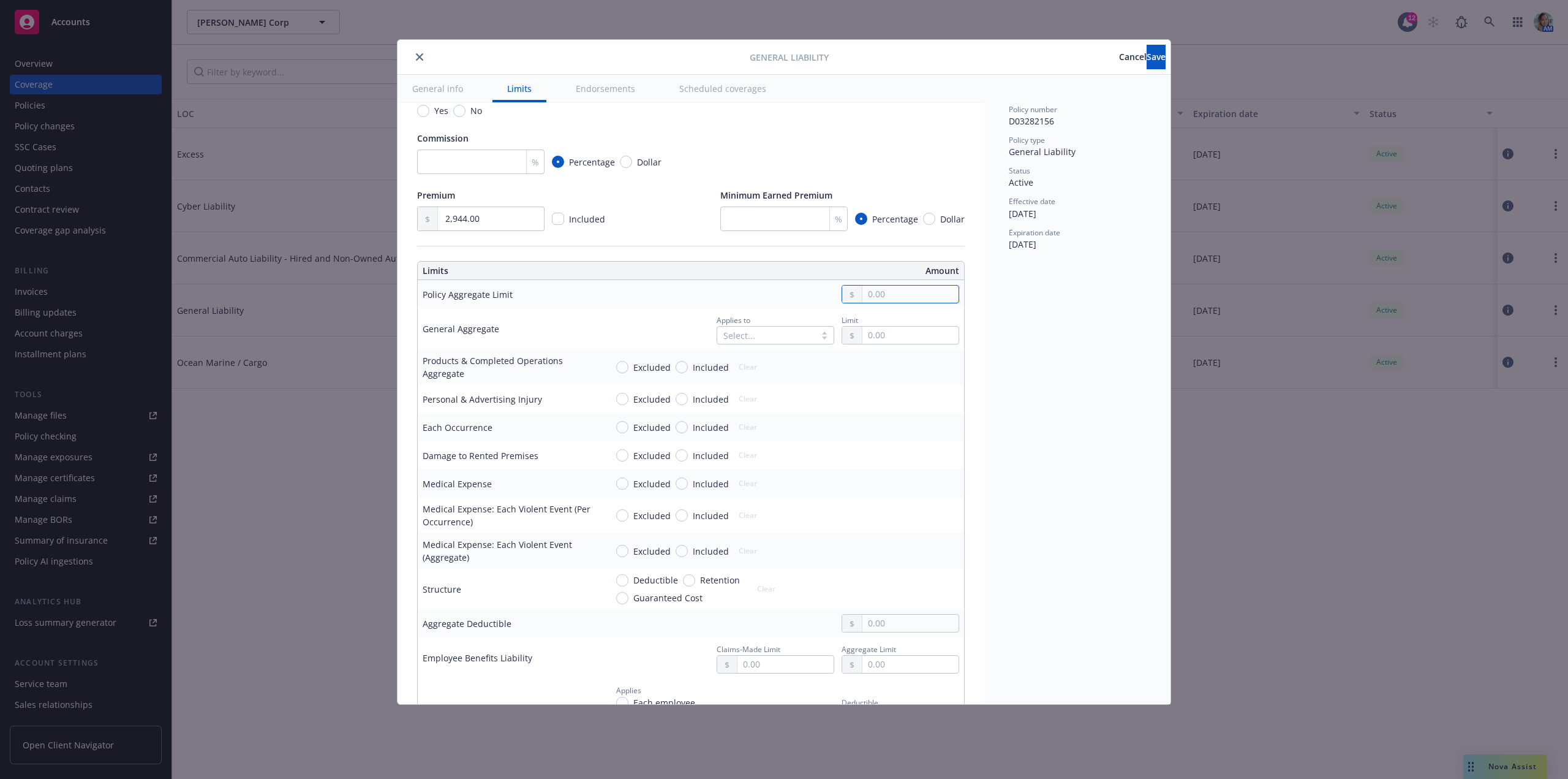
click at [890, 295] on input "text" at bounding box center [910, 294] width 96 height 18
type input "2,000,000.00"
click at [890, 368] on button "$2,000,000.00" at bounding box center [897, 368] width 106 height 22
click at [764, 339] on div "Select..." at bounding box center [766, 335] width 98 height 18
click at [761, 364] on span "Per location" at bounding box center [743, 363] width 49 height 13
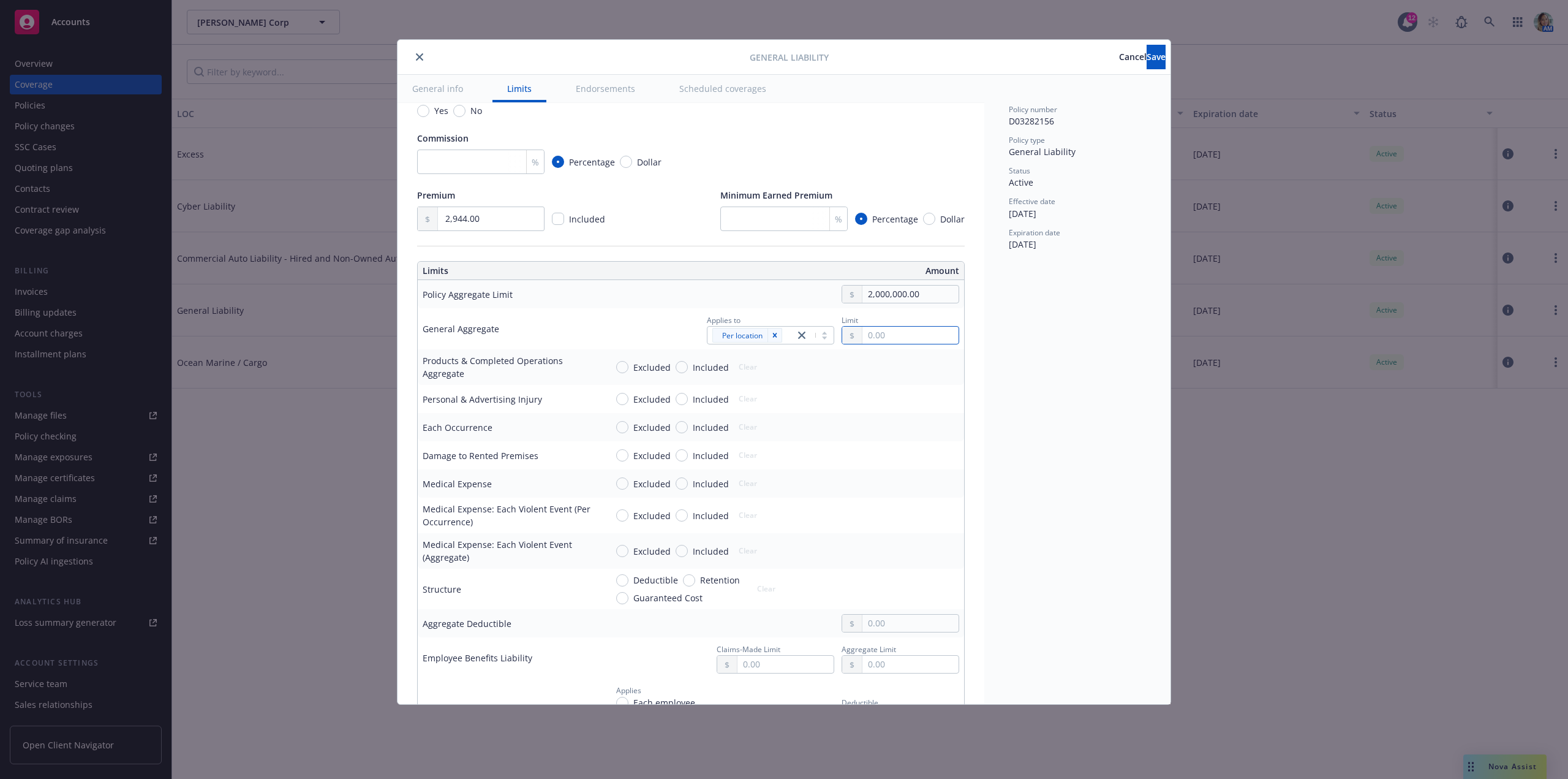
click at [880, 341] on input "text" at bounding box center [910, 335] width 96 height 18
type input "2,000,000.00"
click at [878, 405] on button "$2,000,000.00" at bounding box center [897, 411] width 106 height 22
click at [749, 336] on span "Per location" at bounding box center [742, 335] width 40 height 13
click at [731, 386] on span "Per policy" at bounding box center [729, 385] width 40 height 13
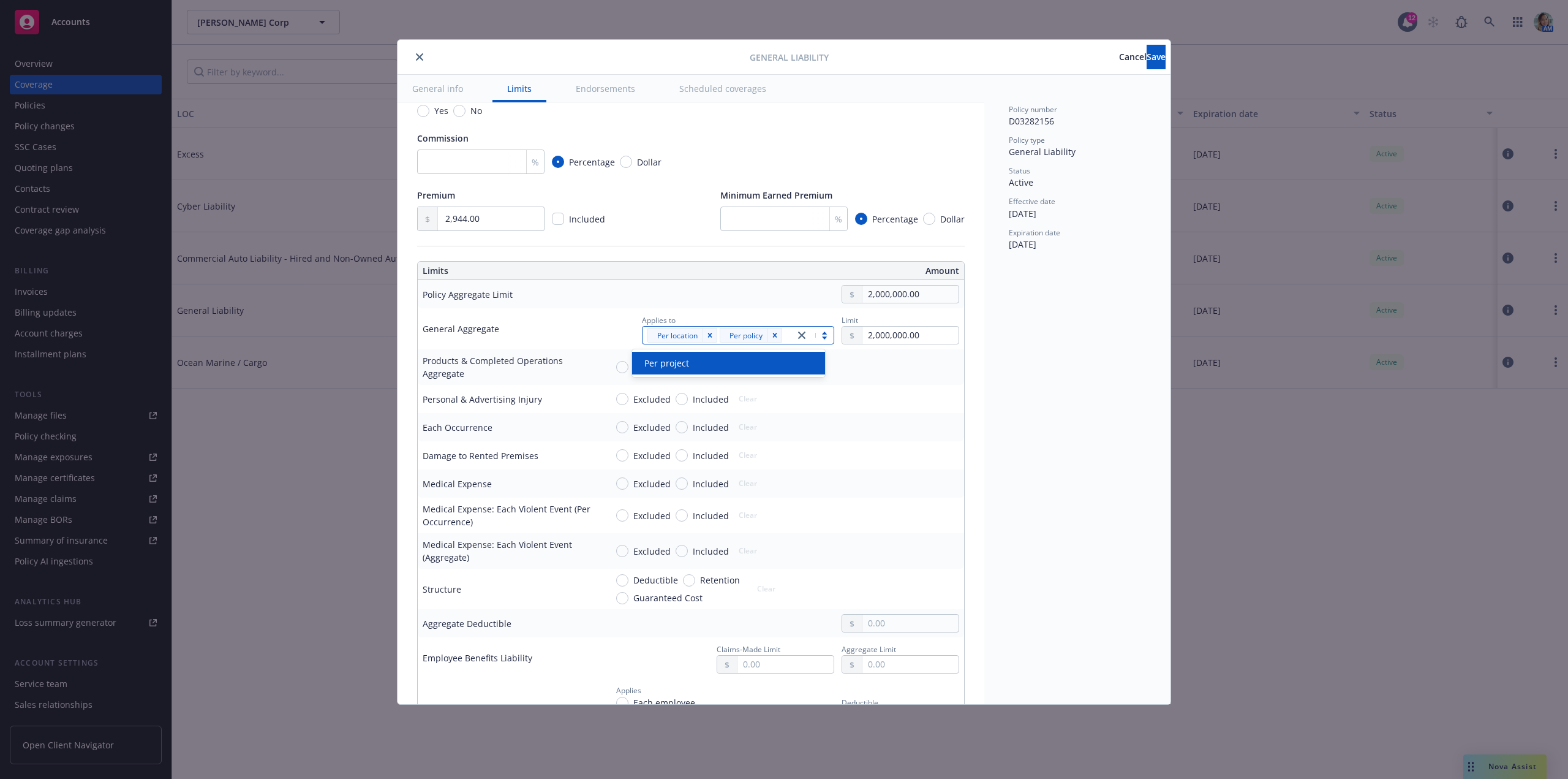
click at [708, 333] on icon "Remove [object Object]" at bounding box center [710, 334] width 4 height 4
click at [1004, 481] on div "Policy number D03282156 Policy type General Liability Status Active Effective d…" at bounding box center [1077, 389] width 187 height 629
click at [675, 368] on input "Included" at bounding box center [681, 367] width 13 height 13
radio input "true"
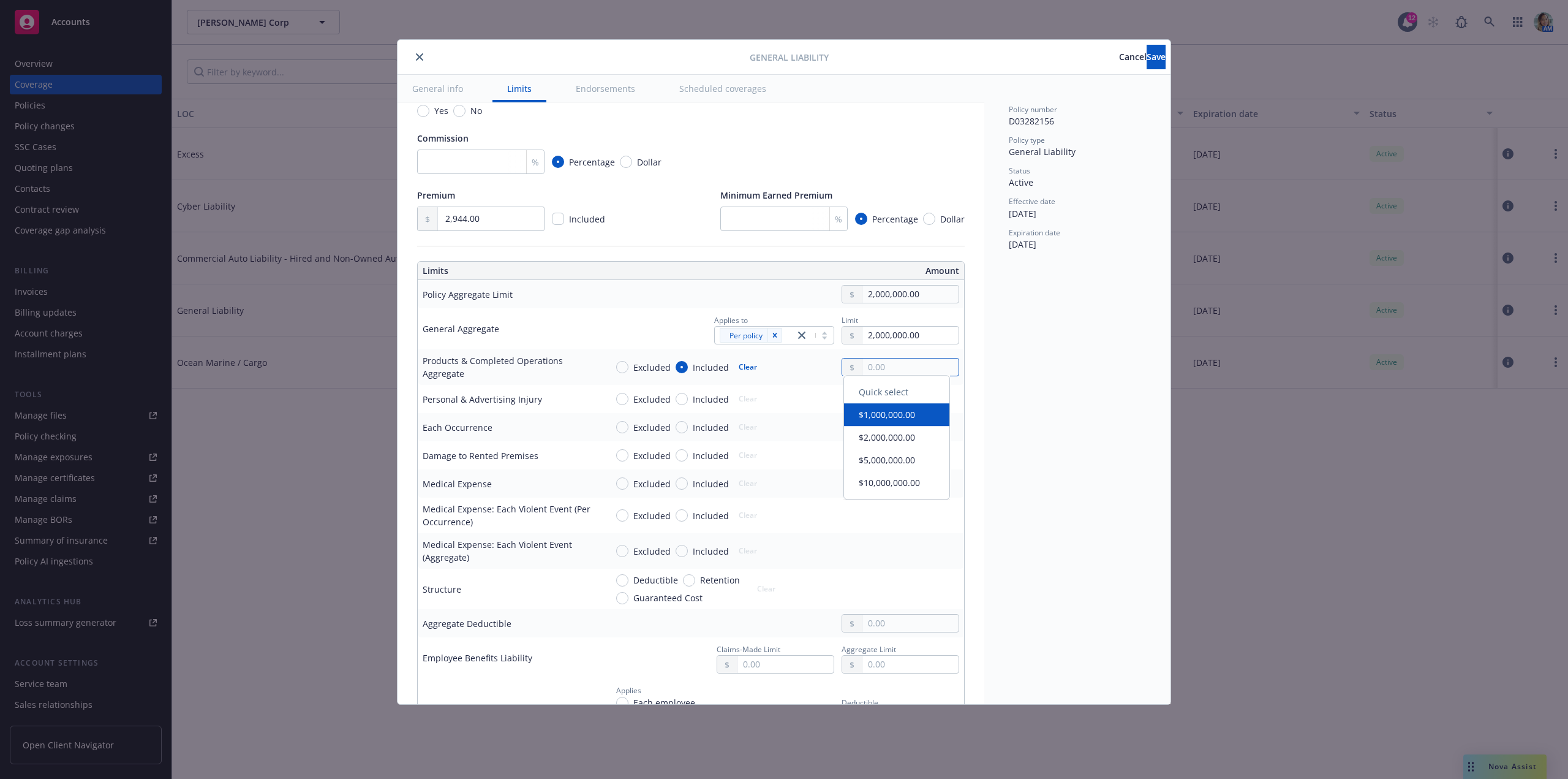
drag, startPoint x: 878, startPoint y: 368, endPoint x: 880, endPoint y: 376, distance: 8.2
click at [880, 368] on input "text" at bounding box center [910, 368] width 96 height 18
type input "2,000,000.00"
click at [892, 433] on button "$2,000,000.00" at bounding box center [897, 442] width 106 height 22
drag, startPoint x: 682, startPoint y: 398, endPoint x: 739, endPoint y: 409, distance: 58.1
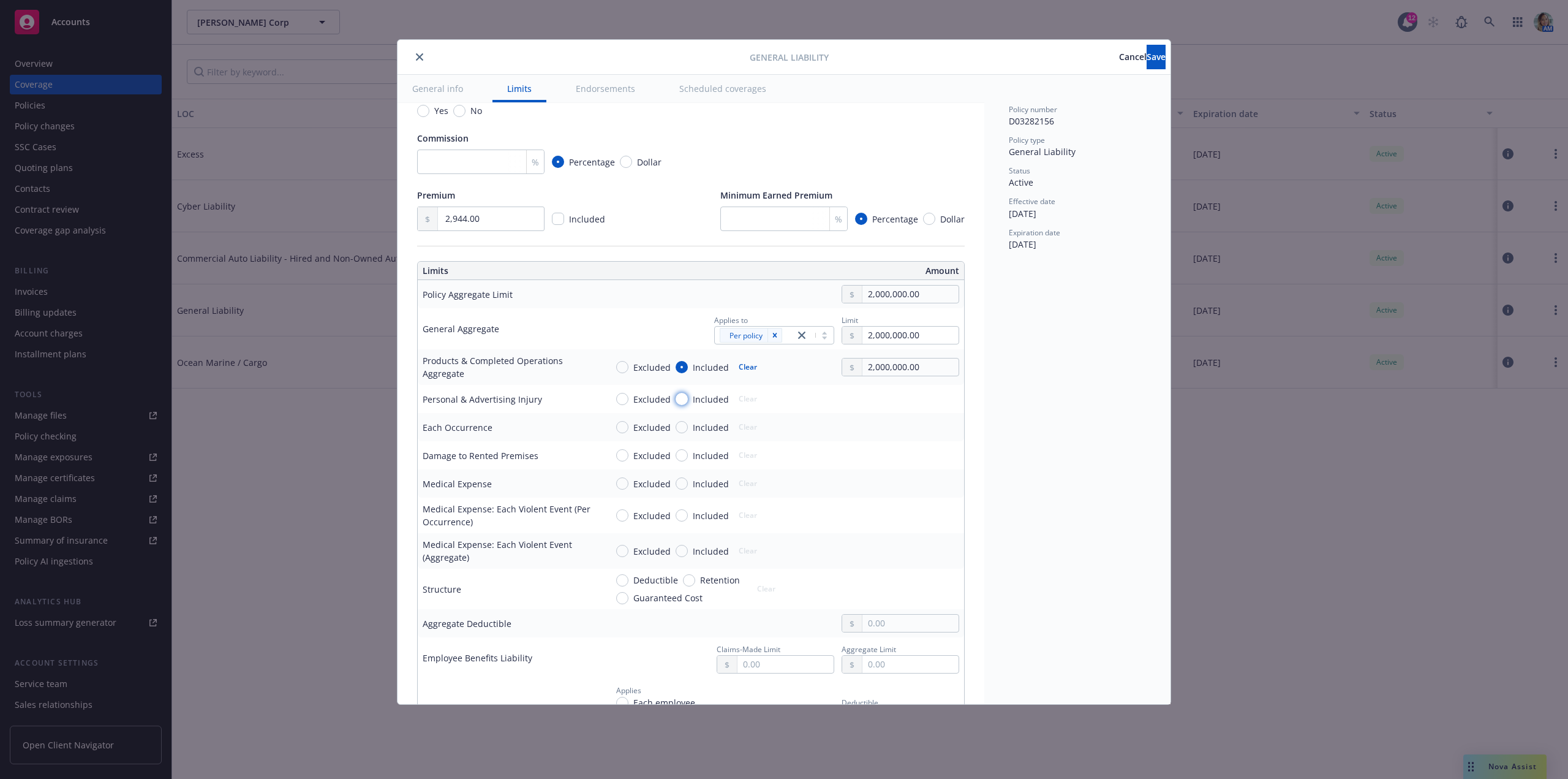
click at [683, 398] on input "Included" at bounding box center [681, 399] width 13 height 13
radio input "true"
drag, startPoint x: 854, startPoint y: 398, endPoint x: 866, endPoint y: 400, distance: 12.2
click at [862, 398] on input "text" at bounding box center [910, 399] width 96 height 18
type input "1,000,000.00"
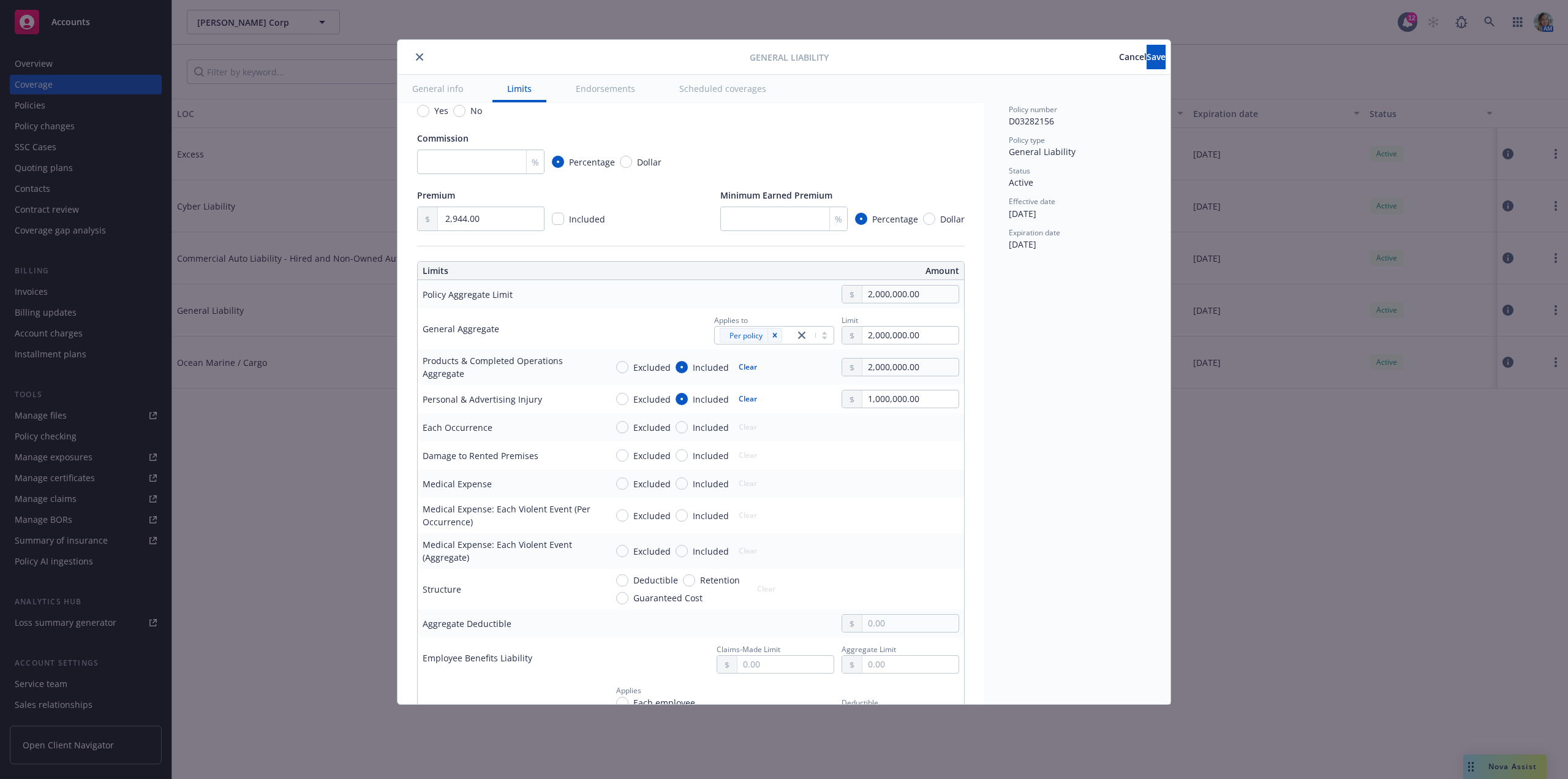
click at [896, 448] on button "$1,000,000.00" at bounding box center [897, 451] width 106 height 22
click at [682, 428] on input "Included" at bounding box center [681, 427] width 13 height 13
radio input "true"
click at [875, 434] on input "text" at bounding box center [910, 427] width 96 height 18
type input "1,000,000.00"
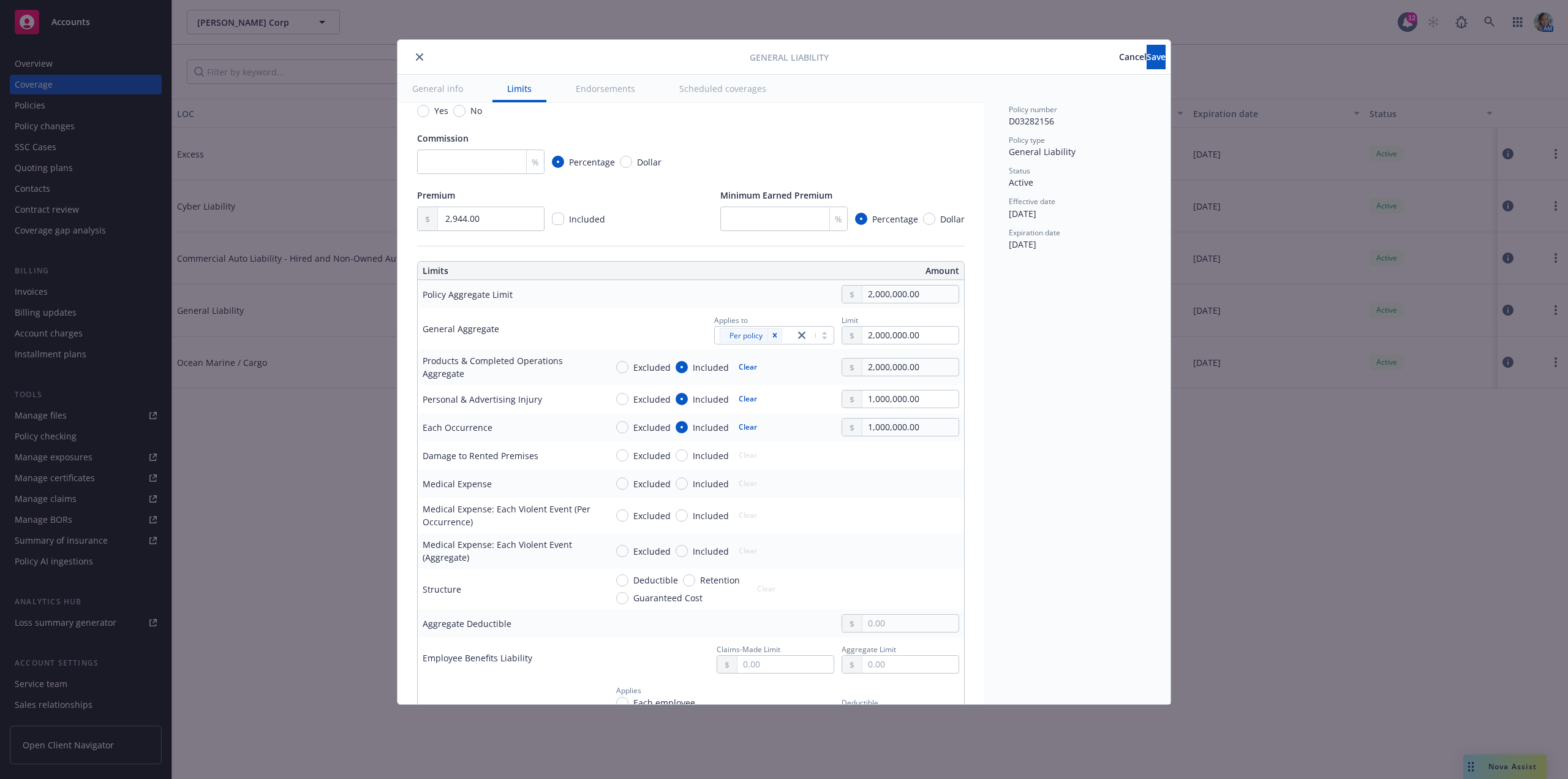
click at [876, 477] on button "$1,000,000.00" at bounding box center [897, 479] width 106 height 22
click at [679, 456] on input "Included" at bounding box center [681, 454] width 13 height 13
radio input "true"
drag, startPoint x: 861, startPoint y: 452, endPoint x: 870, endPoint y: 460, distance: 12.0
click at [862, 453] on input "text" at bounding box center [910, 455] width 96 height 18
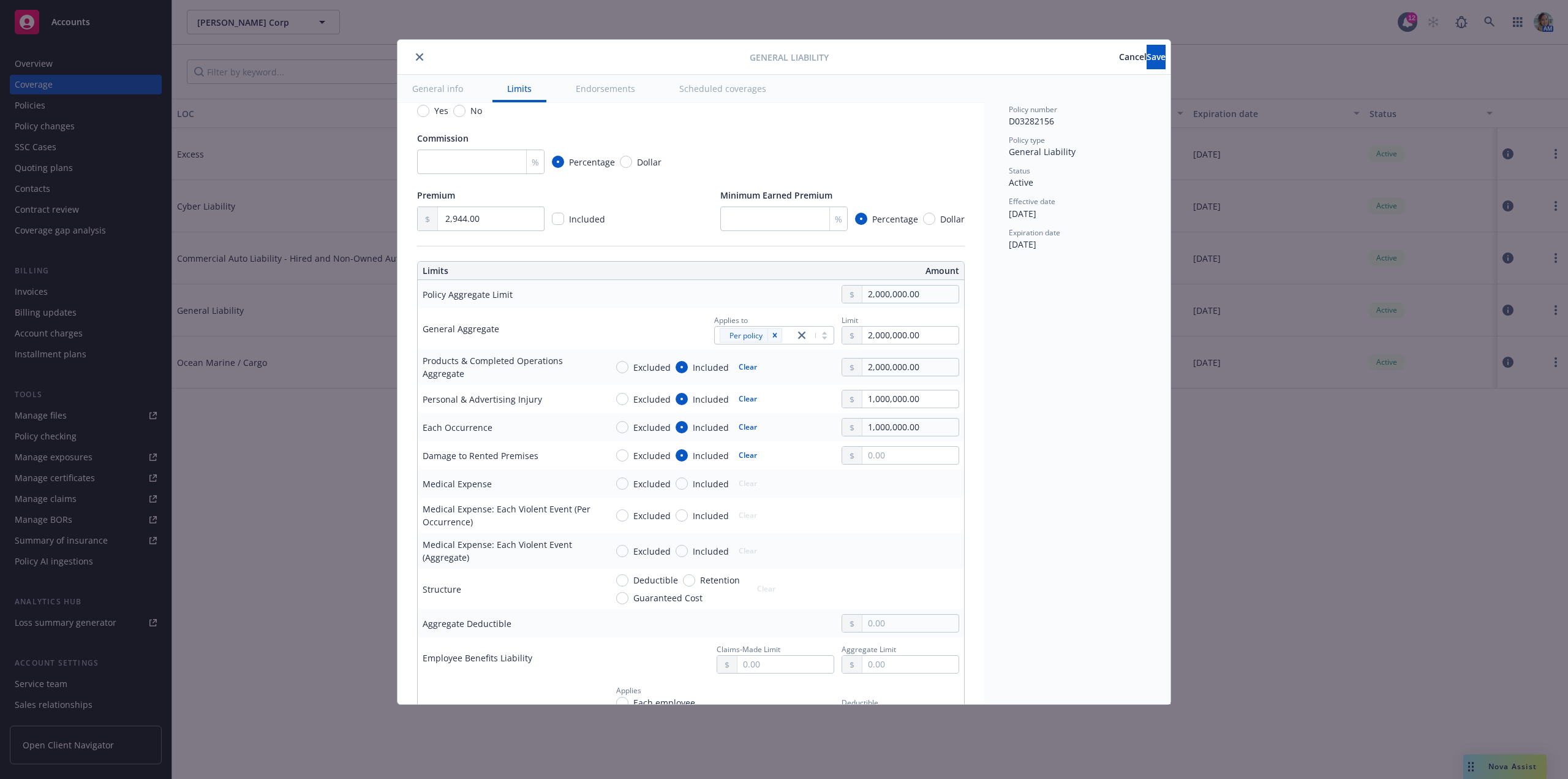
type input "1,000,000.00"
click at [877, 509] on button "$1,000,000.00" at bounding box center [897, 507] width 106 height 22
click at [681, 483] on input "Included" at bounding box center [681, 483] width 13 height 13
radio input "true"
click at [862, 485] on input "text" at bounding box center [910, 484] width 96 height 18
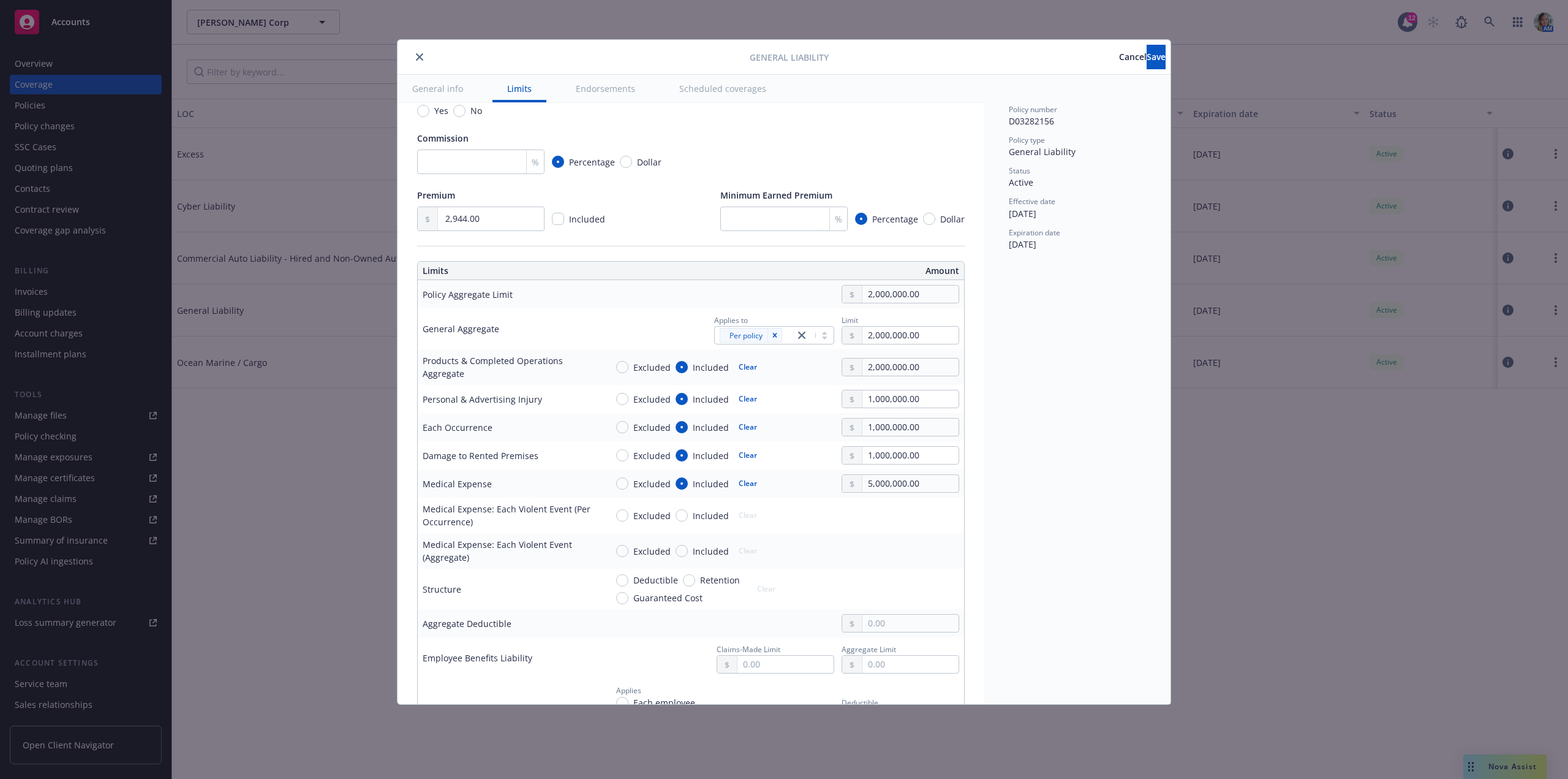
drag, startPoint x: 868, startPoint y: 579, endPoint x: 870, endPoint y: 514, distance: 65.0
click at [882, 484] on input "5,000,000.00" at bounding box center [910, 484] width 96 height 18
type input "5,000.00"
click at [805, 506] on div "Excluded Included Clear" at bounding box center [783, 515] width 353 height 19
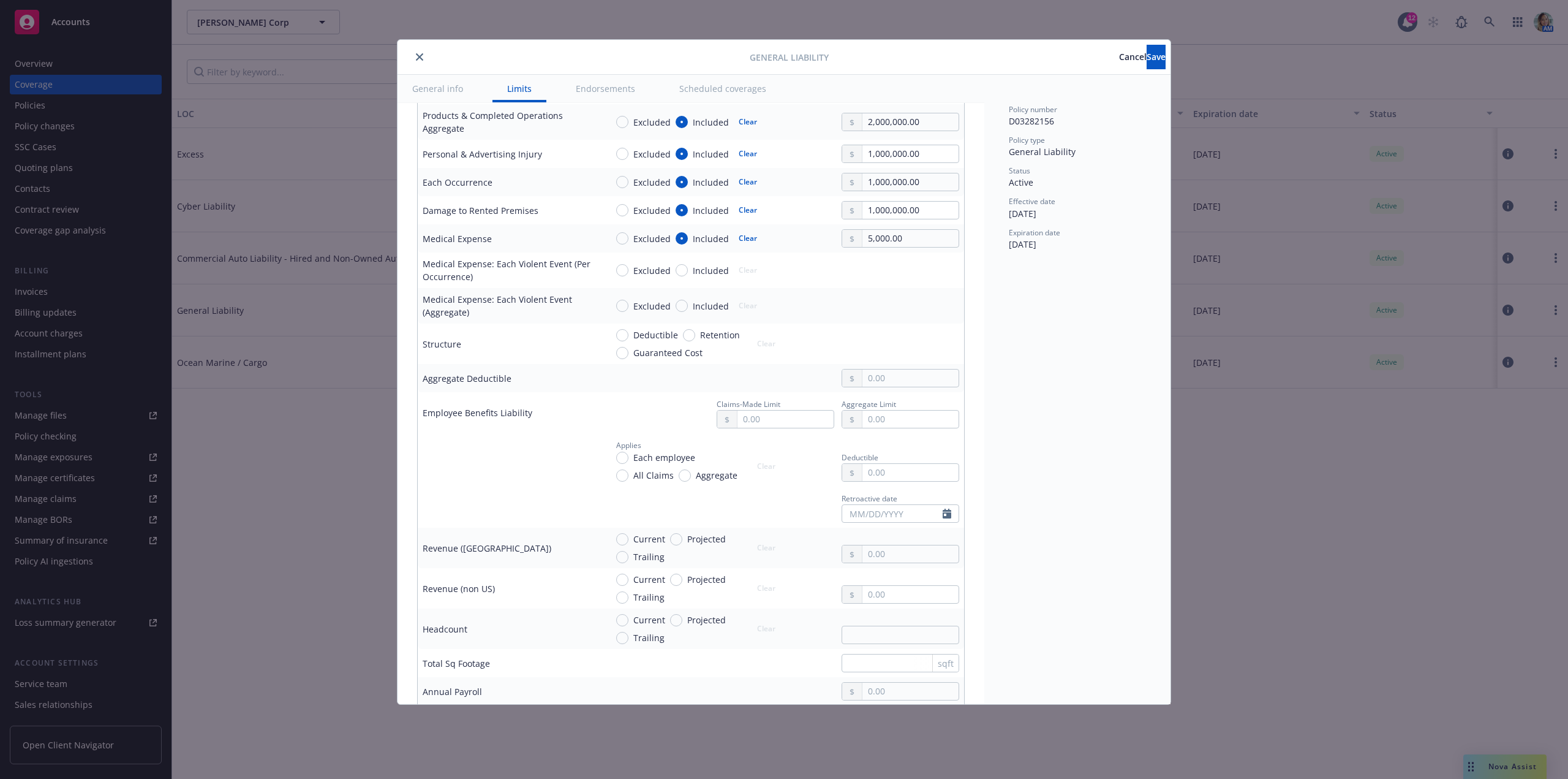
scroll to position [490, 0]
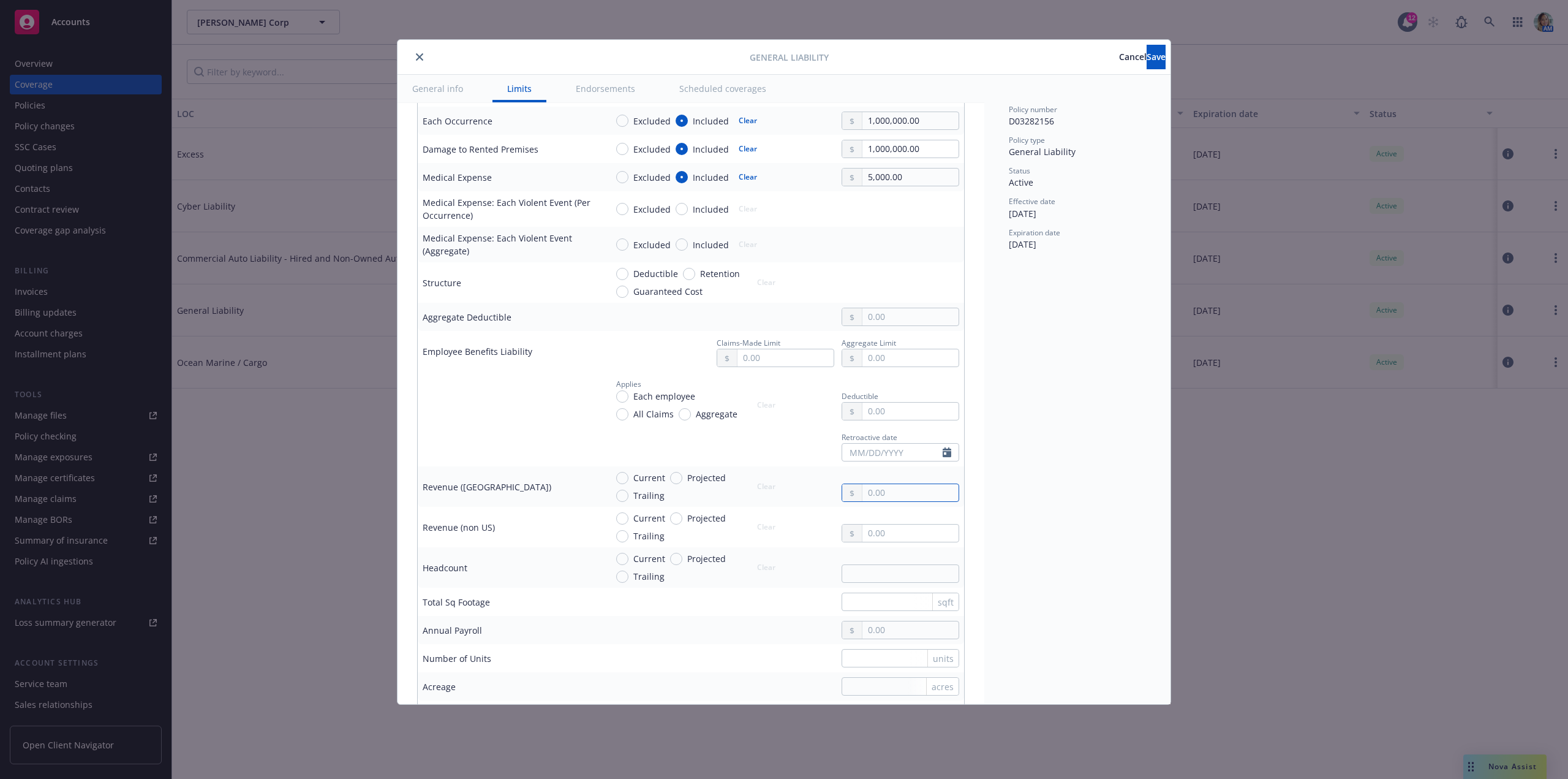
click at [883, 491] on input "text" at bounding box center [910, 493] width 96 height 18
type input "4,400,000.00"
click at [1045, 525] on div "Policy number D03282156 Policy type General Liability Status Active Effective d…" at bounding box center [1077, 389] width 187 height 629
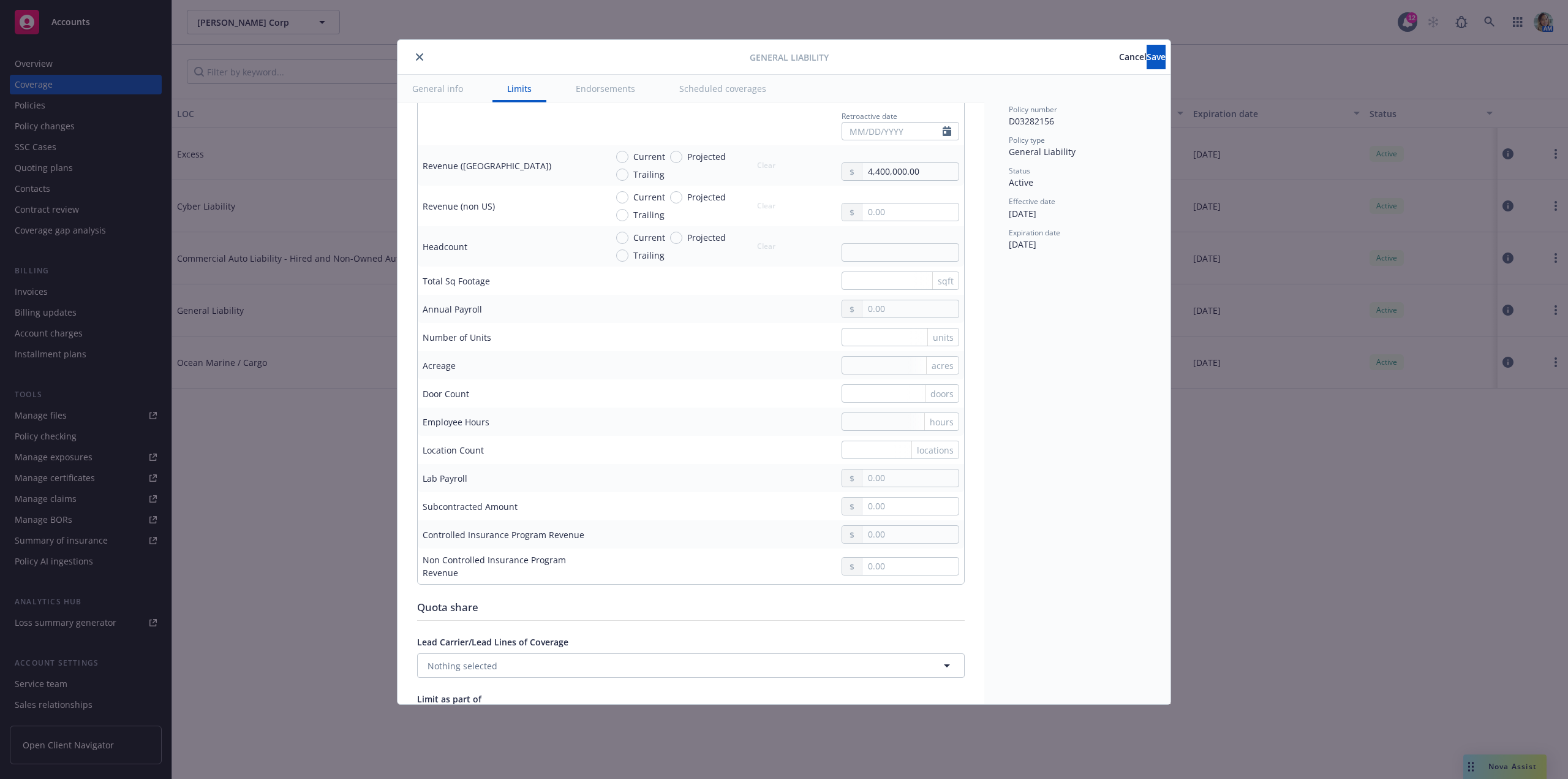
scroll to position [857, 0]
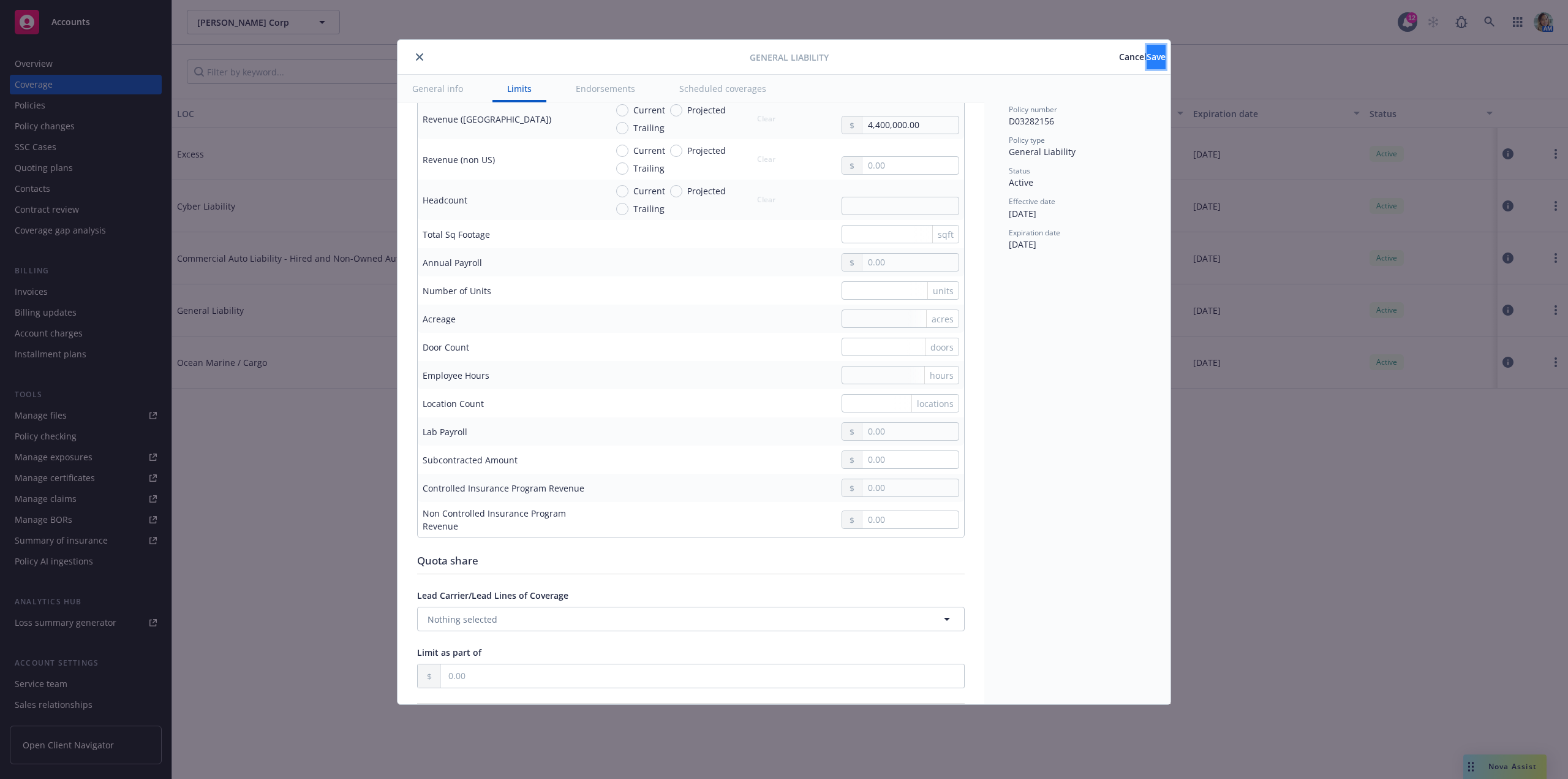
click at [1146, 59] on span "Save" at bounding box center [1155, 57] width 19 height 12
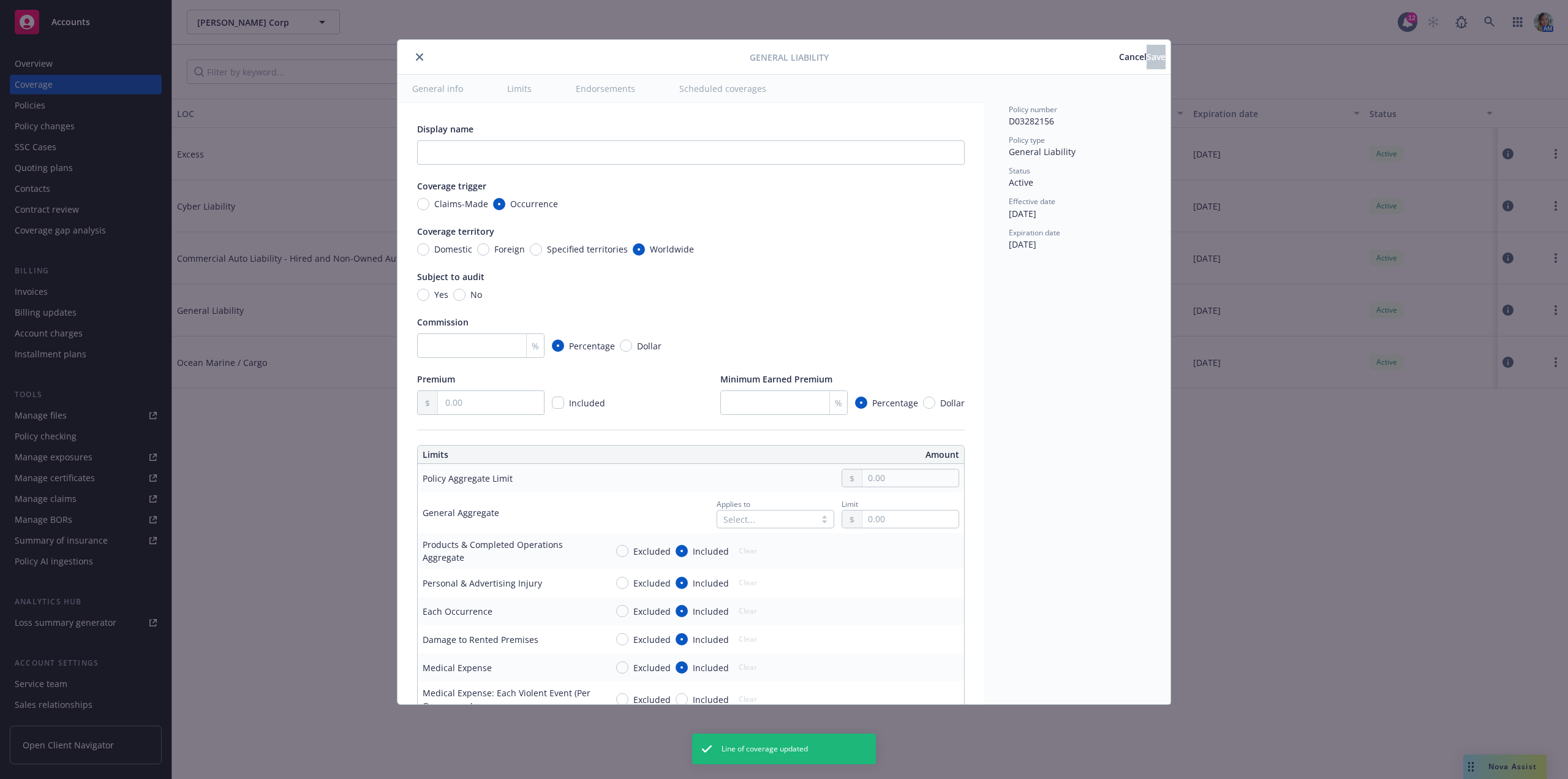
radio input "true"
type input "2,944.00"
type input "2,000,000.00"
radio input "true"
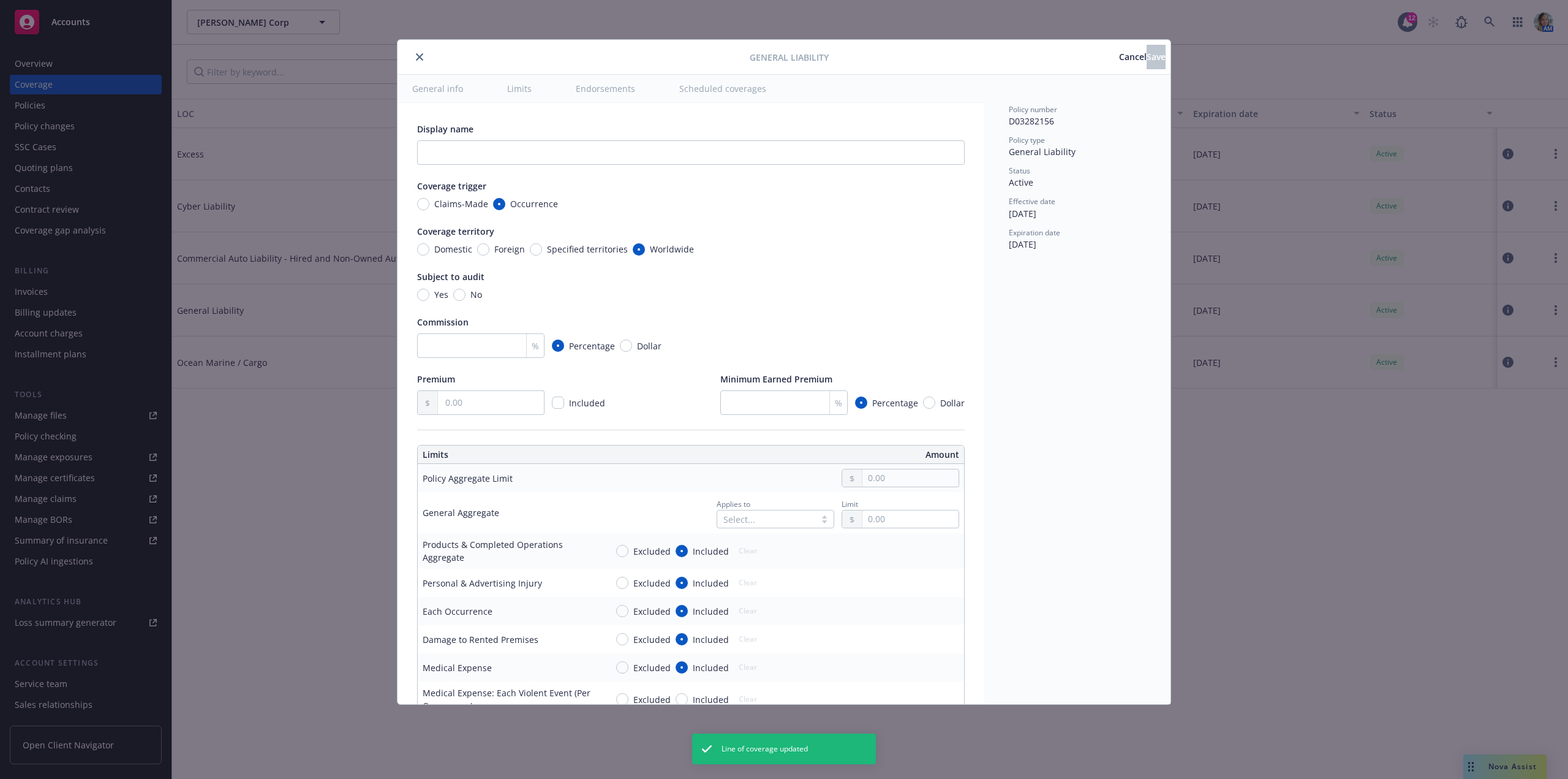
radio input "true"
type input "4,400,000.00"
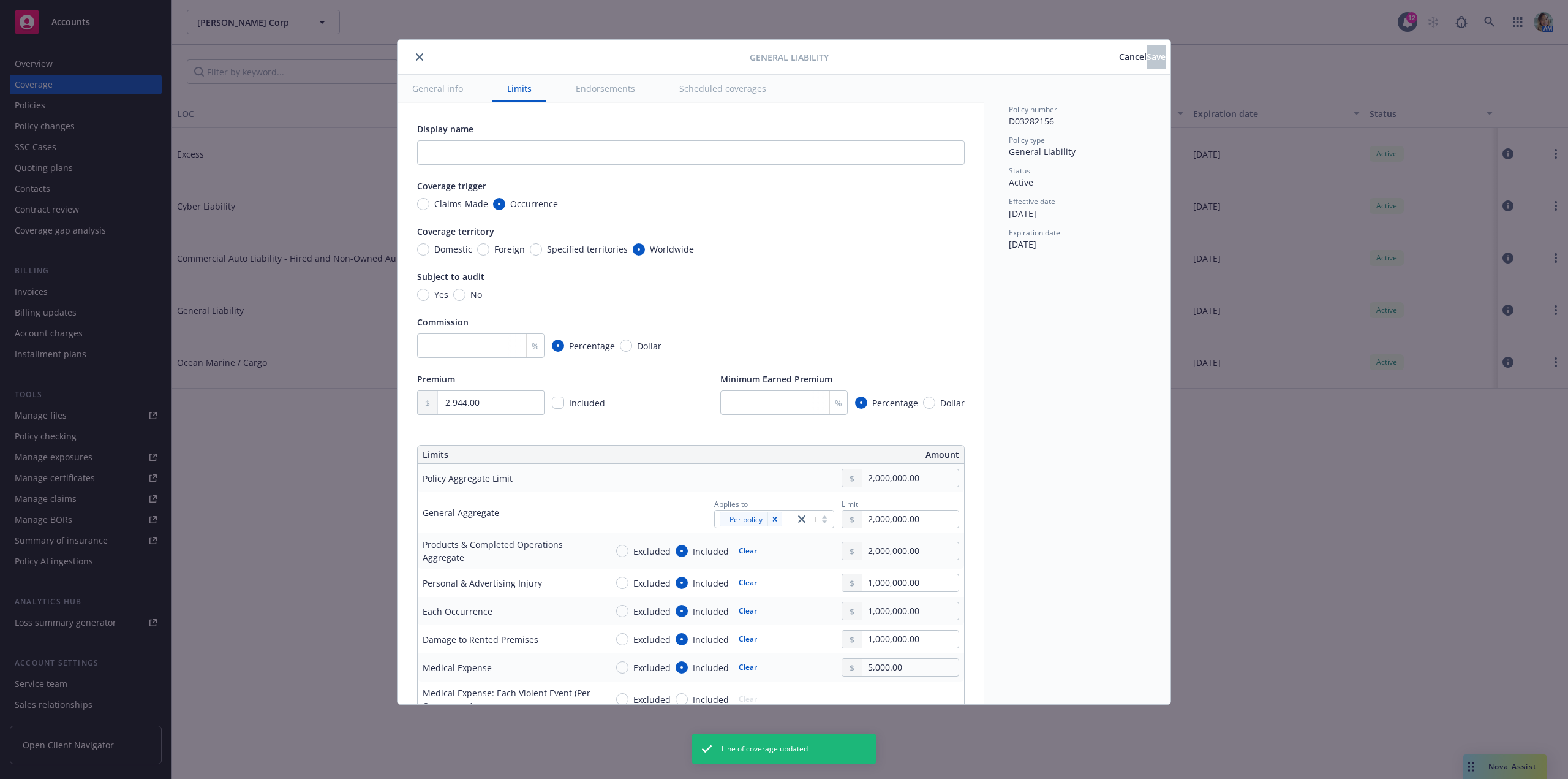
click at [417, 54] on button "close" at bounding box center [419, 57] width 15 height 15
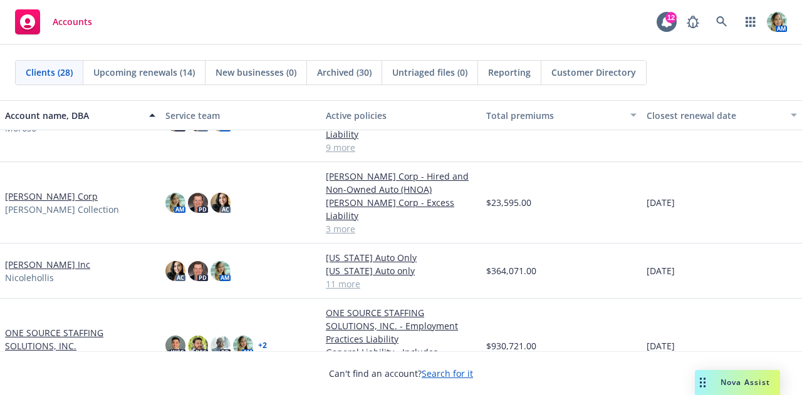
scroll to position [564, 0]
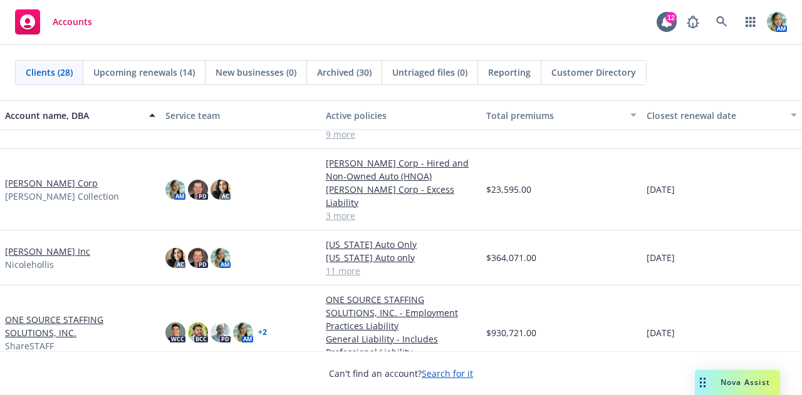
click at [68, 178] on link "[PERSON_NAME] Corp" at bounding box center [51, 183] width 93 height 13
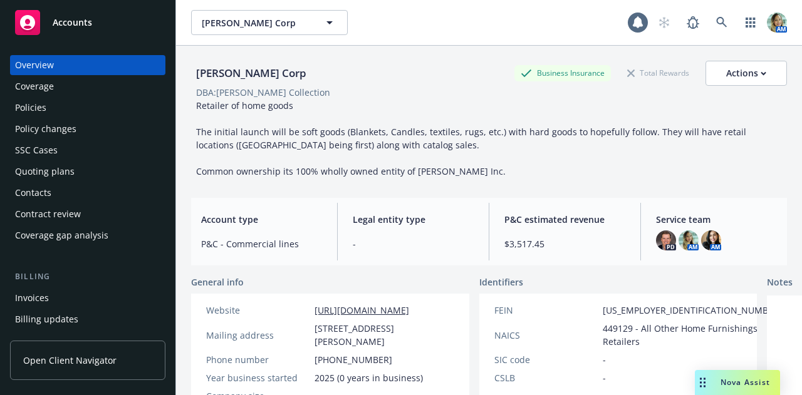
click at [36, 105] on div "Policies" at bounding box center [30, 108] width 31 height 20
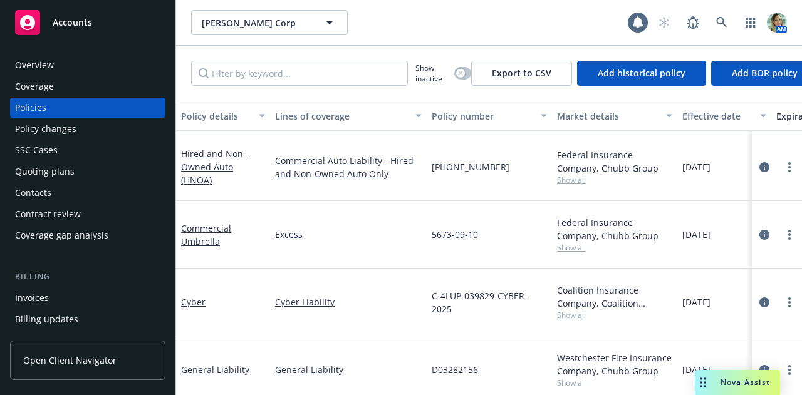
scroll to position [93, 0]
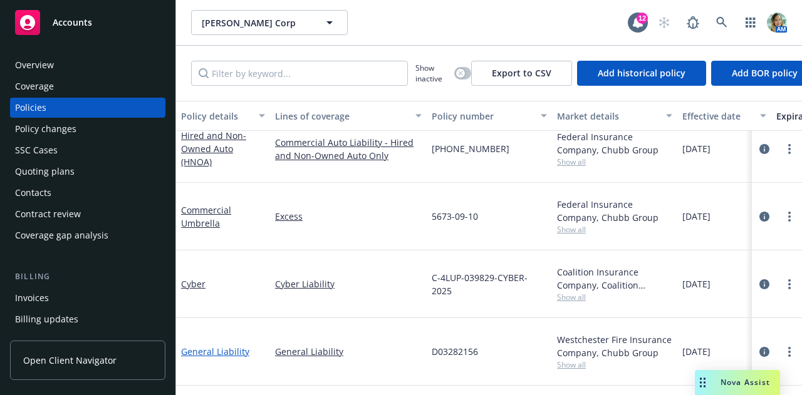
click at [222, 346] on link "General Liability" at bounding box center [215, 352] width 68 height 12
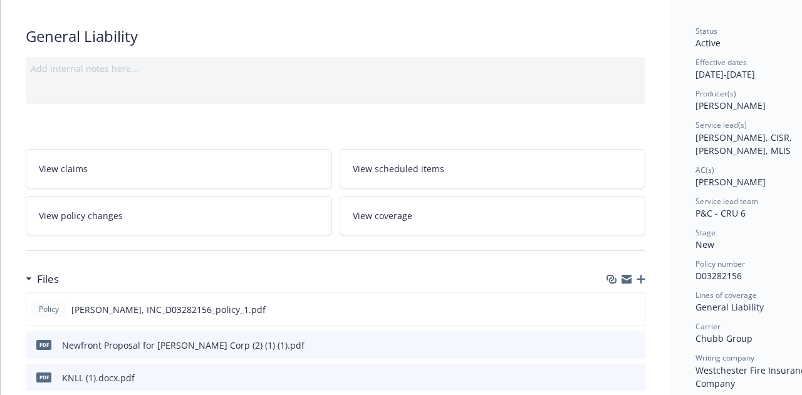
scroll to position [125, 0]
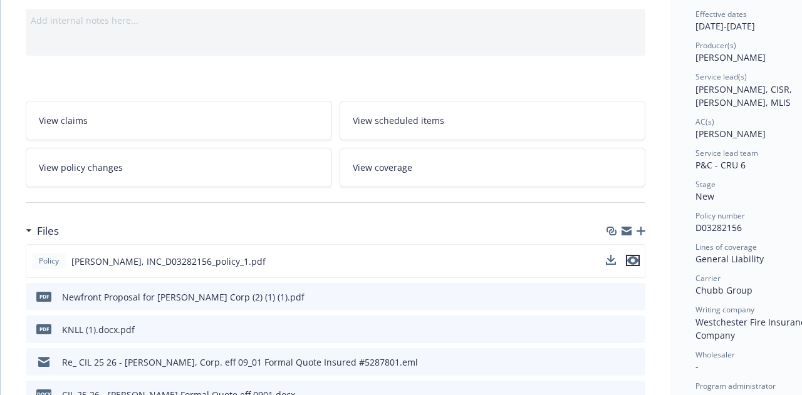
click at [633, 261] on icon "preview file" at bounding box center [632, 260] width 11 height 9
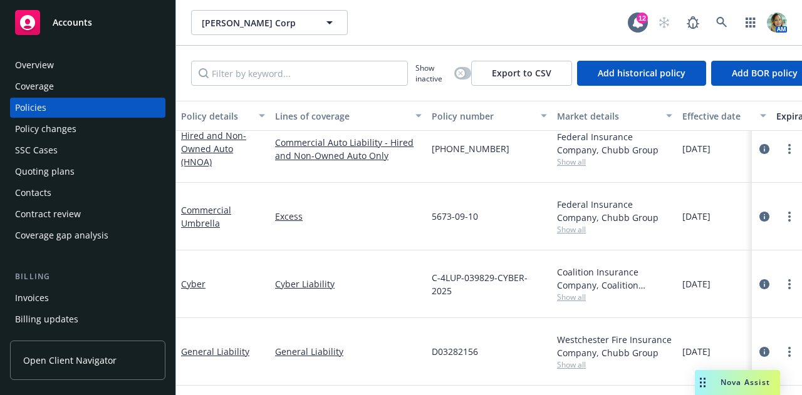
scroll to position [30, 0]
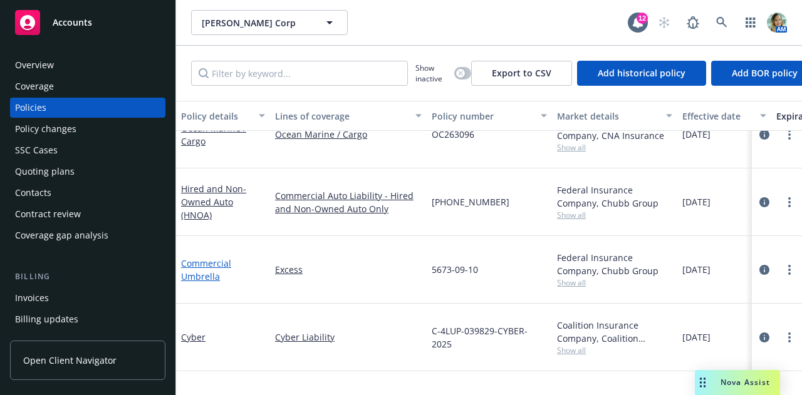
click at [211, 264] on link "Commercial Umbrella" at bounding box center [206, 270] width 50 height 25
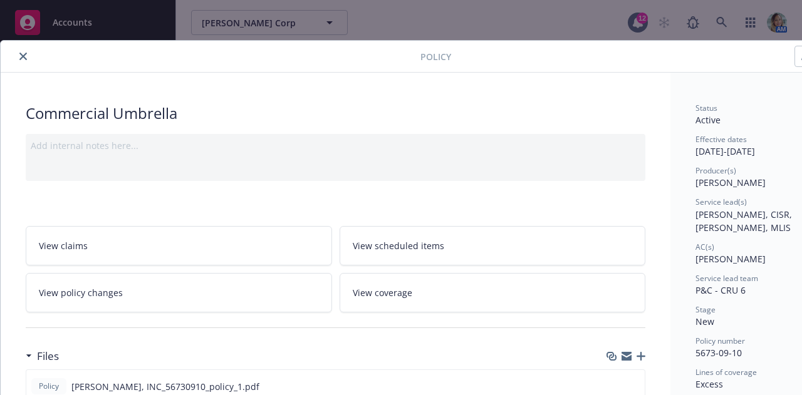
scroll to position [125, 0]
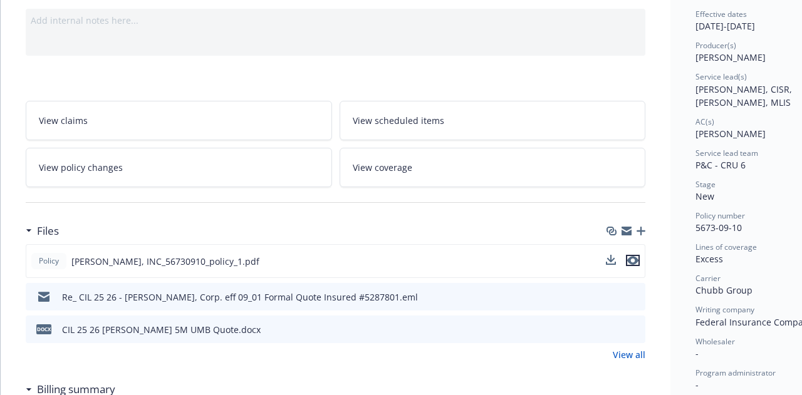
click at [637, 258] on icon "preview file" at bounding box center [632, 260] width 11 height 9
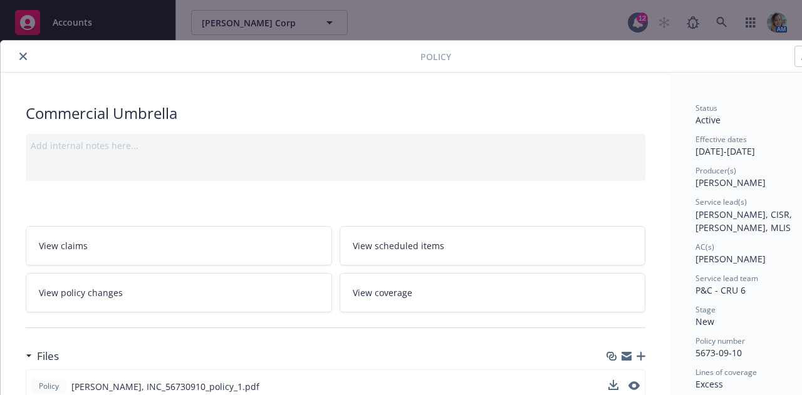
drag, startPoint x: 22, startPoint y: 53, endPoint x: 44, endPoint y: 46, distance: 23.0
click at [22, 53] on icon "close" at bounding box center [23, 57] width 8 height 8
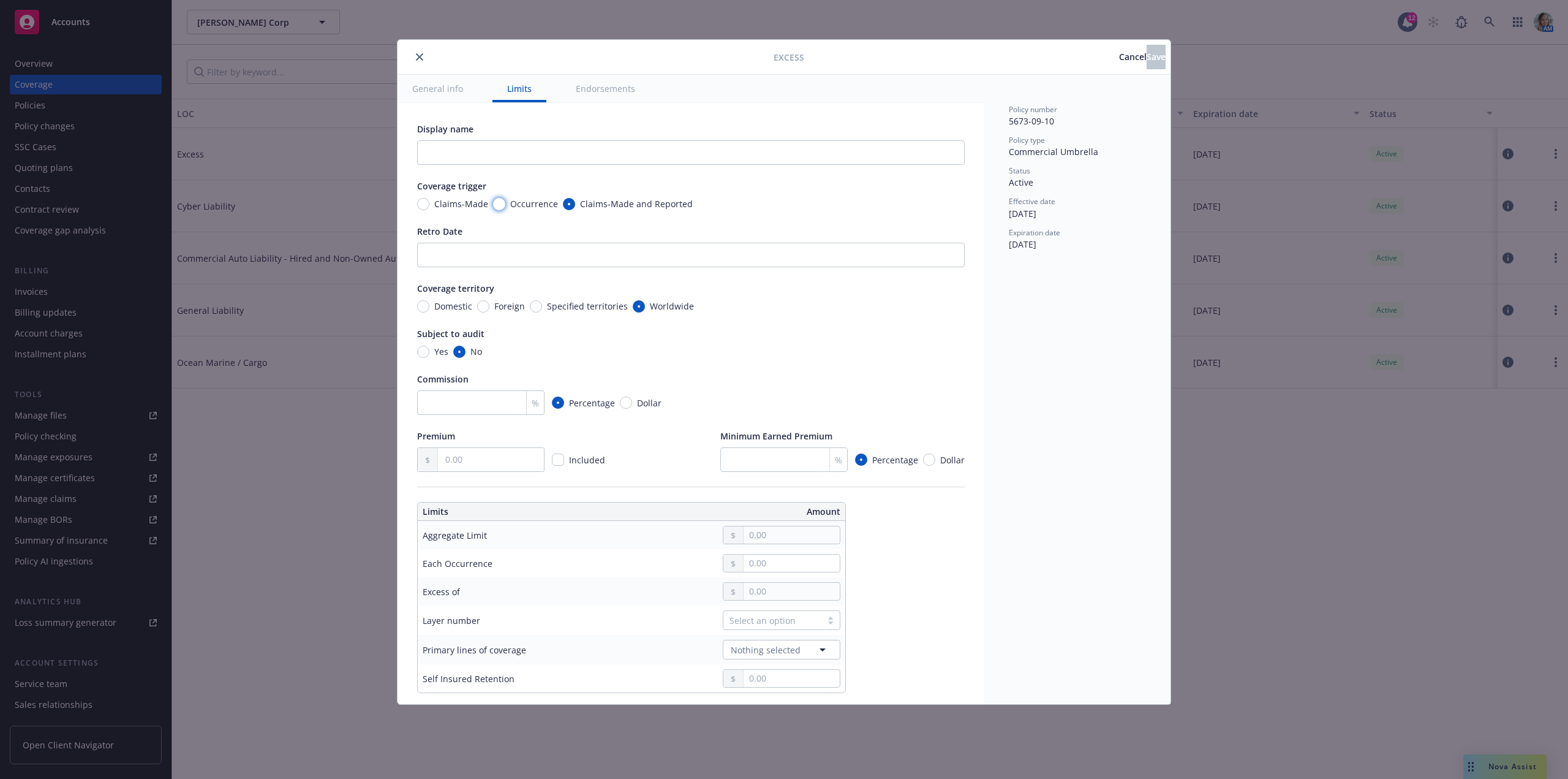
click at [498, 207] on input "Occurrence" at bounding box center [499, 203] width 13 height 13
radio input "true"
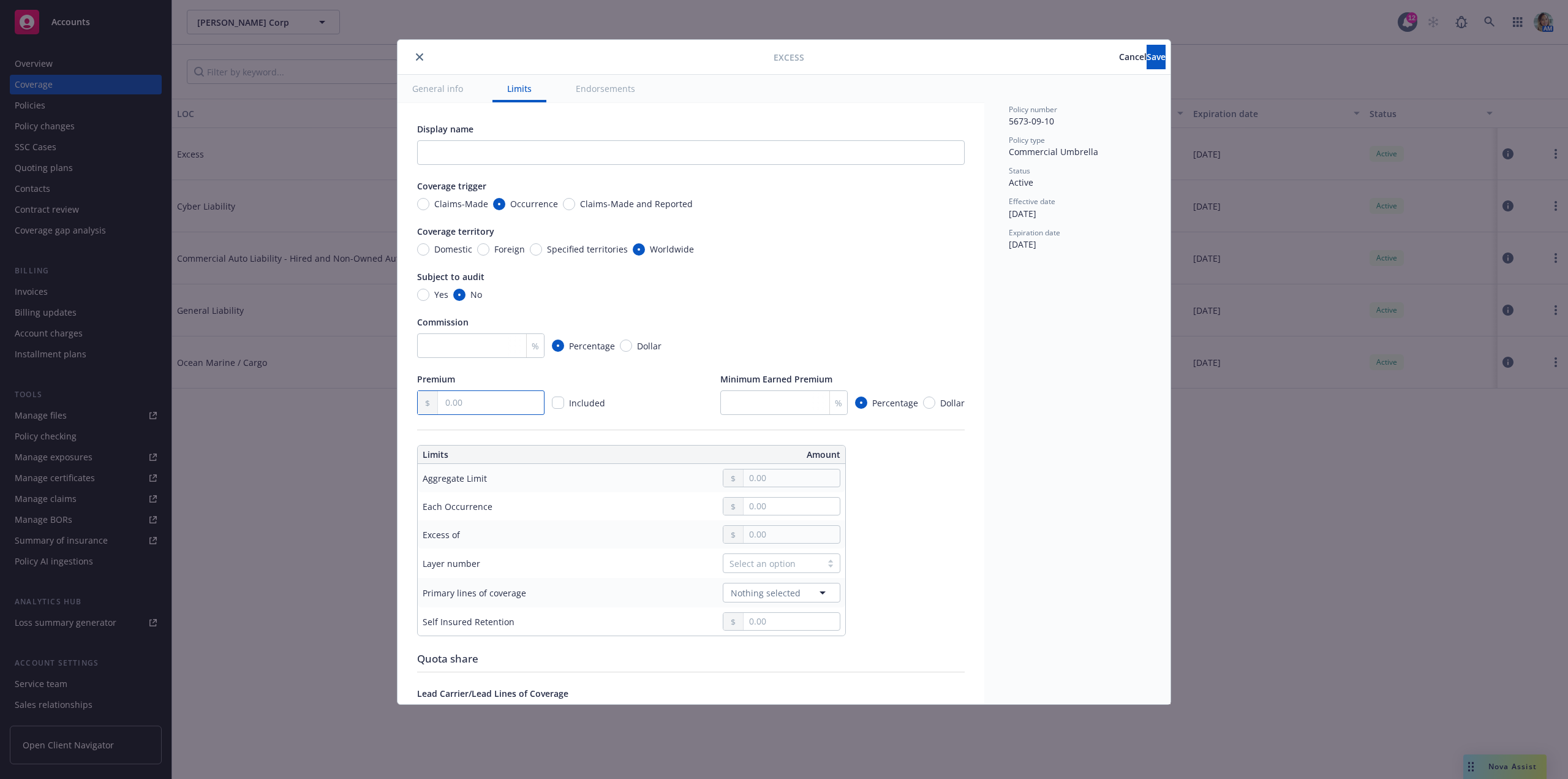
click at [497, 404] on input "text" at bounding box center [490, 403] width 106 height 23
type input "6,186.00"
click at [683, 384] on div "Premium 6,186.00 Included Minimum Earned Premium % Percentage Dollar" at bounding box center [691, 393] width 547 height 42
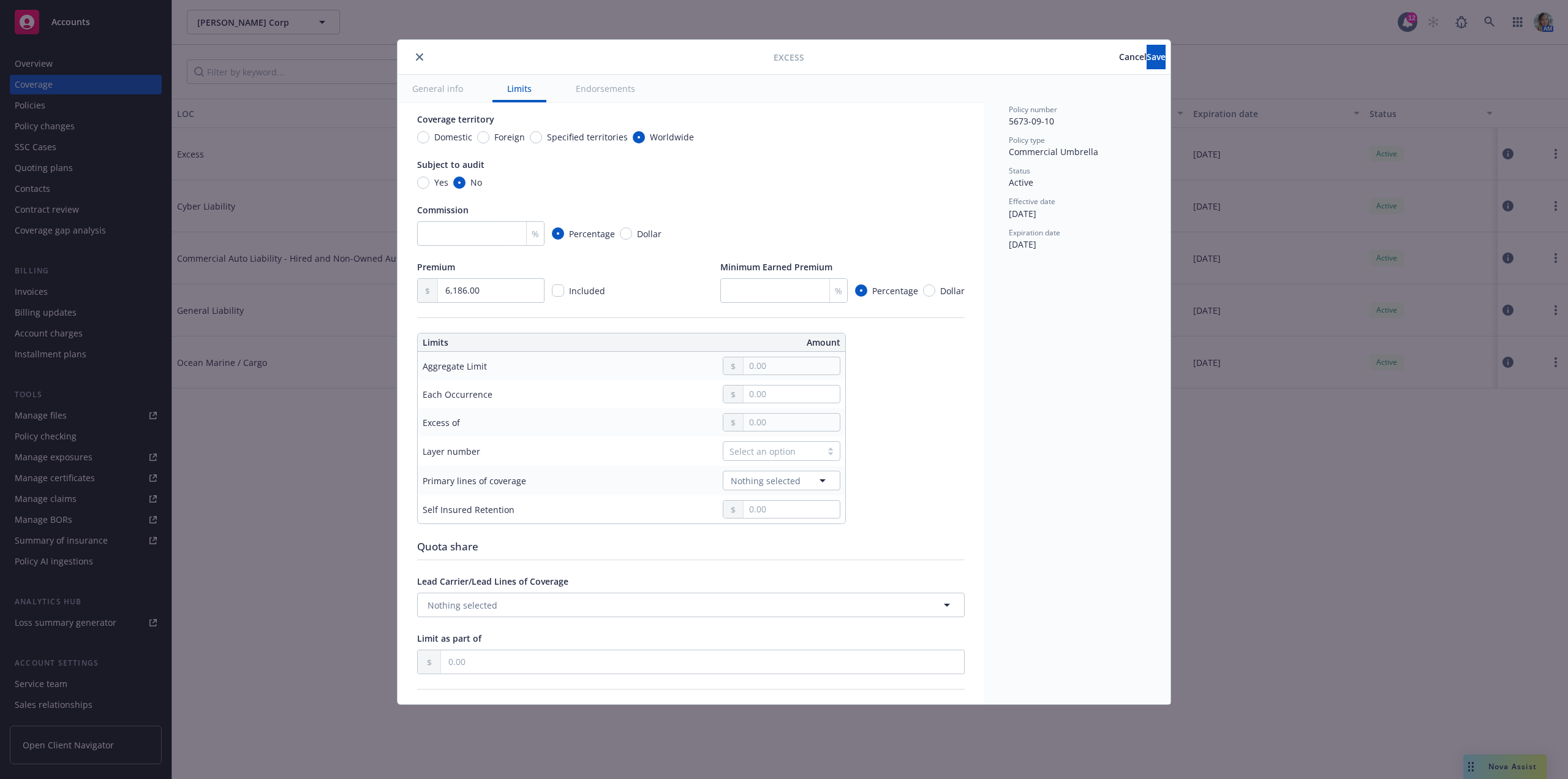
scroll to position [122, 0]
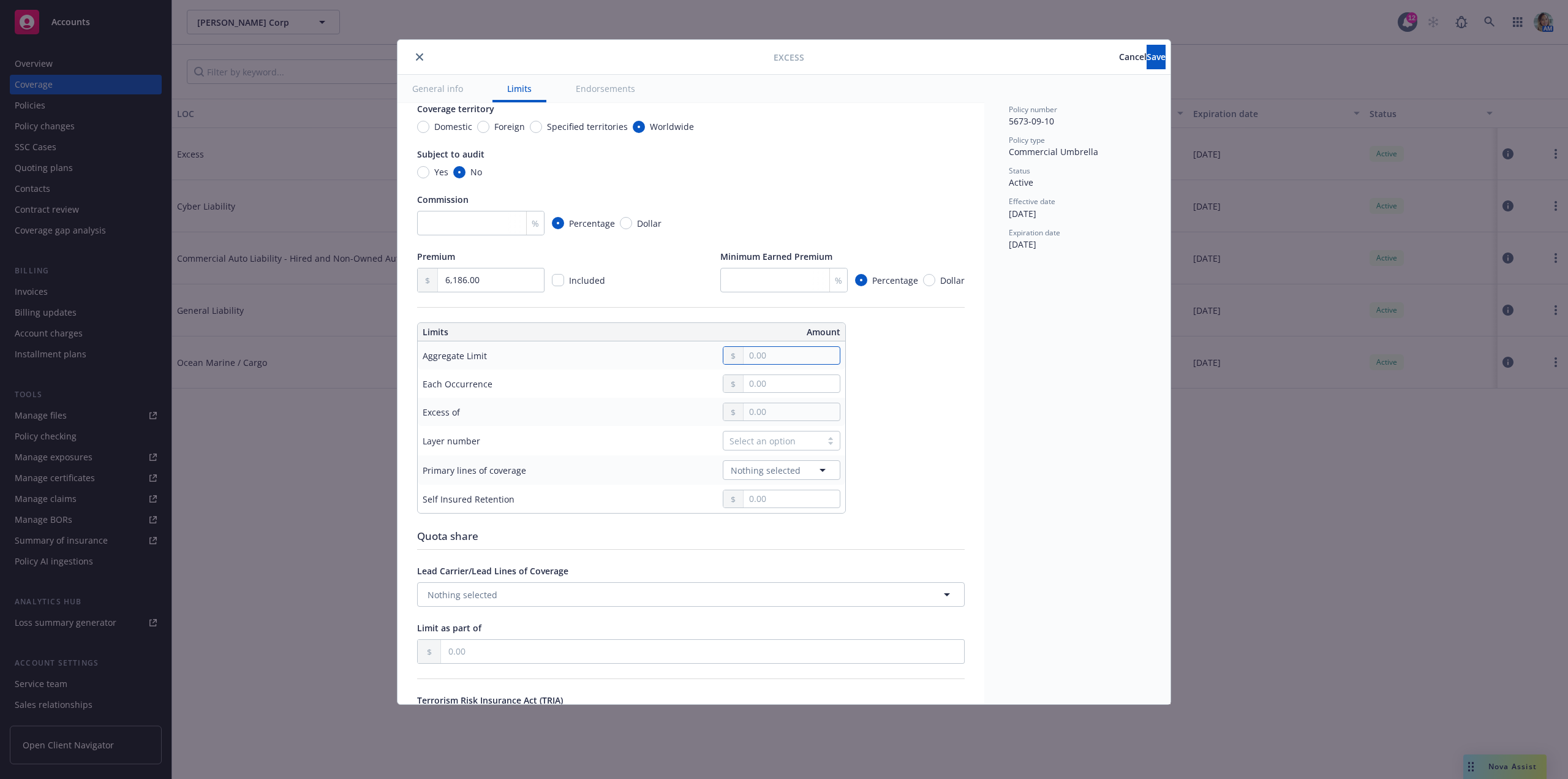
click at [768, 357] on input "text" at bounding box center [791, 356] width 96 height 18
drag, startPoint x: 772, startPoint y: 351, endPoint x: 735, endPoint y: 349, distance: 37.1
click at [735, 349] on div "3,000,000.00" at bounding box center [782, 355] width 117 height 19
type input "3,000,000.00"
click at [785, 383] on input "text" at bounding box center [791, 384] width 96 height 18
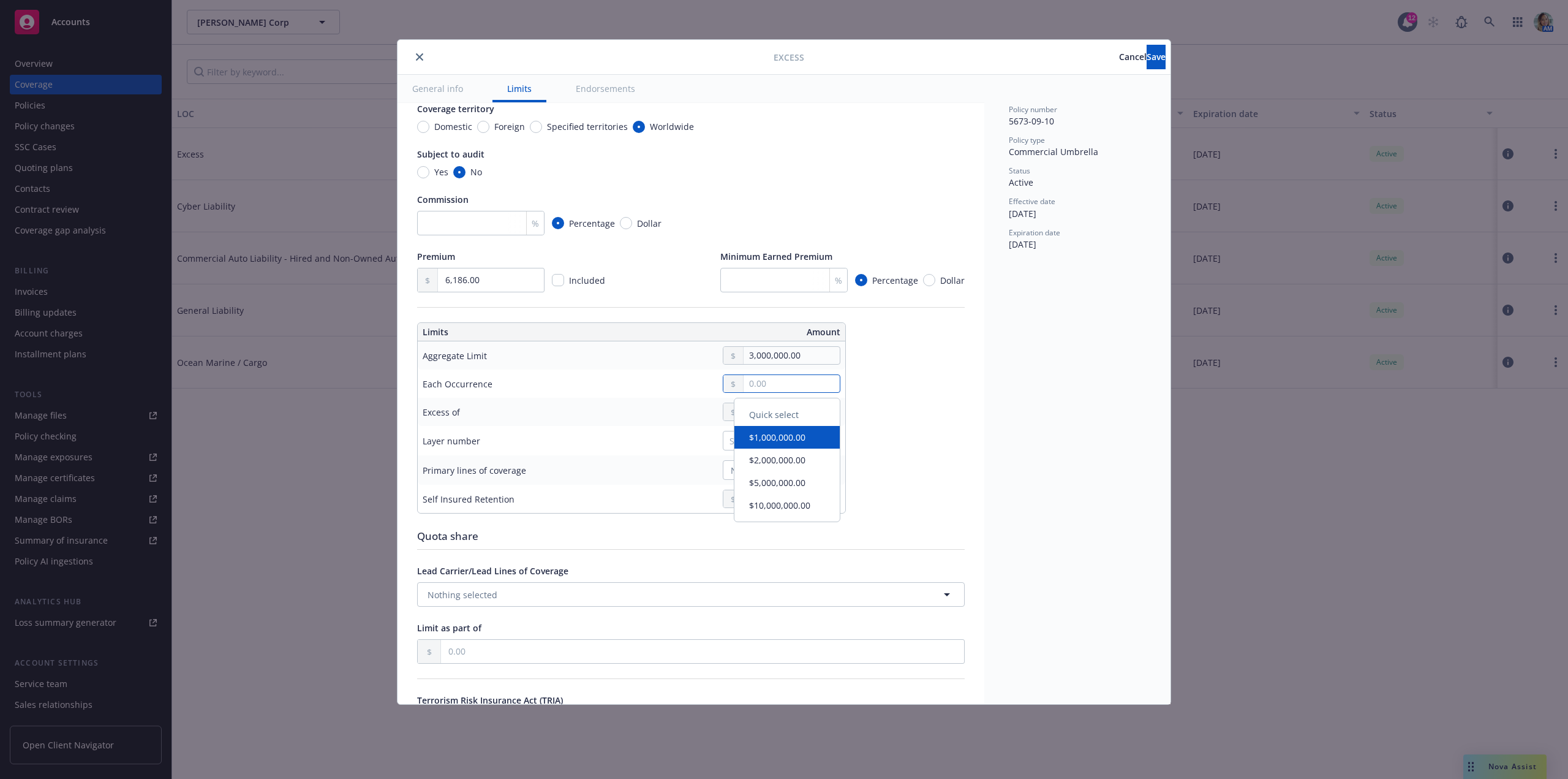
paste input "3,000,000.00"
type input "3,000,000.00"
drag, startPoint x: 617, startPoint y: 473, endPoint x: 626, endPoint y: 487, distance: 16.6
click at [617, 474] on div "Nothing selected" at bounding box center [723, 470] width 233 height 20
click at [752, 444] on div "Select an option" at bounding box center [772, 440] width 86 height 13
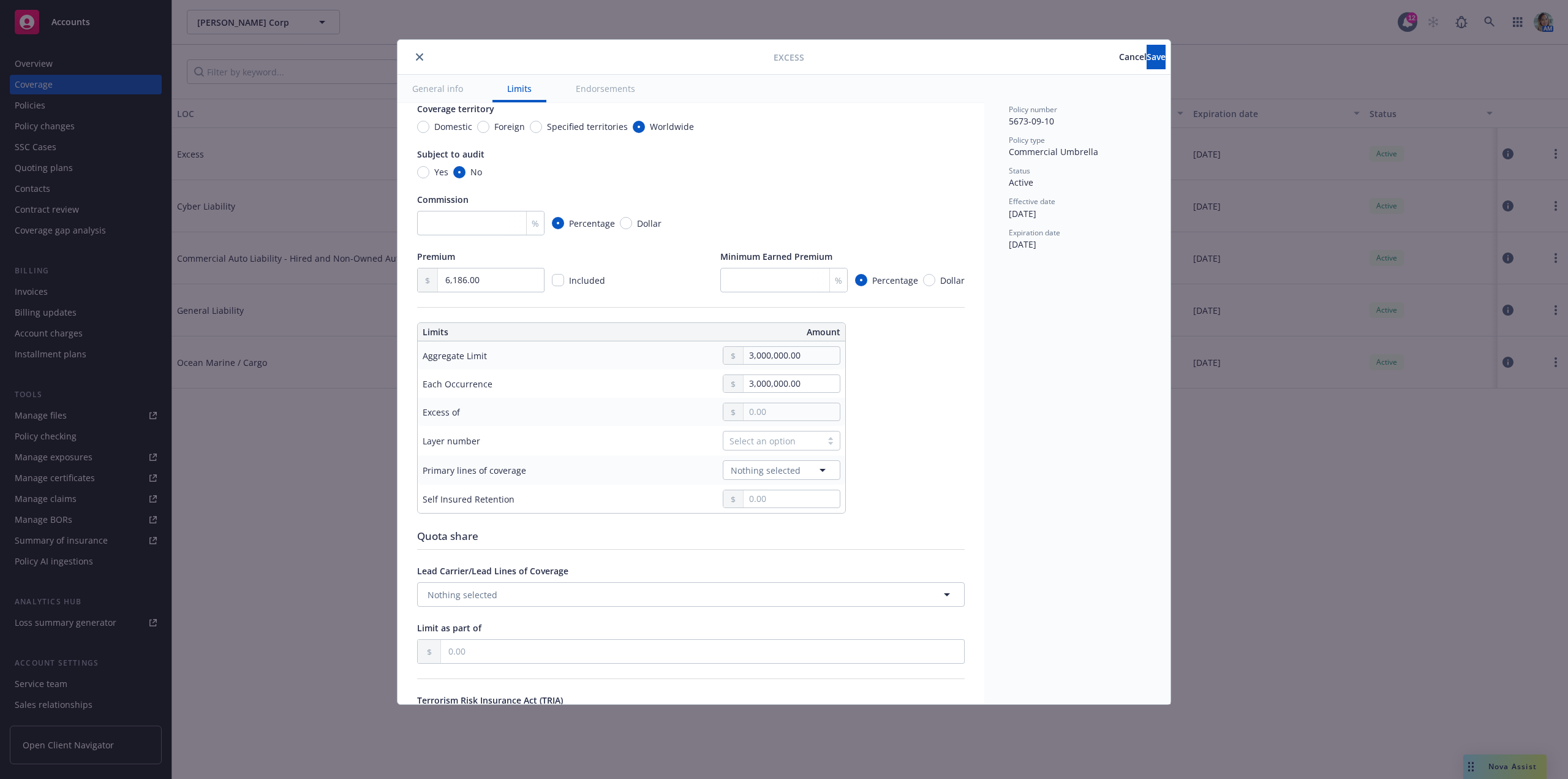
click at [660, 450] on td "Select an option" at bounding box center [722, 441] width 243 height 29
click at [749, 467] on span "Nothing selected" at bounding box center [765, 469] width 69 height 13
click at [671, 408] on div at bounding box center [723, 411] width 233 height 19
click at [784, 499] on input "text" at bounding box center [791, 498] width 96 height 18
type input "0.00"
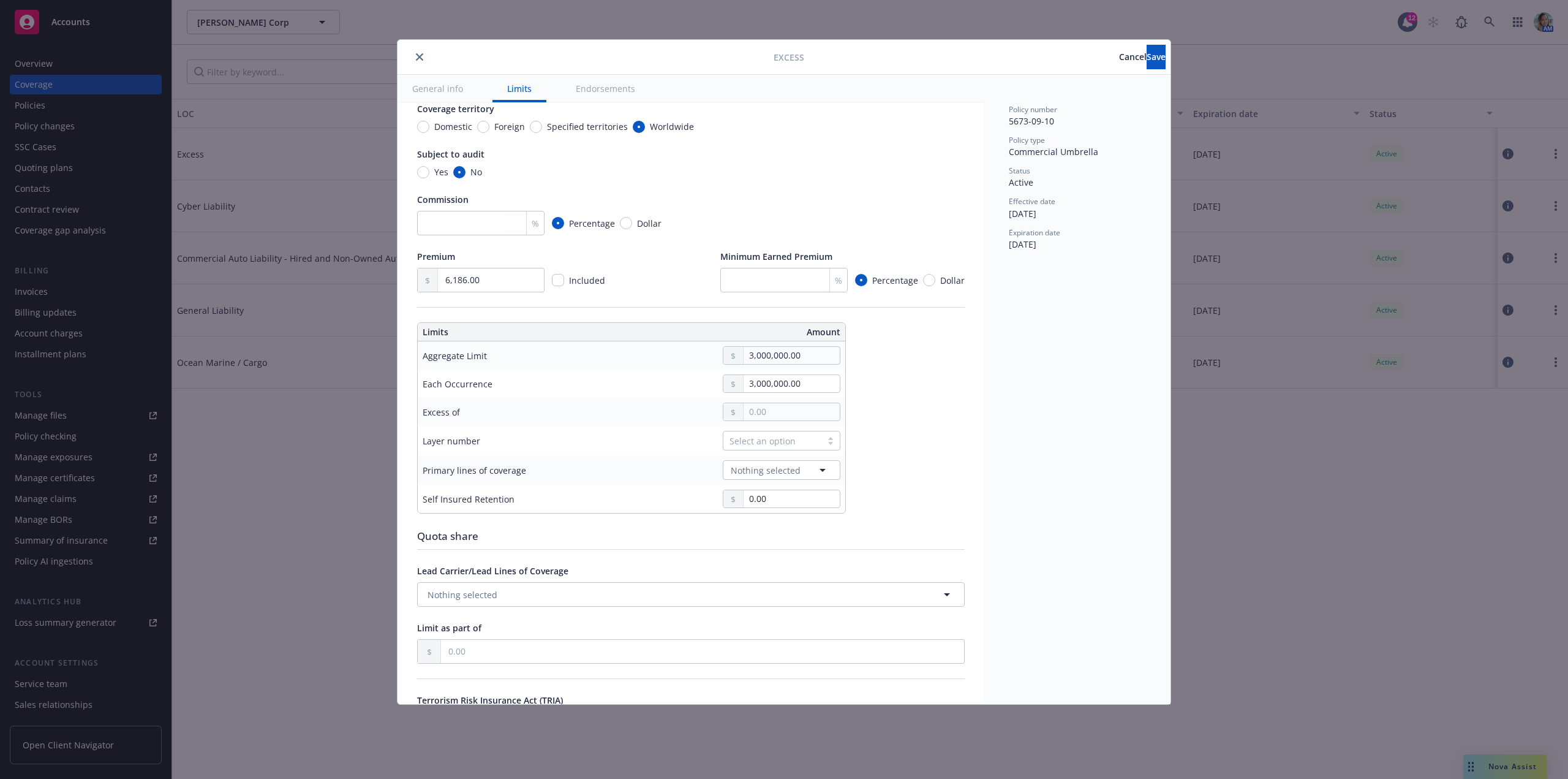
click at [1006, 516] on div "Policy number 5673-09-10 Policy type Commercial Umbrella Status Active Effectiv…" at bounding box center [1077, 389] width 187 height 629
click at [775, 442] on div "Select an option" at bounding box center [772, 440] width 86 height 13
click at [769, 463] on div "00" at bounding box center [781, 468] width 103 height 13
click at [824, 469] on icon "button" at bounding box center [823, 469] width 6 height 3
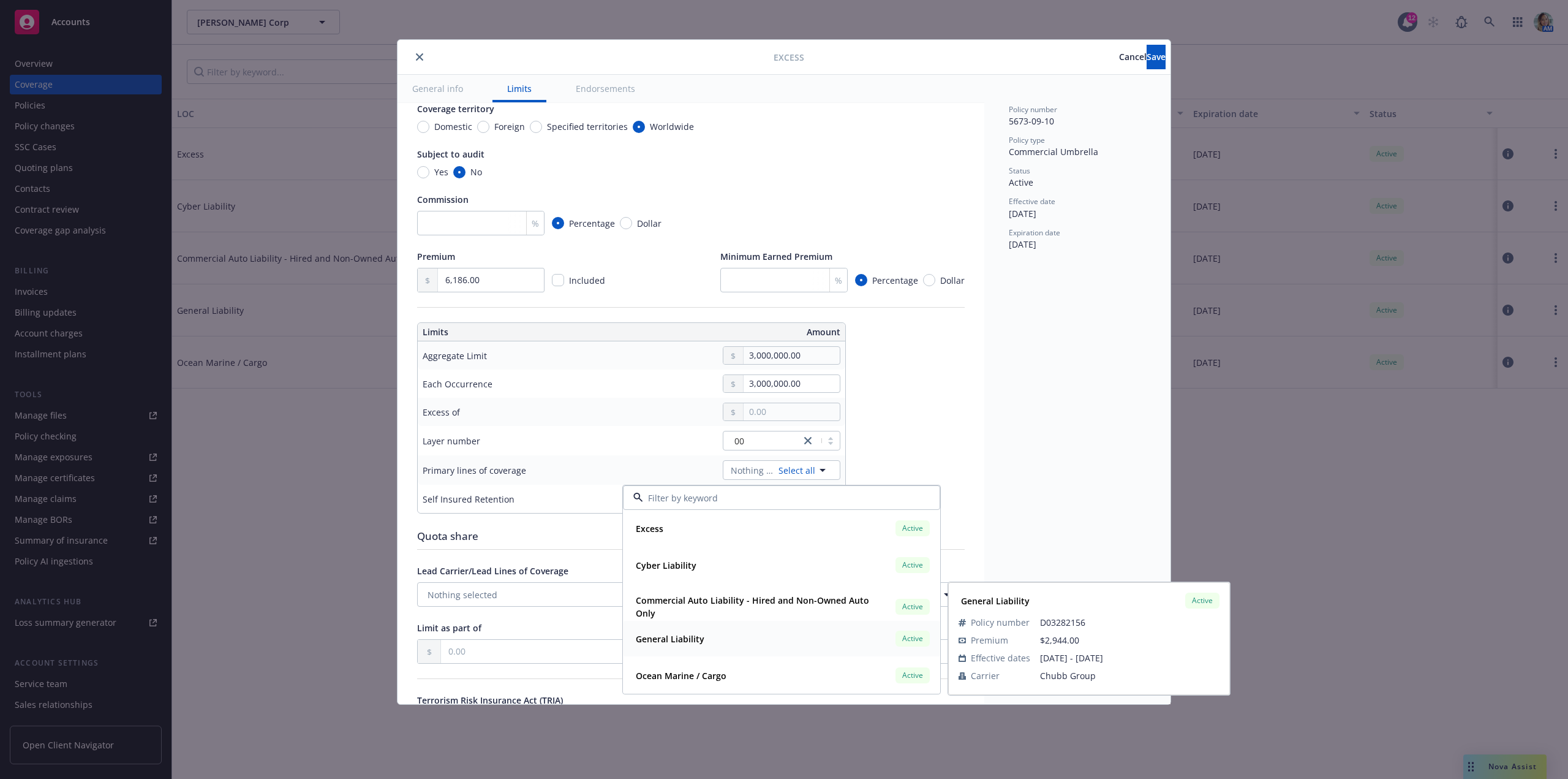
click at [676, 636] on strong "General Liability" at bounding box center [670, 638] width 68 height 12
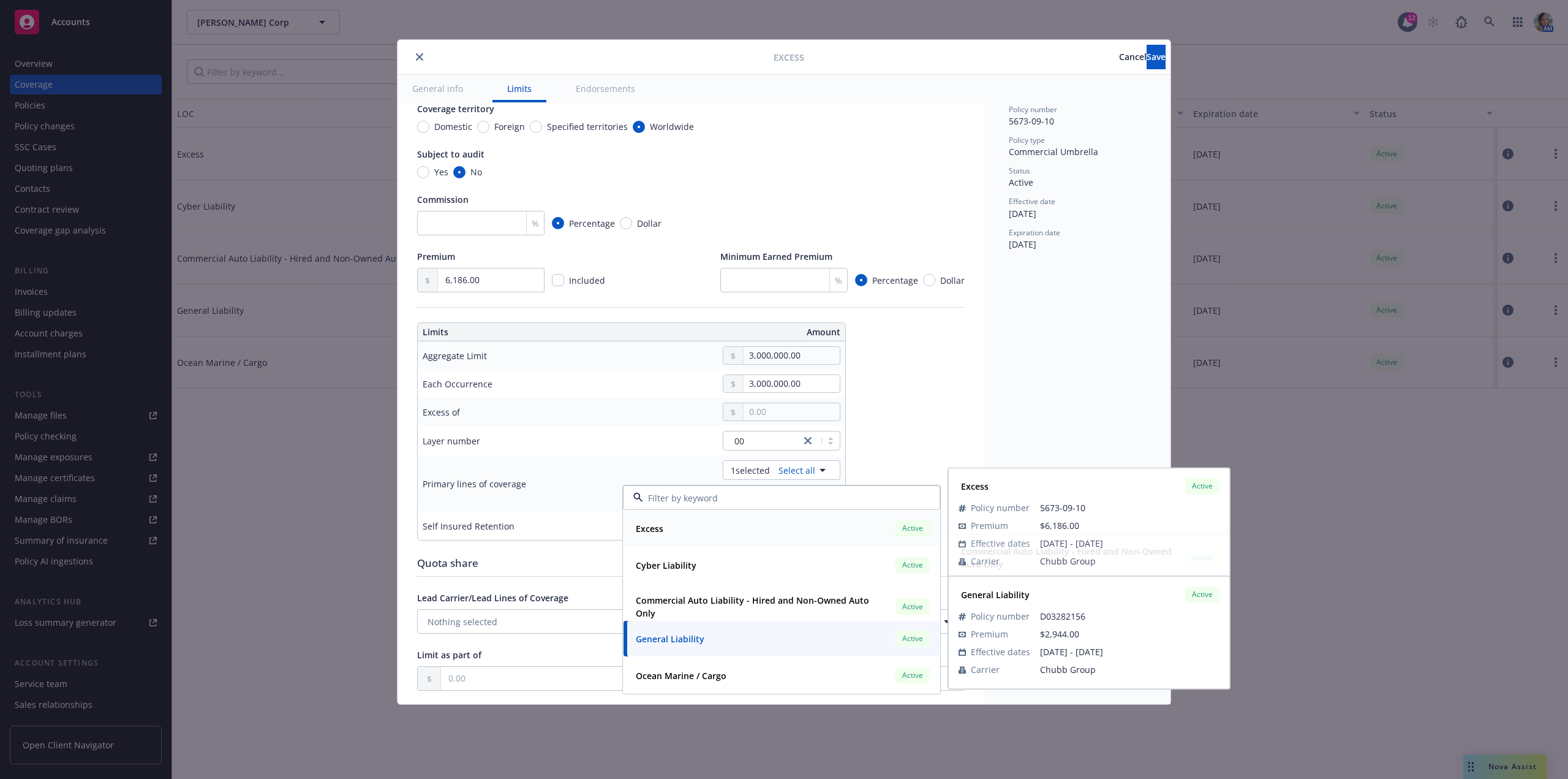
click at [1105, 491] on div "Excess Active" at bounding box center [1088, 485] width 266 height 21
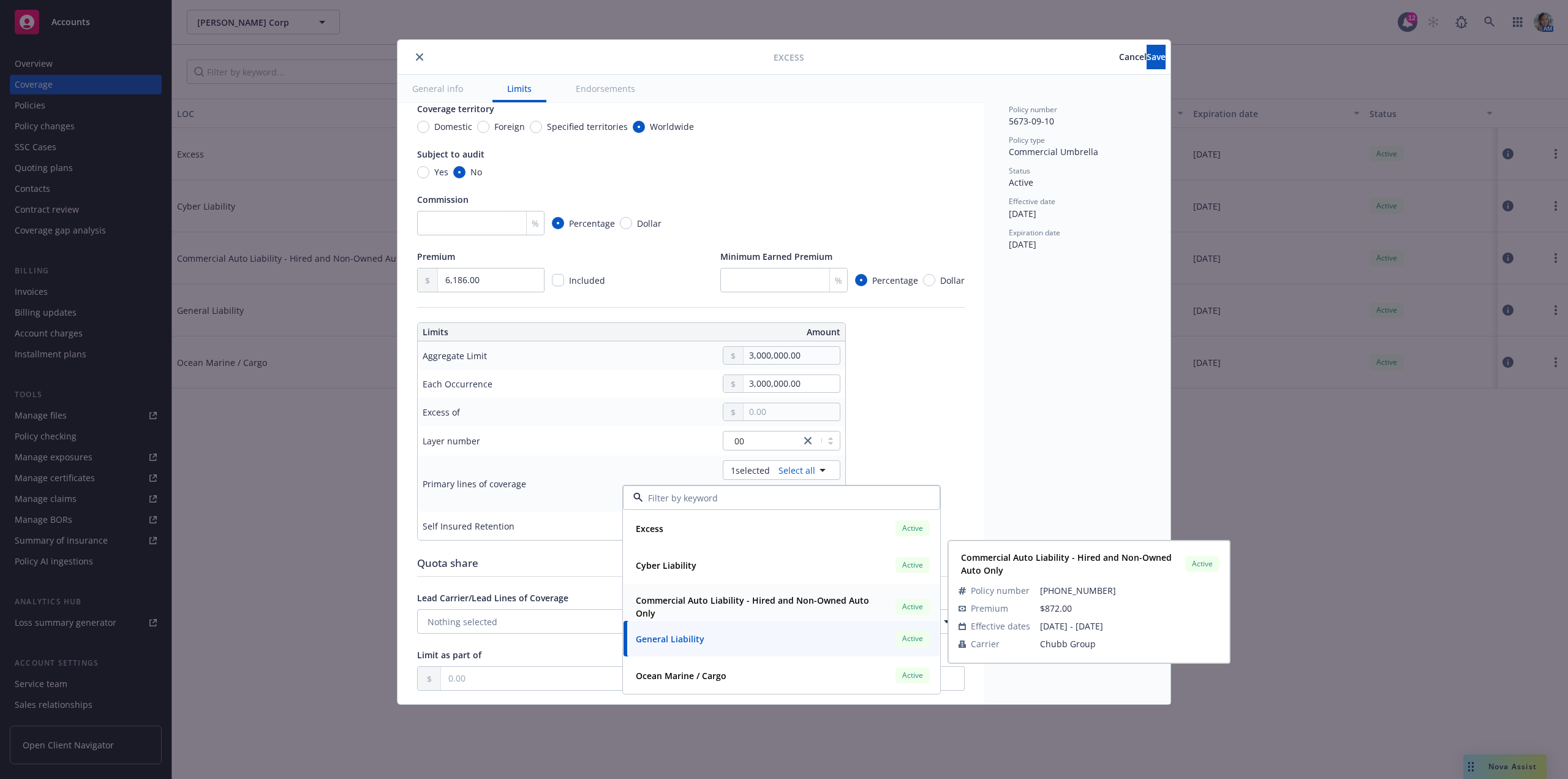
click at [744, 601] on strong "Commercial Auto Liability - Hired and Non-Owned Auto Only" at bounding box center [752, 606] width 233 height 24
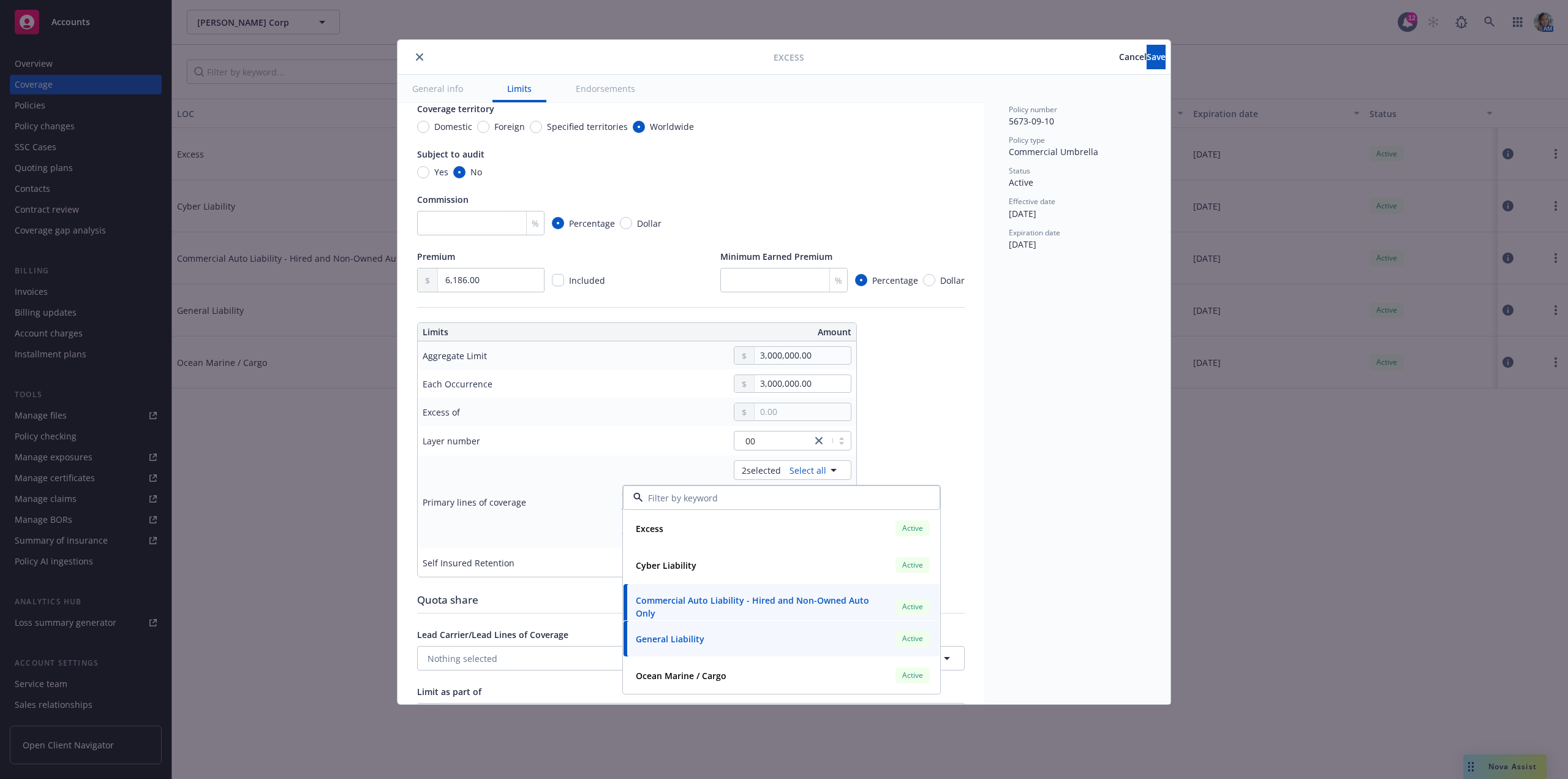
click at [1078, 414] on div "Policy number 5673-09-10 Policy type Commercial Umbrella Status Active Effectiv…" at bounding box center [1077, 389] width 187 height 629
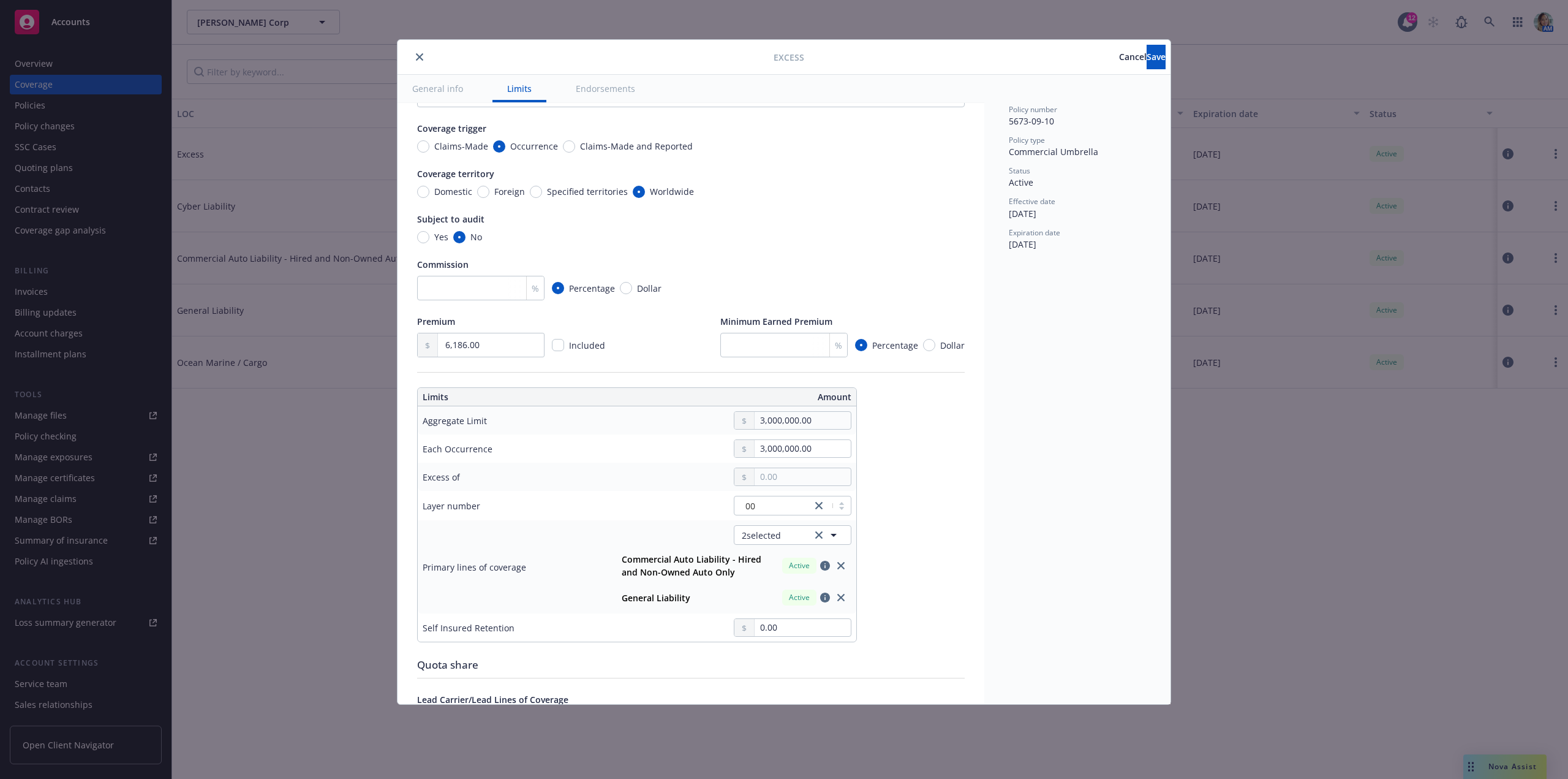
scroll to position [0, 0]
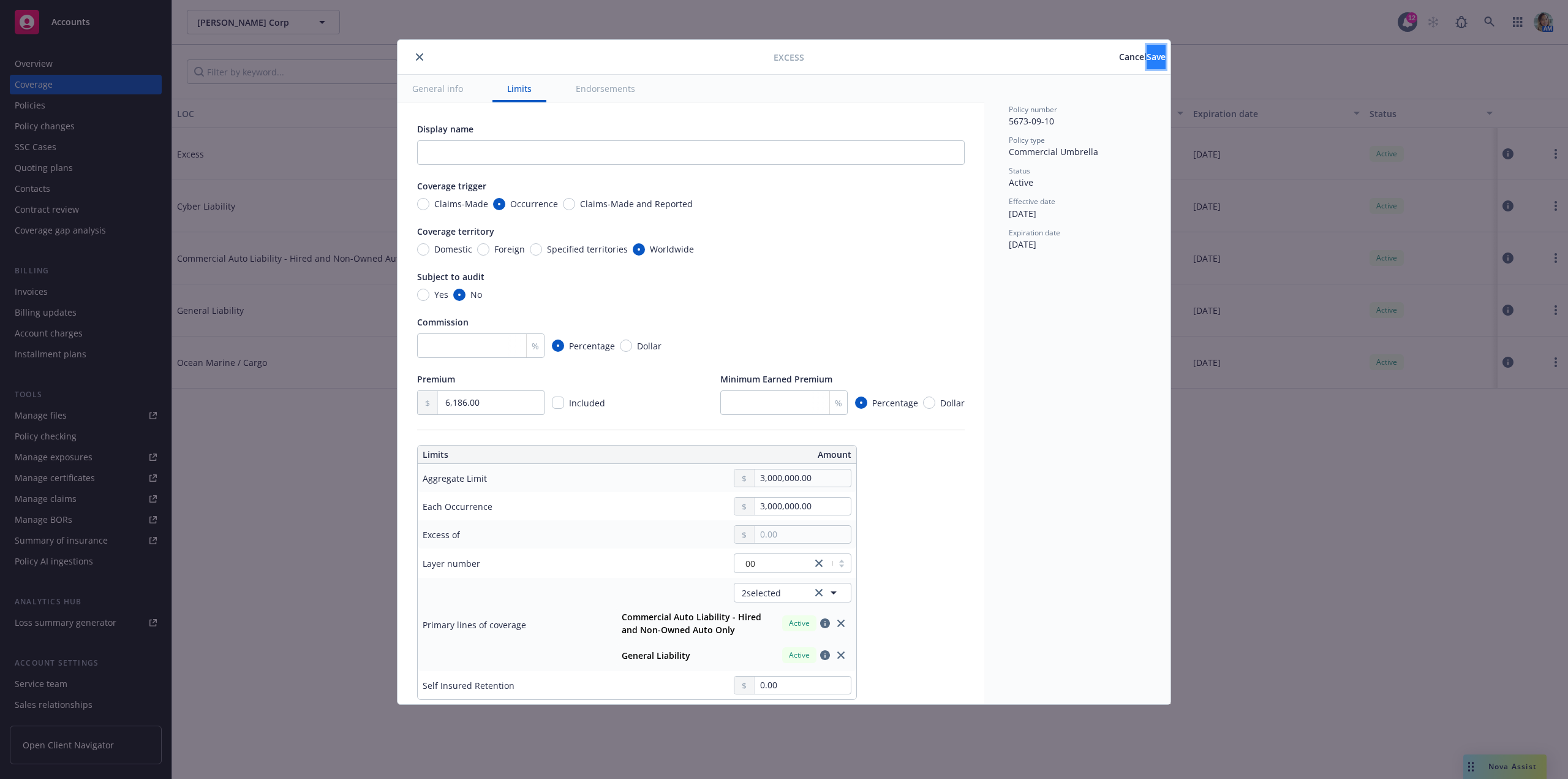
click at [1146, 65] on button "Save" at bounding box center [1155, 57] width 19 height 24
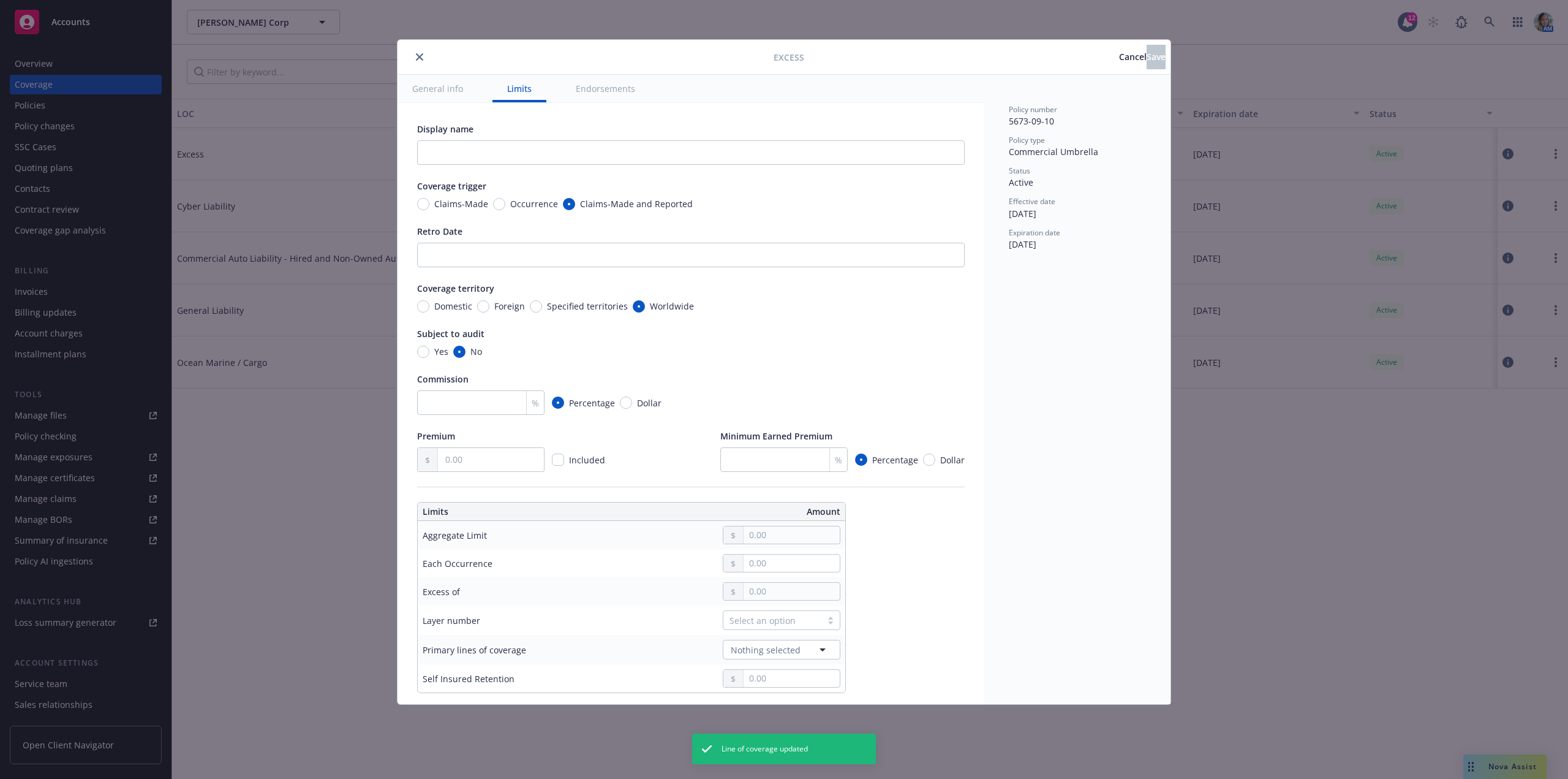
radio input "true"
type input "6,186.00"
type input "3,000,000.00"
type input "0.00"
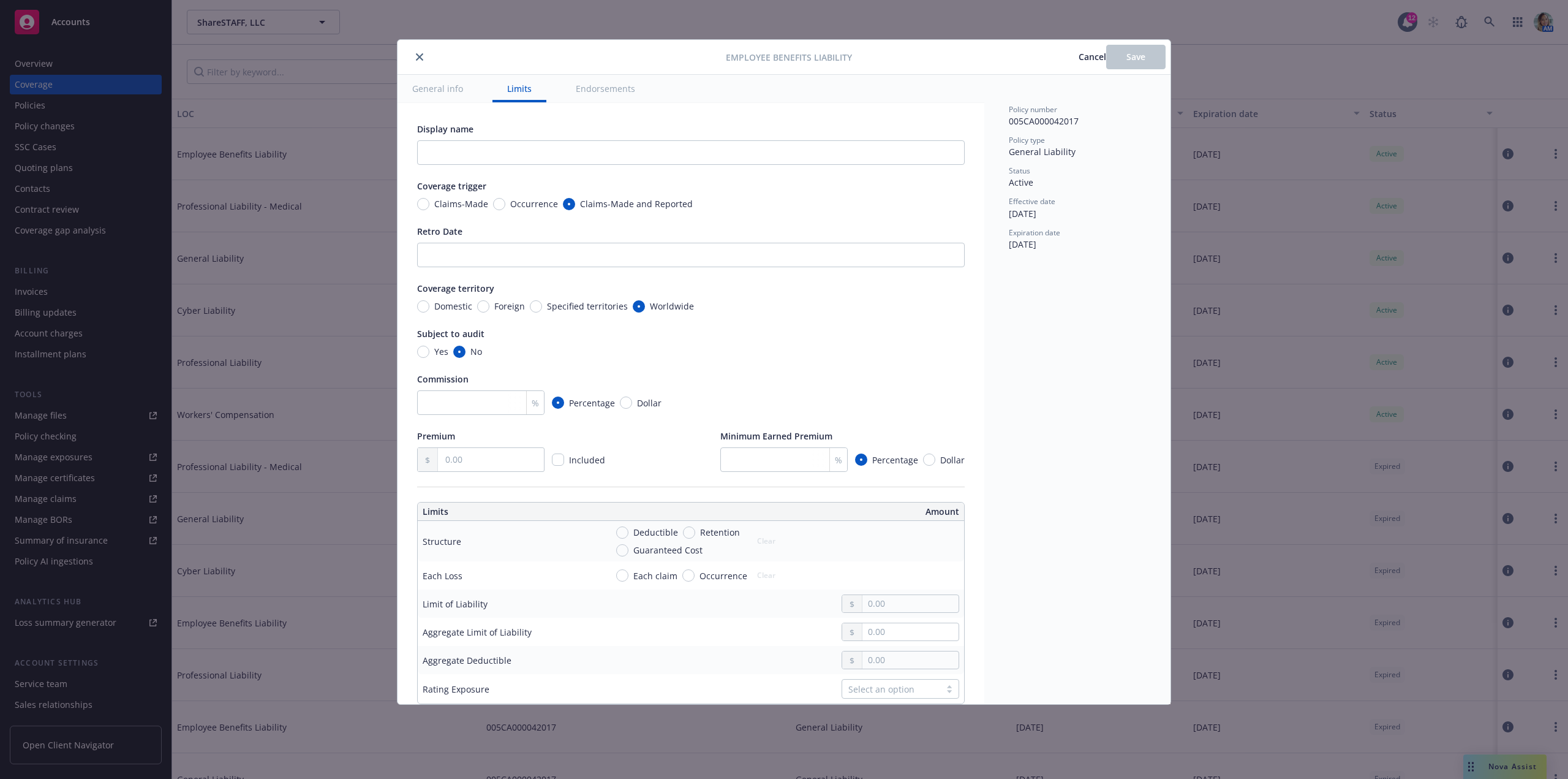
click at [422, 57] on icon "close" at bounding box center [420, 58] width 8 height 8
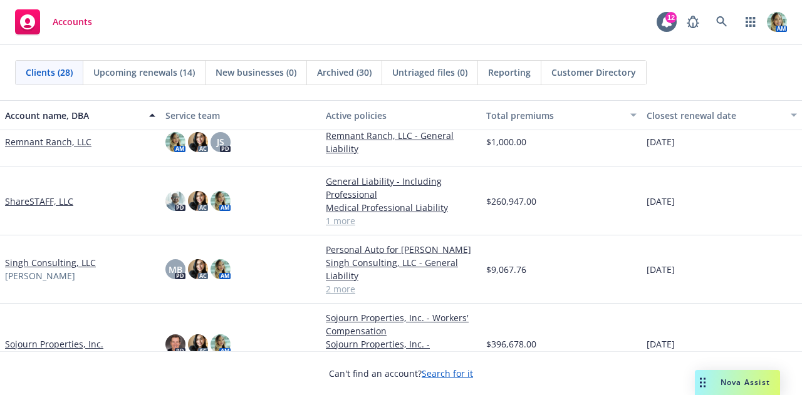
scroll to position [877, 0]
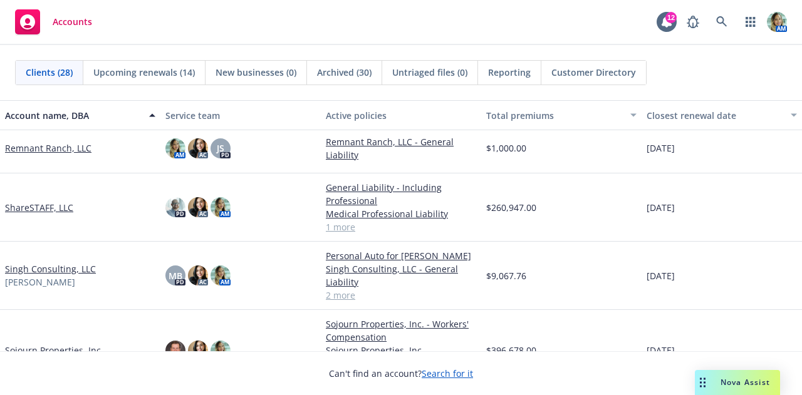
click at [65, 206] on link "ShareSTAFF, LLC" at bounding box center [39, 207] width 68 height 13
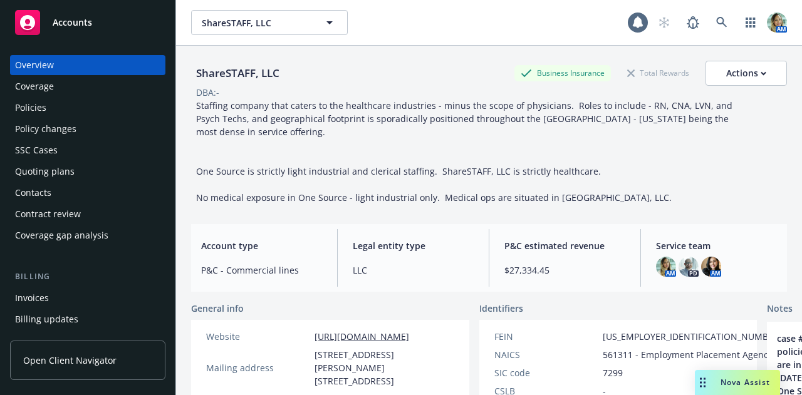
click at [33, 113] on div "Policies" at bounding box center [30, 108] width 31 height 20
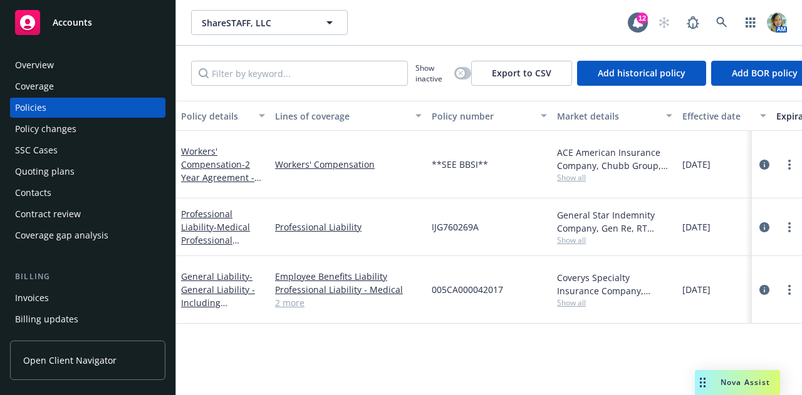
click at [216, 283] on div "General Liability - General Liability - Including Professional" at bounding box center [223, 289] width 84 height 39
